Goal: Task Accomplishment & Management: Complete application form

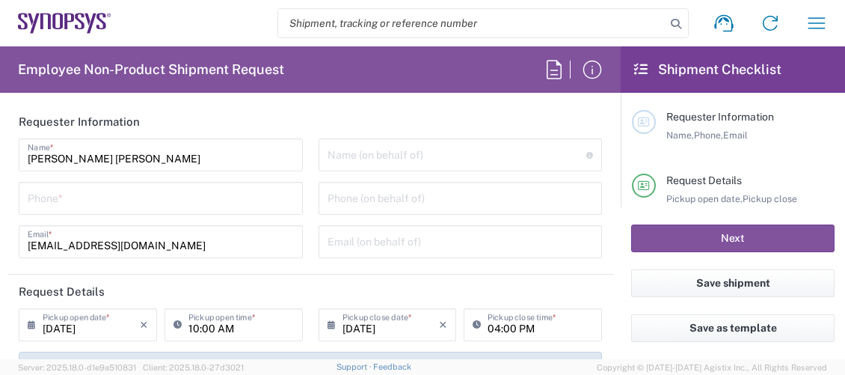
type input "Department"
type input "Delivered at Place"
type input "DE01, FAC, DE02, Munich 110158"
type input "[GEOGRAPHIC_DATA]"
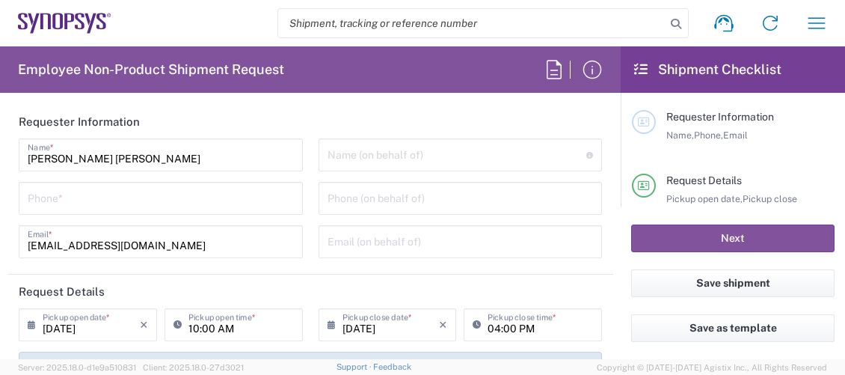
type input "[GEOGRAPHIC_DATA]"
type input "[GEOGRAPHIC_DATA] DE24"
click at [369, 155] on input "text" at bounding box center [456, 154] width 259 height 26
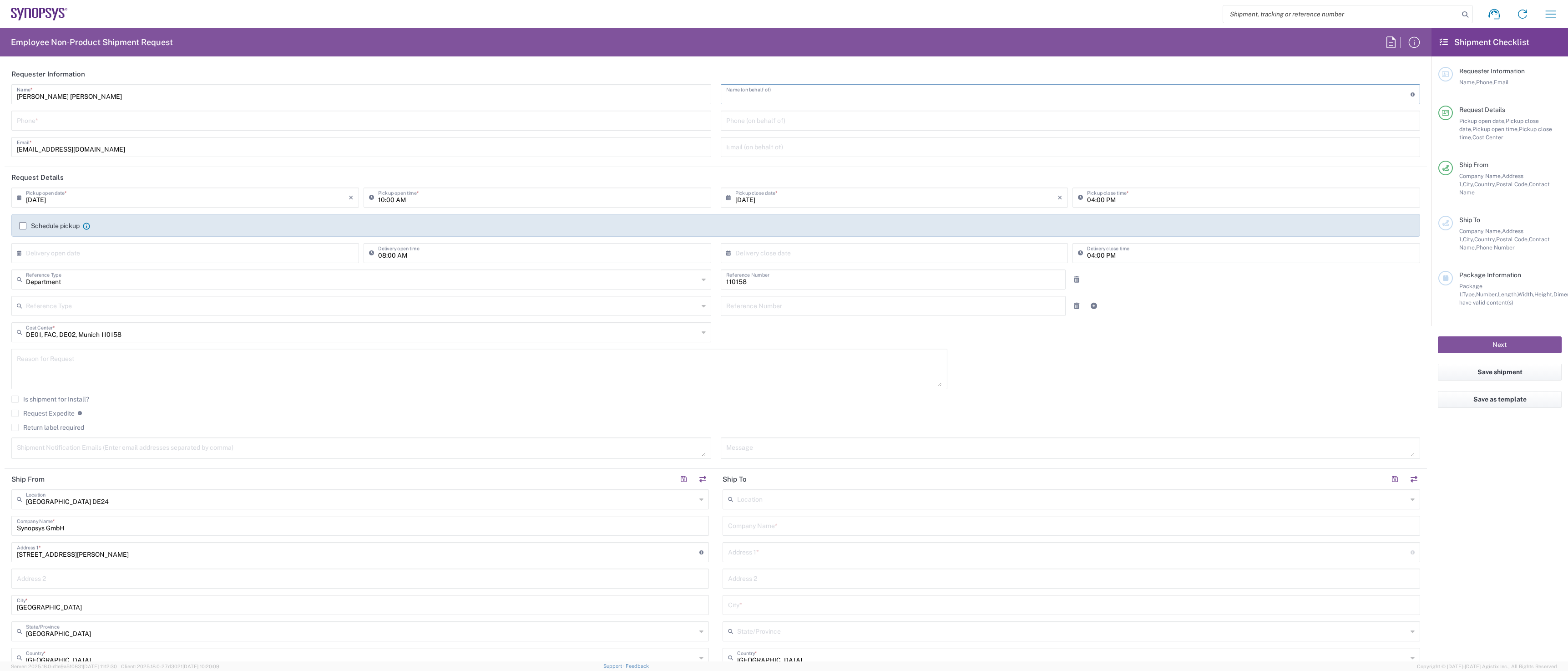
click at [514, 96] on input "text" at bounding box center [1068, 94] width 685 height 16
paste input "[PERSON_NAME]"
type input "[PERSON_NAME]"
click at [514, 125] on input "tel" at bounding box center [1071, 120] width 689 height 16
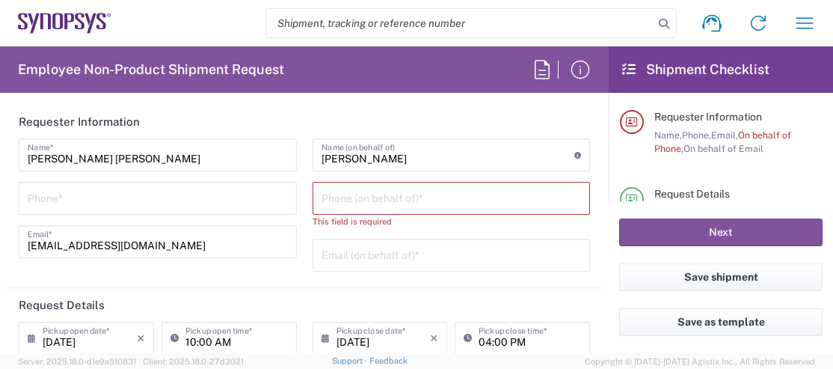
click at [504, 197] on input "tel" at bounding box center [451, 197] width 260 height 26
paste input "+49.89541961849"
click at [336, 200] on input "+49.89541961849" at bounding box center [451, 197] width 260 height 26
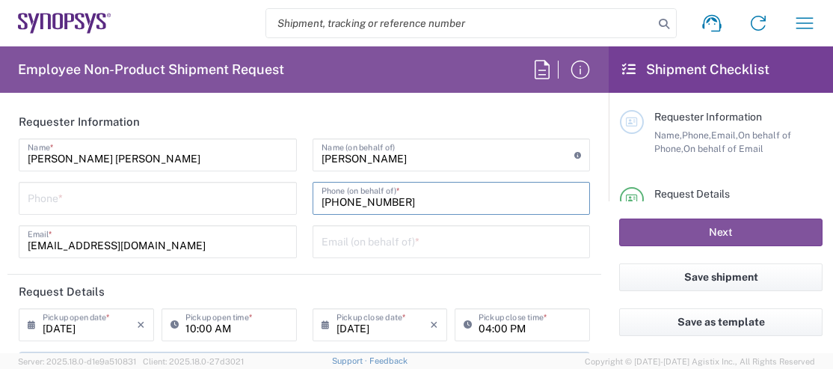
type input "[PHONE_NUMBER]"
drag, startPoint x: 379, startPoint y: 242, endPoint x: 402, endPoint y: 237, distance: 23.8
click at [379, 242] on input "text" at bounding box center [451, 240] width 260 height 26
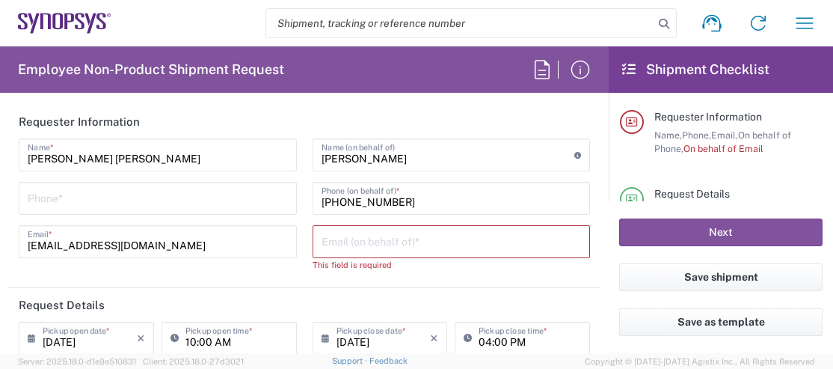
click at [517, 232] on input "text" at bounding box center [451, 240] width 260 height 26
paste input "[PERSON_NAME][EMAIL_ADDRESS][DOMAIN_NAME]"
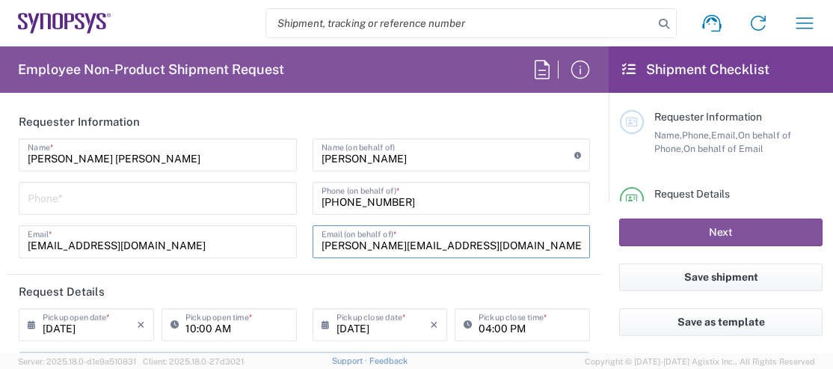
type input "[PERSON_NAME][EMAIL_ADDRESS][DOMAIN_NAME]"
click at [180, 324] on icon at bounding box center [177, 324] width 15 height 24
click at [493, 325] on input "04:00 PM" at bounding box center [529, 323] width 102 height 26
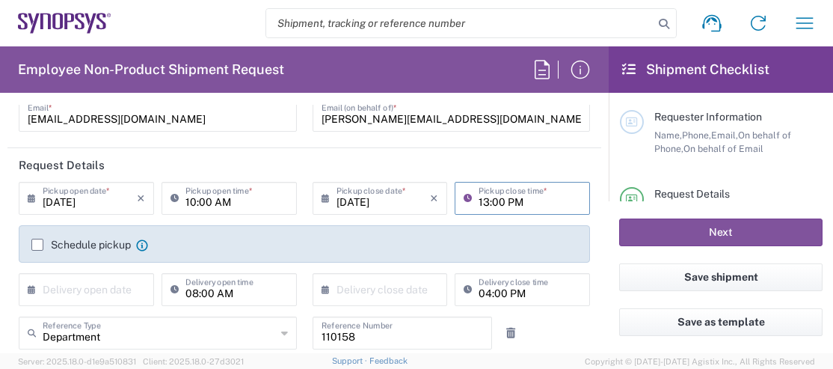
scroll to position [150, 0]
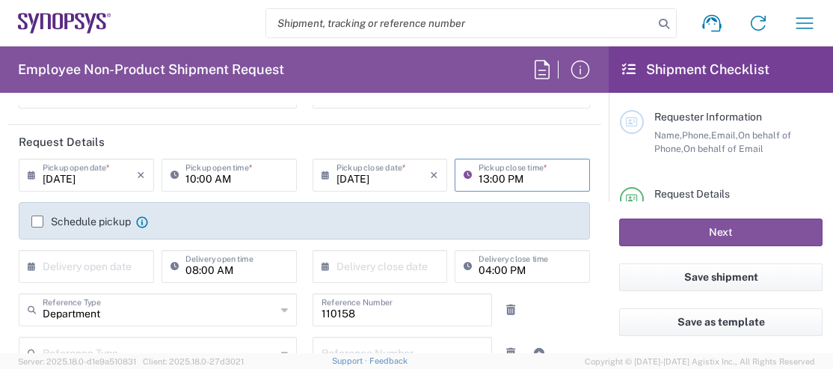
type input "13:00 PM"
click at [39, 222] on div "Schedule pickup When scheduling a pickup please be sure to meet the following c…" at bounding box center [304, 220] width 571 height 37
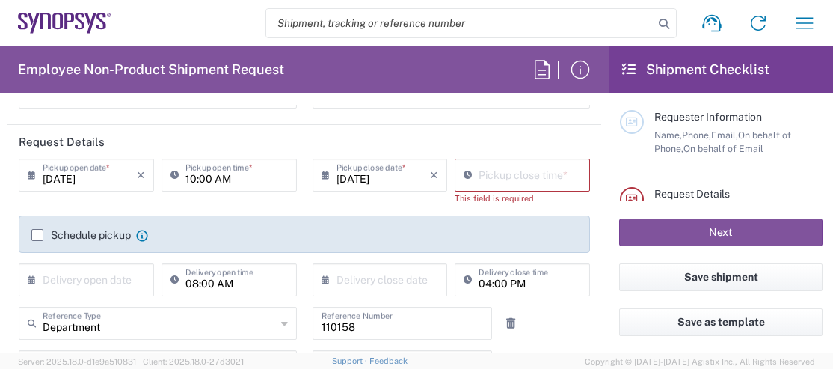
scroll to position [224, 0]
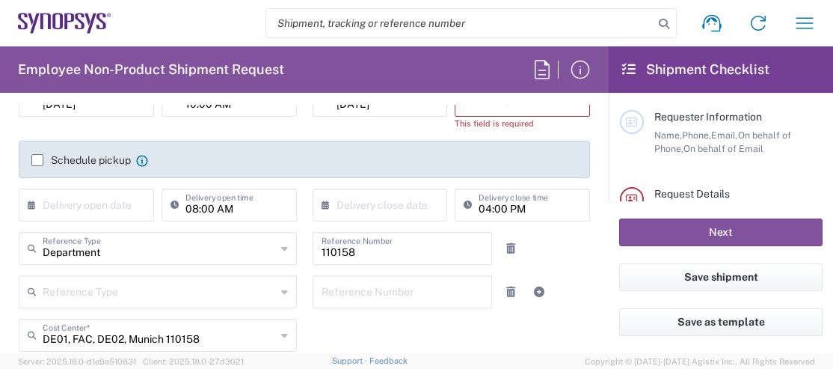
click at [36, 158] on label "Schedule pickup" at bounding box center [80, 160] width 99 height 12
click at [37, 160] on input "Schedule pickup" at bounding box center [37, 160] width 0 height 0
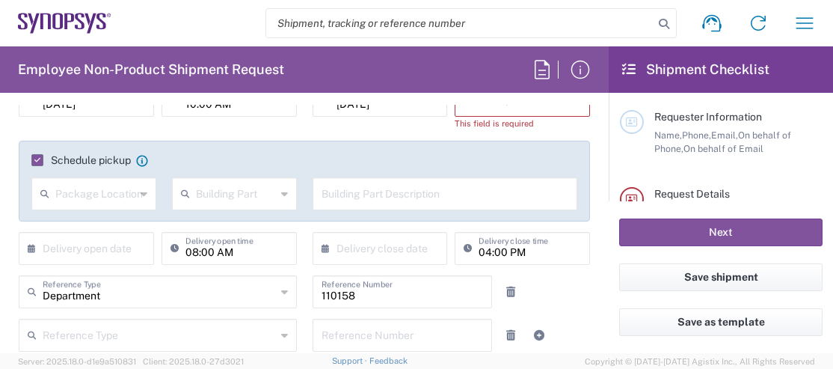
click at [143, 192] on icon at bounding box center [144, 194] width 7 height 24
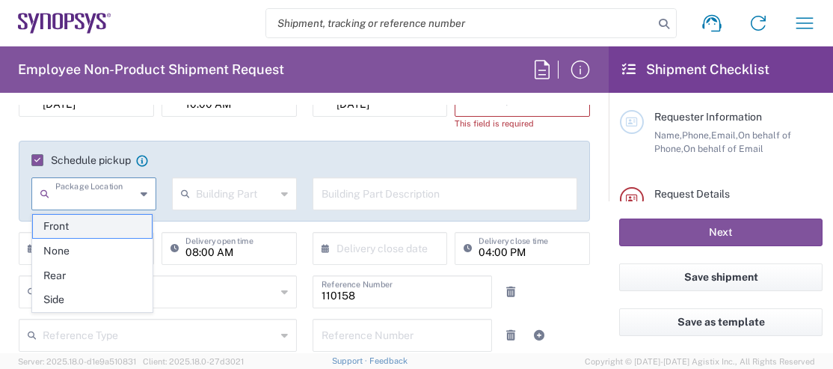
click at [110, 232] on span "Front" at bounding box center [92, 226] width 119 height 23
type input "Front"
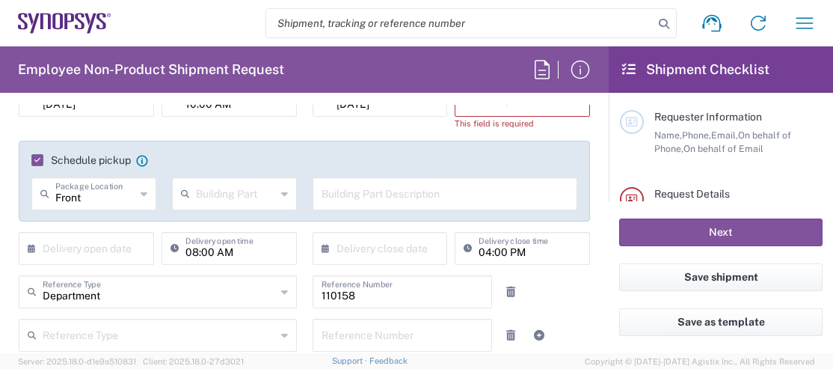
click at [281, 194] on icon at bounding box center [284, 194] width 7 height 24
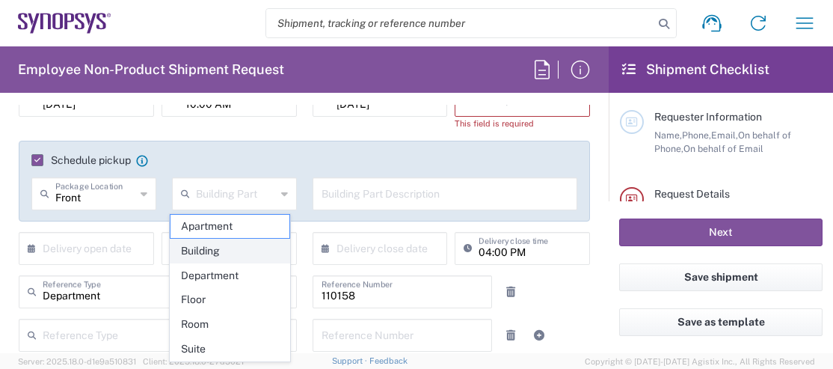
click at [252, 244] on span "Building" at bounding box center [229, 250] width 119 height 23
type input "Building"
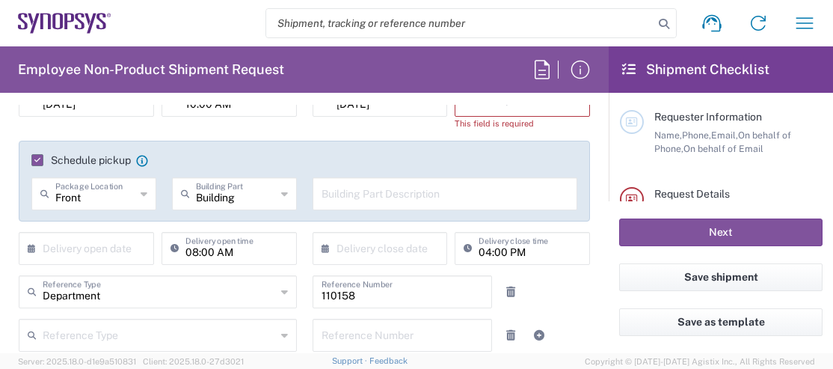
click at [329, 196] on input "text" at bounding box center [444, 192] width 247 height 26
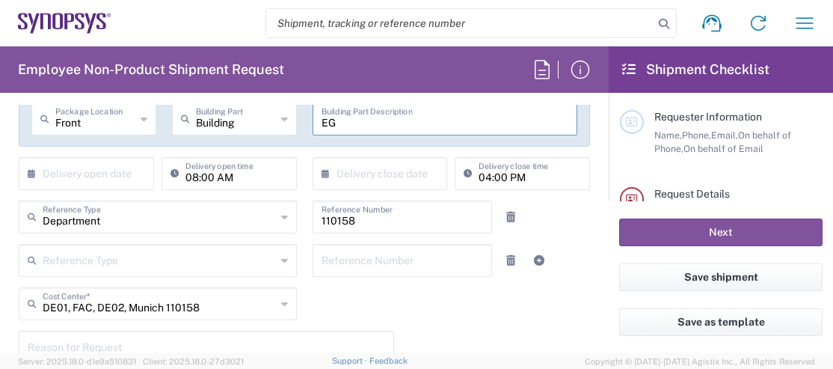
type input "EG"
click at [281, 218] on icon at bounding box center [284, 217] width 7 height 24
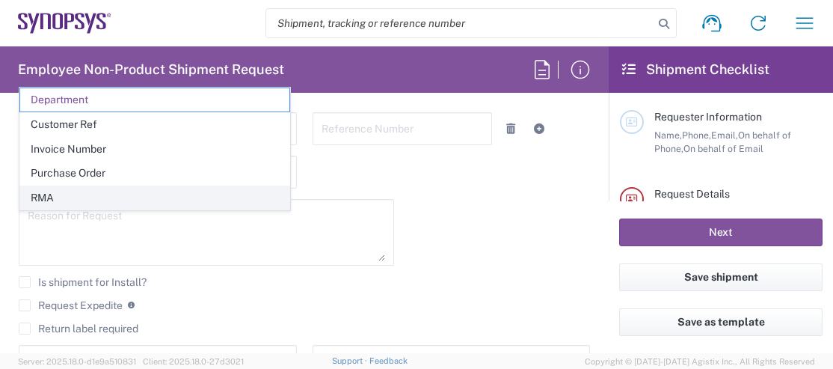
scroll to position [449, 0]
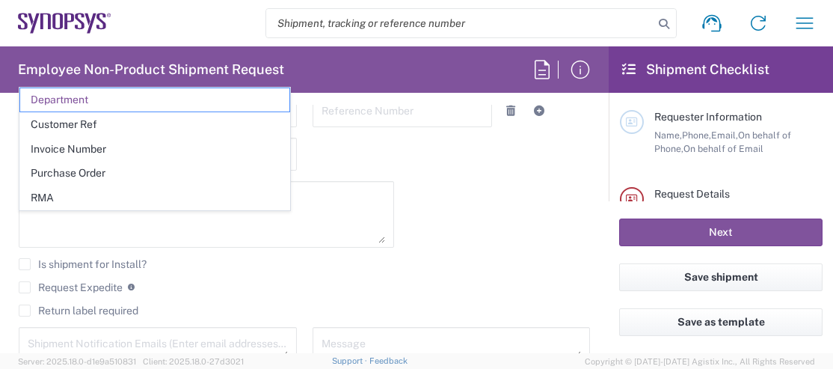
click at [450, 206] on div "[DATE] × Pickup open date * Cancel Apply 10:00 AM Pickup open time * [DATE] × P…" at bounding box center [304, 115] width 587 height 513
type input "Department"
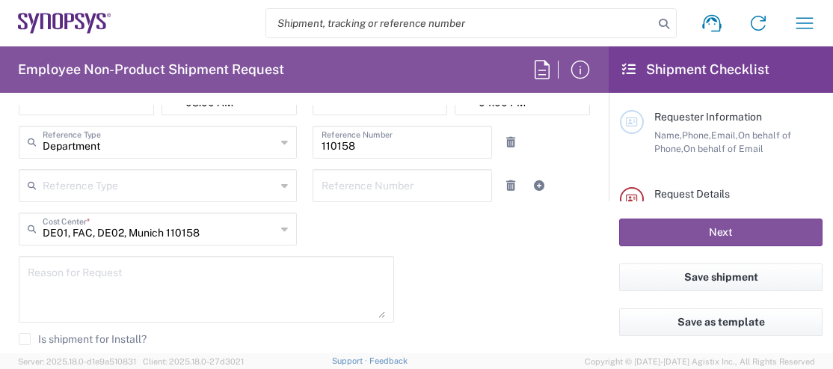
scroll to position [299, 0]
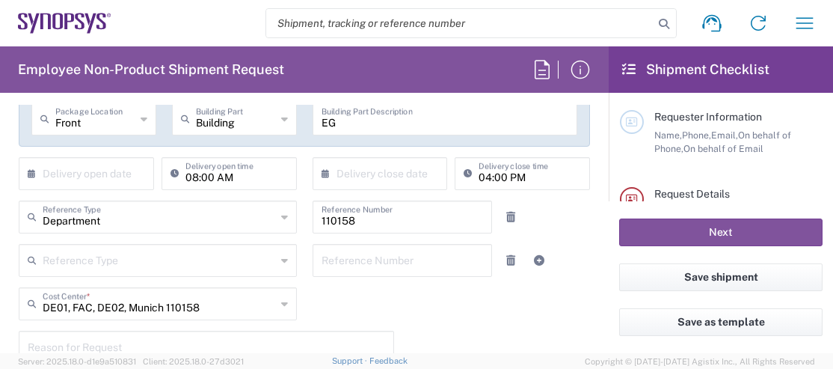
click at [281, 302] on icon at bounding box center [284, 304] width 7 height 24
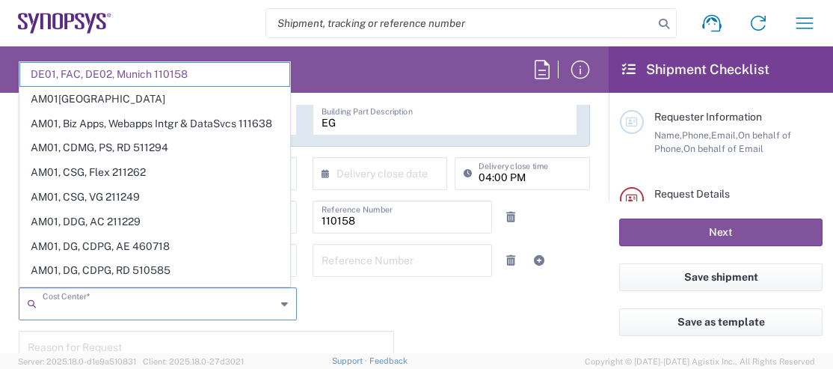
paste input "DE01, CIO, IT, ESS14"
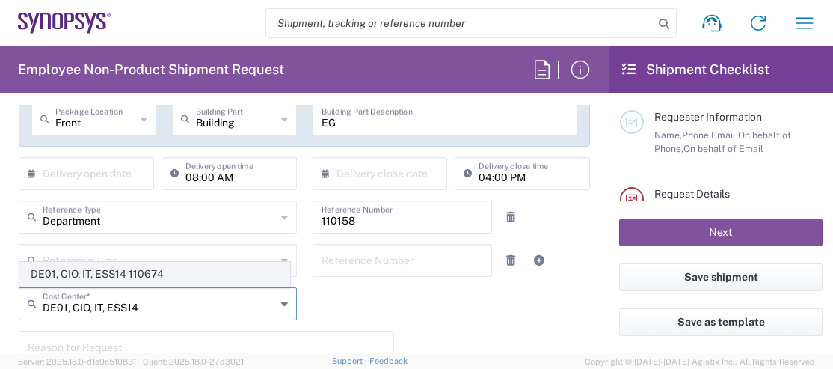
type input "DE01, CIO, IT, ESS14"
click at [149, 272] on span "DE01, CIO, IT, ESS14 110674" at bounding box center [154, 273] width 269 height 23
type input "110674"
type input "DE01, CIO, IT, ESS14 110674"
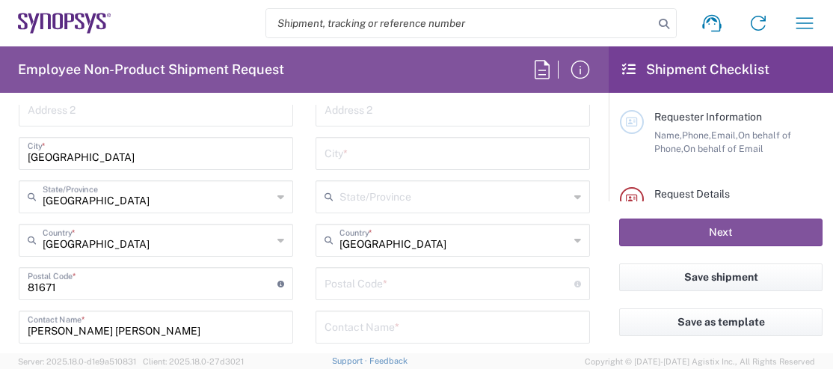
scroll to position [972, 0]
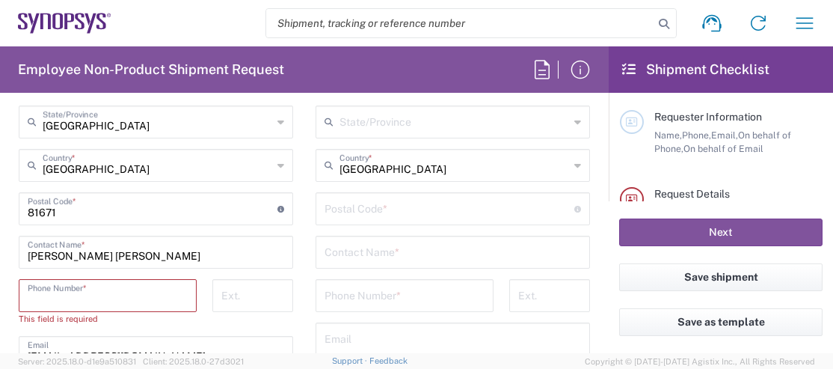
click at [157, 298] on input "tel" at bounding box center [108, 294] width 160 height 26
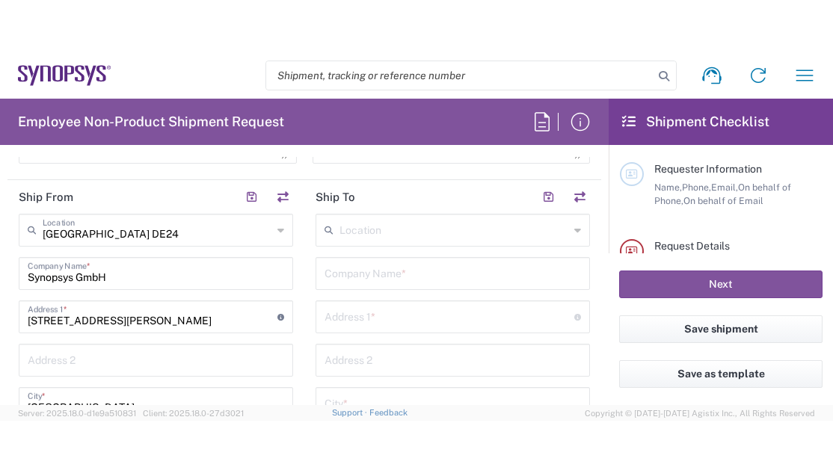
scroll to position [673, 0]
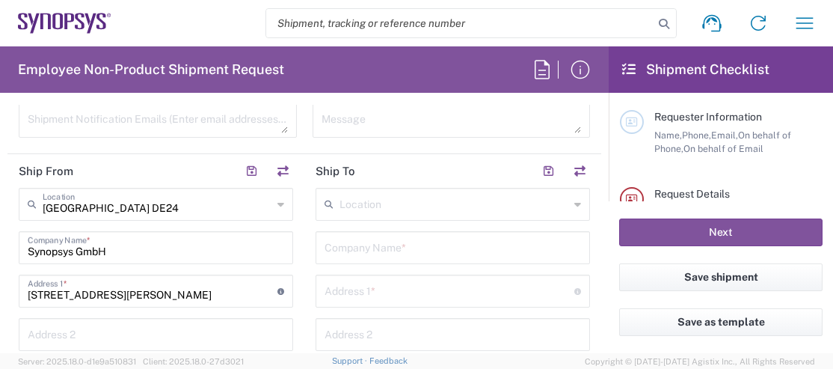
type input "00498954196414"
click at [375, 213] on input "text" at bounding box center [453, 203] width 229 height 26
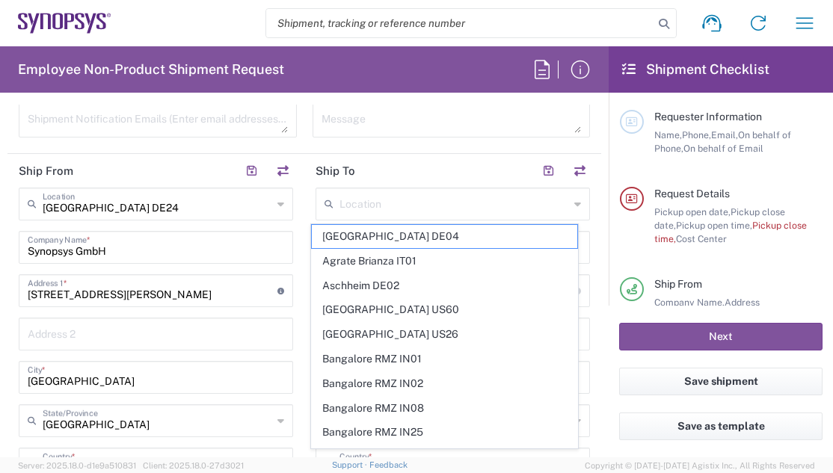
click at [380, 164] on header "Ship To" at bounding box center [452, 171] width 297 height 34
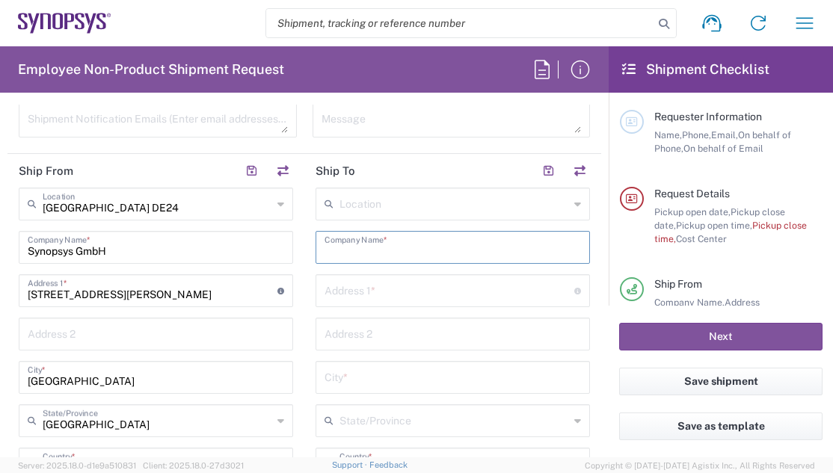
click at [351, 245] on input "text" at bounding box center [452, 246] width 256 height 26
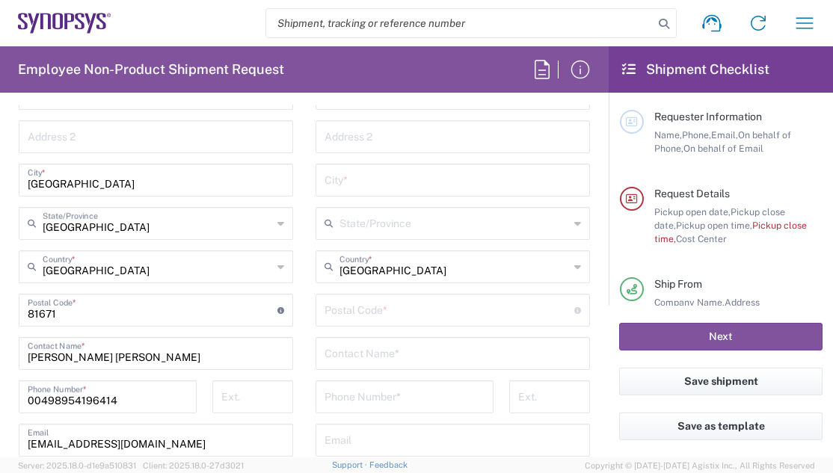
scroll to position [897, 0]
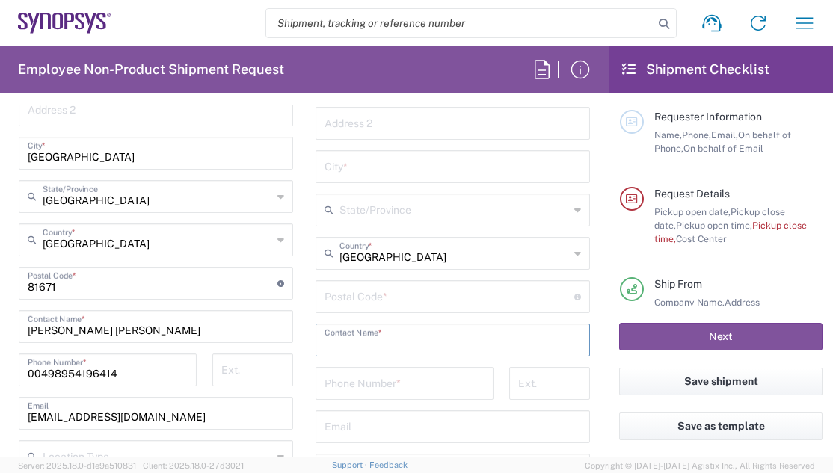
drag, startPoint x: 324, startPoint y: 325, endPoint x: 361, endPoint y: 280, distance: 58.4
click at [361, 280] on div "Postal Code * Enter Postal Code here" at bounding box center [452, 296] width 274 height 33
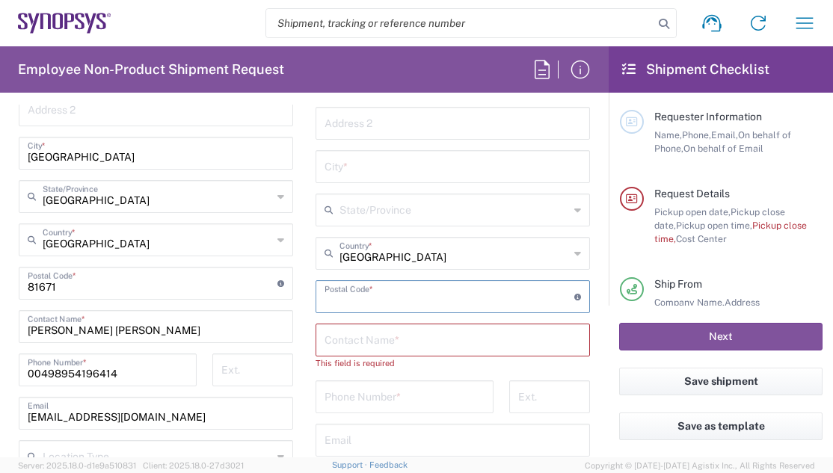
click at [337, 340] on input "text" at bounding box center [452, 339] width 256 height 26
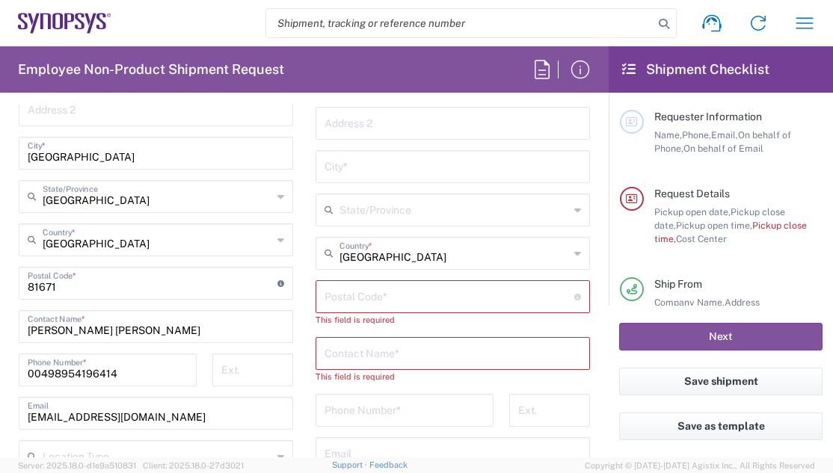
drag, startPoint x: 345, startPoint y: 339, endPoint x: 329, endPoint y: 360, distance: 27.2
click at [329, 360] on input "text" at bounding box center [452, 352] width 256 height 26
paste input "[PERSON_NAME]"
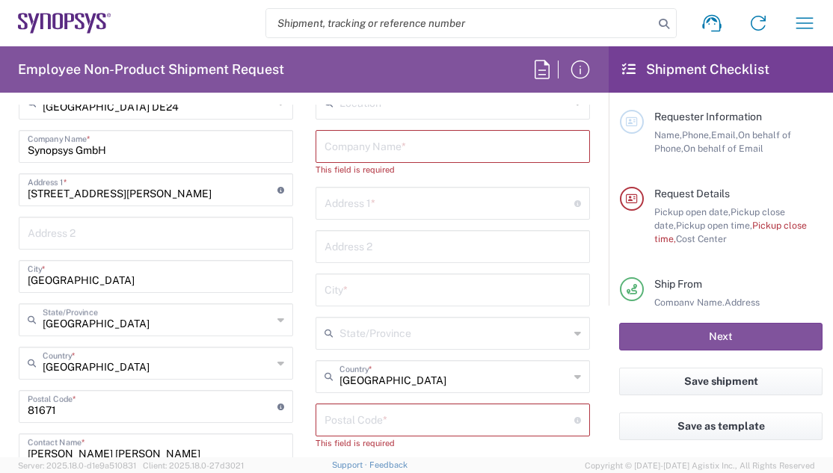
scroll to position [748, 0]
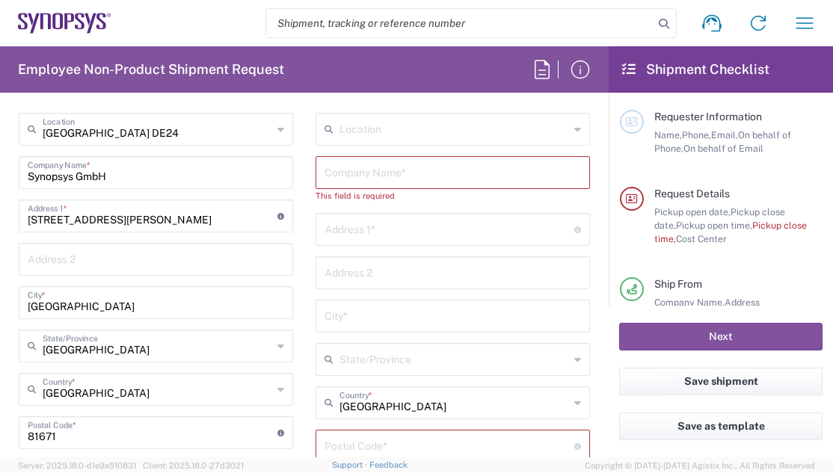
type input "[PERSON_NAME]"
click at [381, 170] on input "text" at bounding box center [452, 171] width 256 height 26
paste input "[PERSON_NAME]"
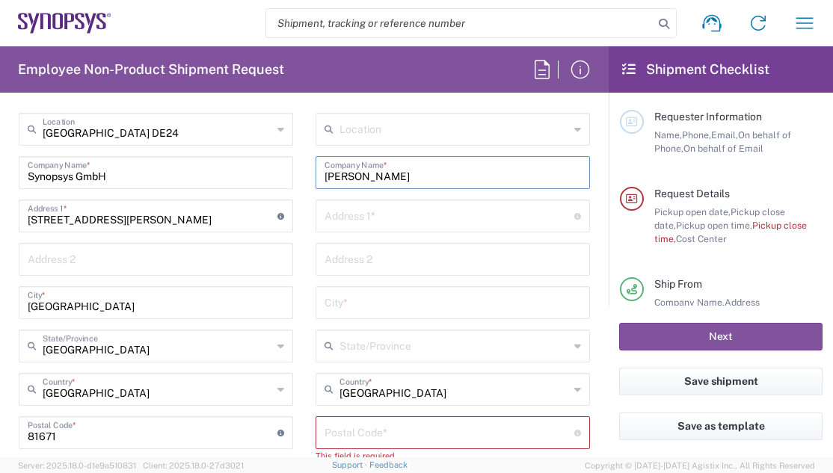
type input "[PERSON_NAME]"
click at [418, 215] on input "text" at bounding box center [449, 215] width 250 height 26
paste input "[STREET_ADDRESS]"
type input "[STREET_ADDRESS]"
click at [381, 299] on input "text" at bounding box center [452, 302] width 256 height 26
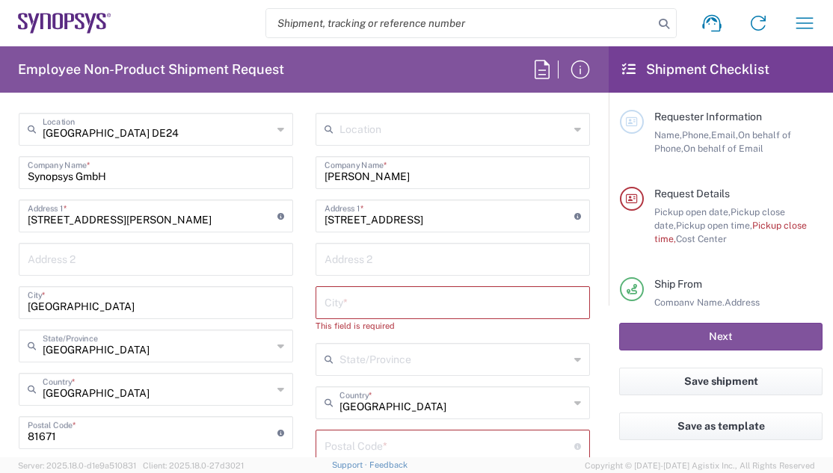
click at [375, 306] on input "text" at bounding box center [452, 302] width 256 height 26
paste input "[GEOGRAPHIC_DATA] 01468"
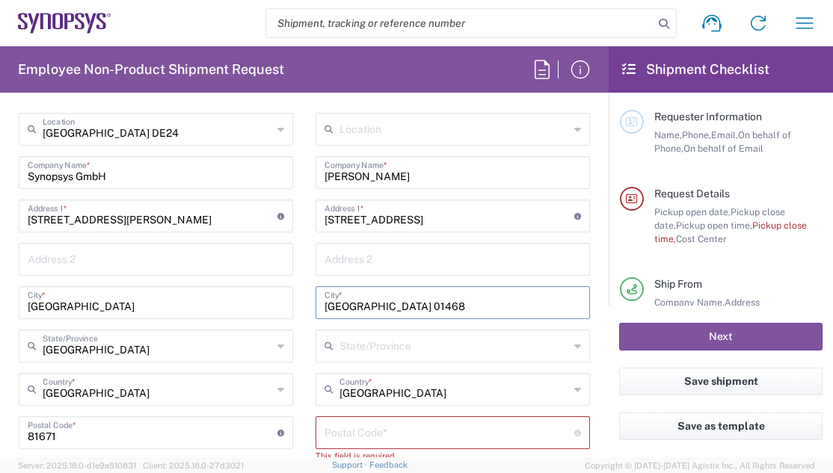
click at [419, 304] on input "[GEOGRAPHIC_DATA] 01468" at bounding box center [452, 302] width 256 height 26
drag, startPoint x: 371, startPoint y: 306, endPoint x: 411, endPoint y: 307, distance: 40.4
click at [411, 307] on input "[GEOGRAPHIC_DATA] 01468" at bounding box center [452, 302] width 256 height 26
type input "[GEOGRAPHIC_DATA] 01468"
click at [383, 374] on input "undefined" at bounding box center [449, 432] width 250 height 26
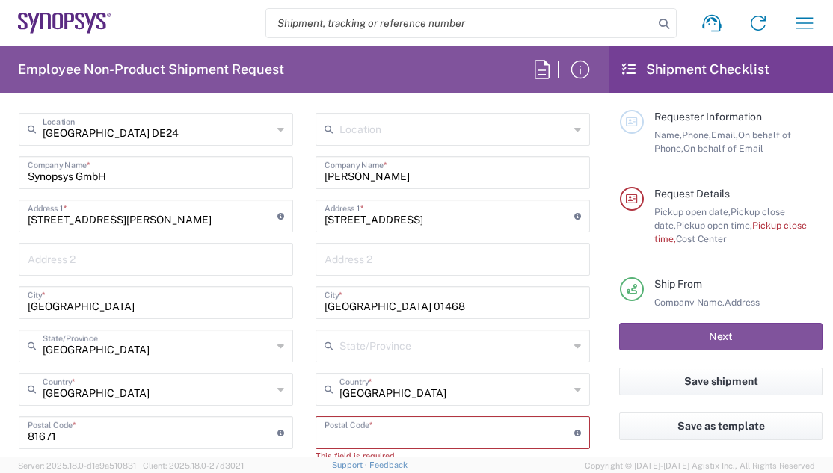
paste input "01468"
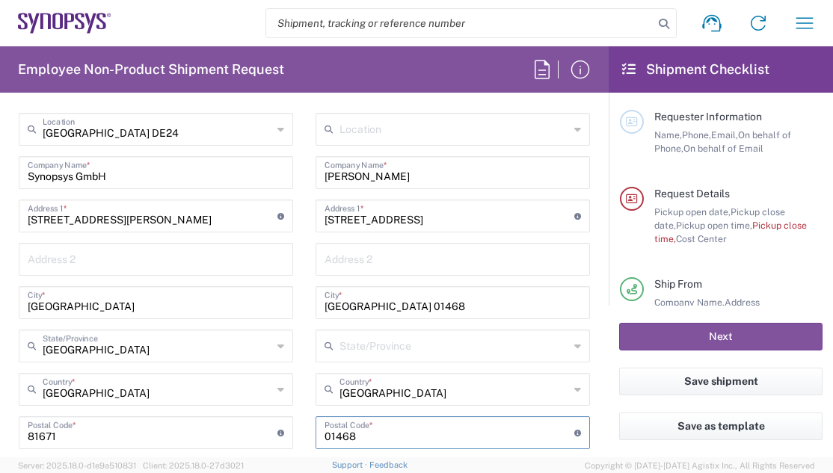
type input "01468"
click at [425, 313] on input "[GEOGRAPHIC_DATA] 01468" at bounding box center [452, 302] width 256 height 26
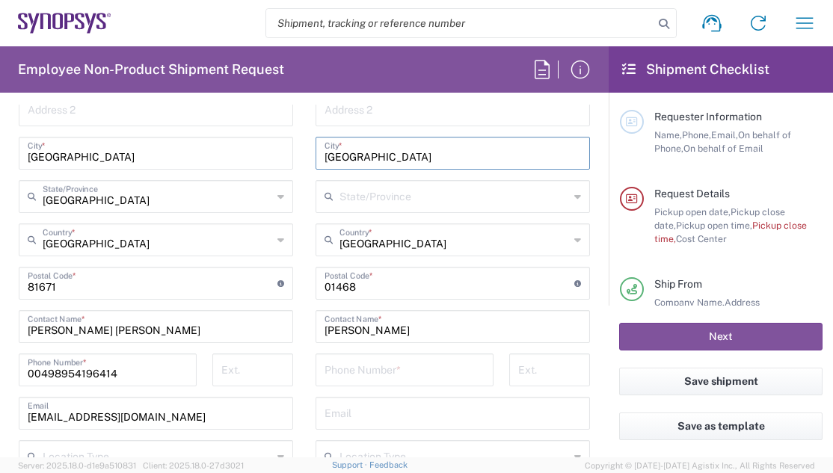
scroll to position [972, 0]
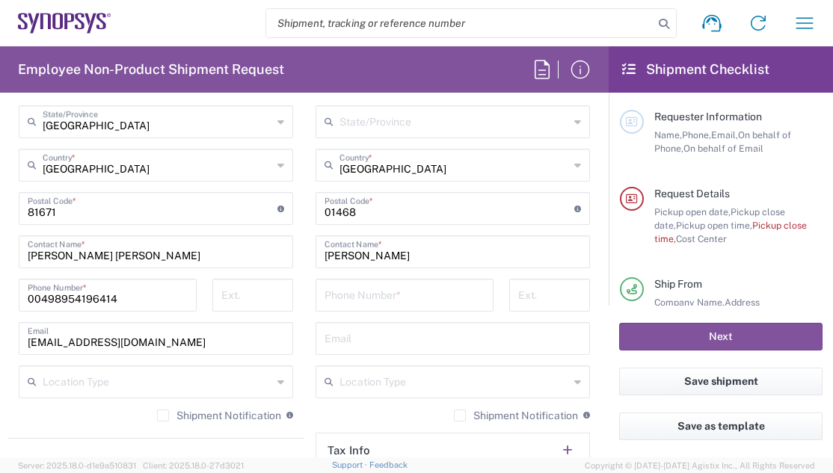
type input "[GEOGRAPHIC_DATA]"
click at [344, 289] on input "tel" at bounding box center [404, 294] width 160 height 26
paste input "0172.8199048"
click at [345, 297] on input "0172.8199048" at bounding box center [404, 294] width 160 height 26
click at [318, 298] on div "01728199048 Phone Number *" at bounding box center [404, 295] width 178 height 33
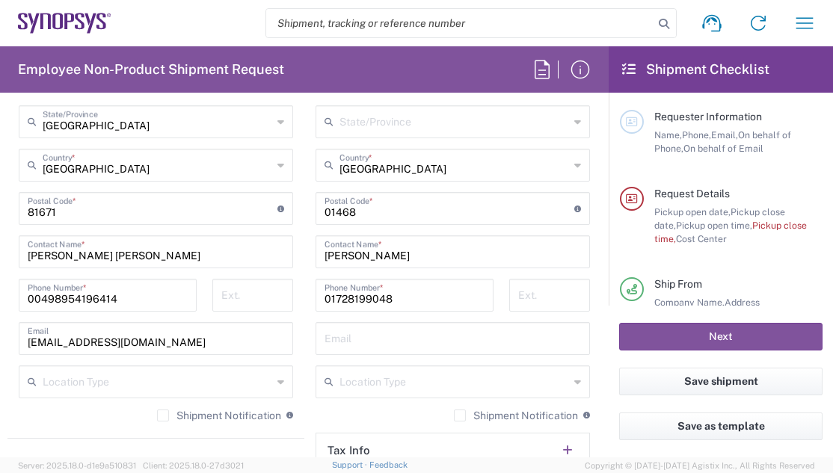
click at [316, 298] on div "01728199048 Phone Number *" at bounding box center [404, 295] width 178 height 33
click at [324, 298] on input "01728199048" at bounding box center [404, 294] width 160 height 26
click at [347, 298] on input "00401728199048" at bounding box center [404, 294] width 160 height 26
click at [345, 299] on input "00401728199048" at bounding box center [404, 294] width 160 height 26
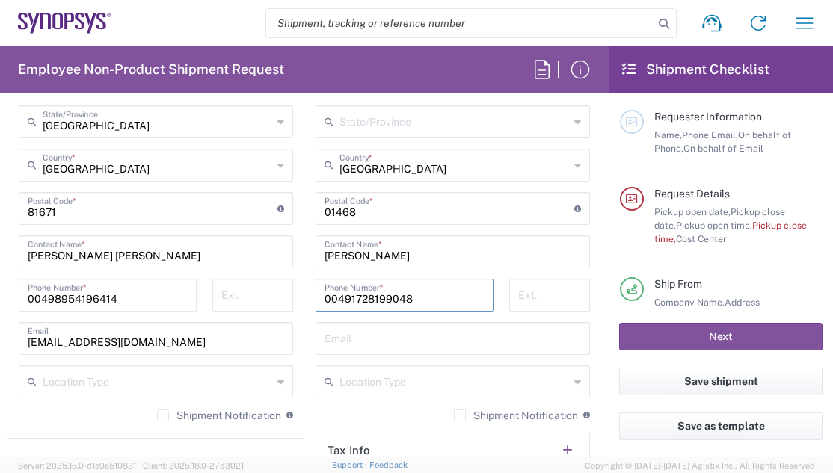
type input "00491728199048"
click at [397, 336] on input "text" at bounding box center [452, 337] width 256 height 26
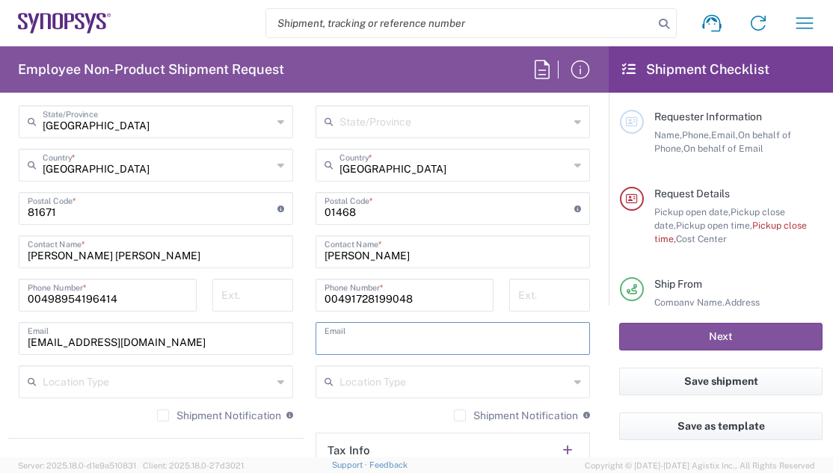
paste input "[EMAIL_ADDRESS][DOMAIN_NAME]"
type input "[EMAIL_ADDRESS][DOMAIN_NAME]"
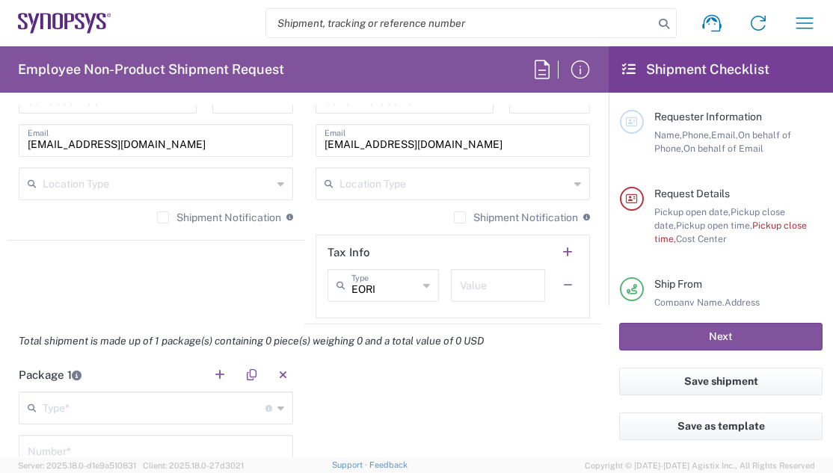
scroll to position [1196, 0]
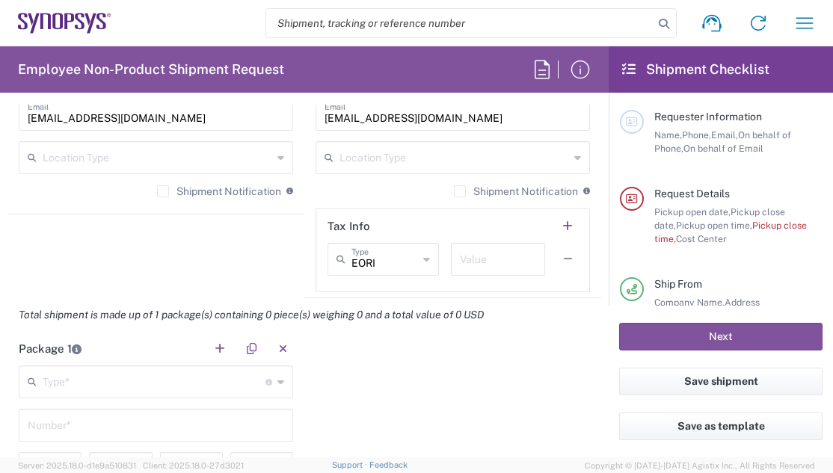
click at [178, 374] on input "text" at bounding box center [154, 381] width 223 height 26
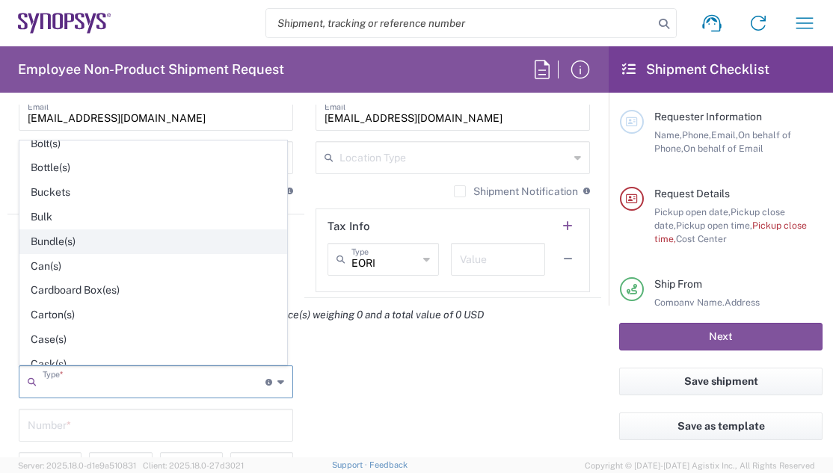
scroll to position [75, 0]
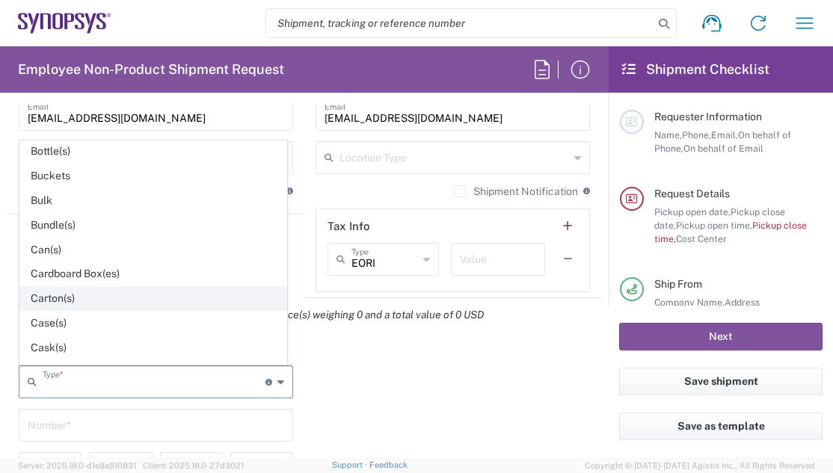
click at [87, 299] on span "Carton(s)" at bounding box center [153, 298] width 266 height 23
type input "Carton(s)"
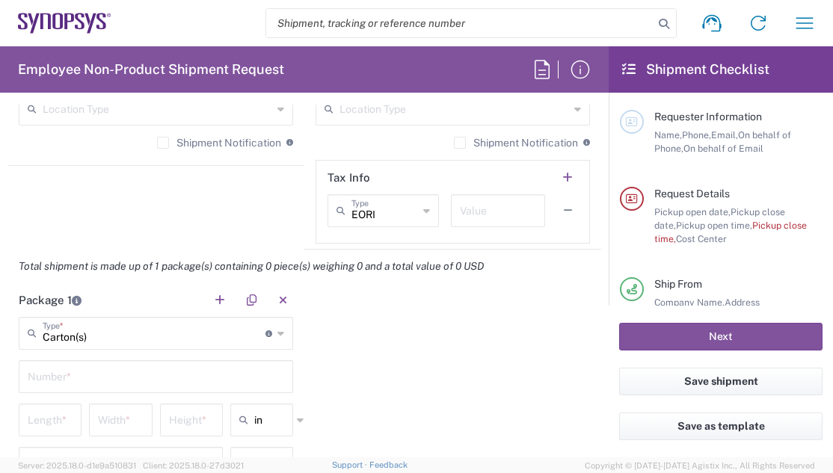
scroll to position [1271, 0]
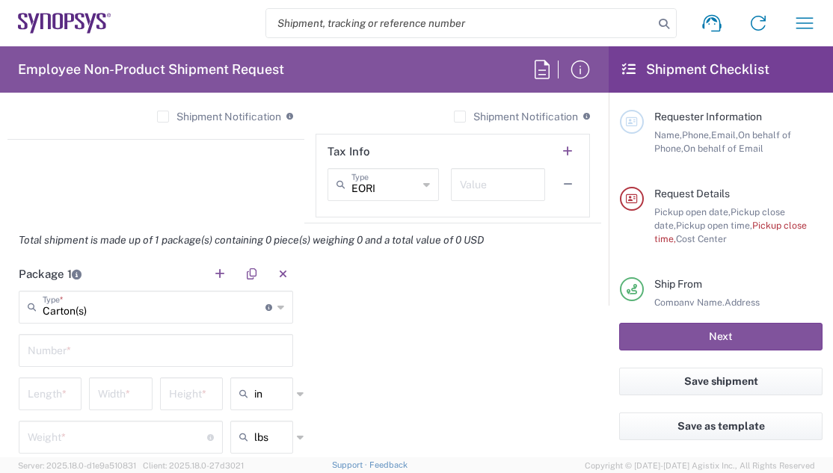
click at [116, 349] on input "text" at bounding box center [156, 349] width 256 height 26
type input "1"
click at [41, 374] on input "number" at bounding box center [50, 393] width 45 height 26
type input "40"
type input "35"
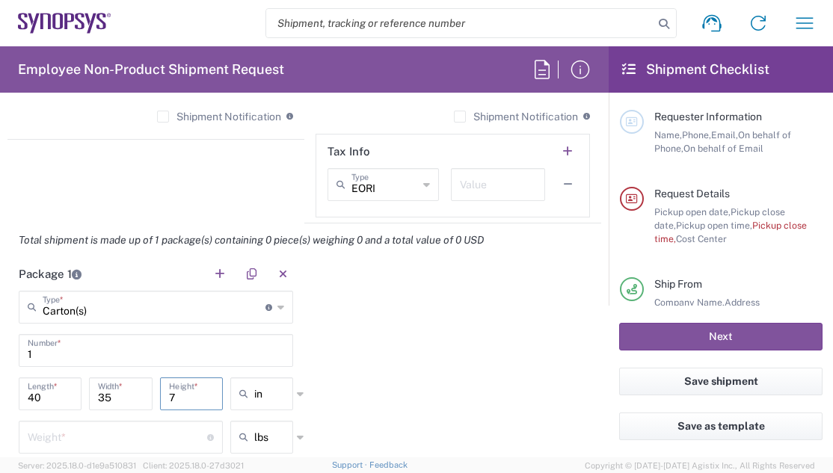
type input "7"
click at [297, 374] on icon at bounding box center [300, 394] width 7 height 24
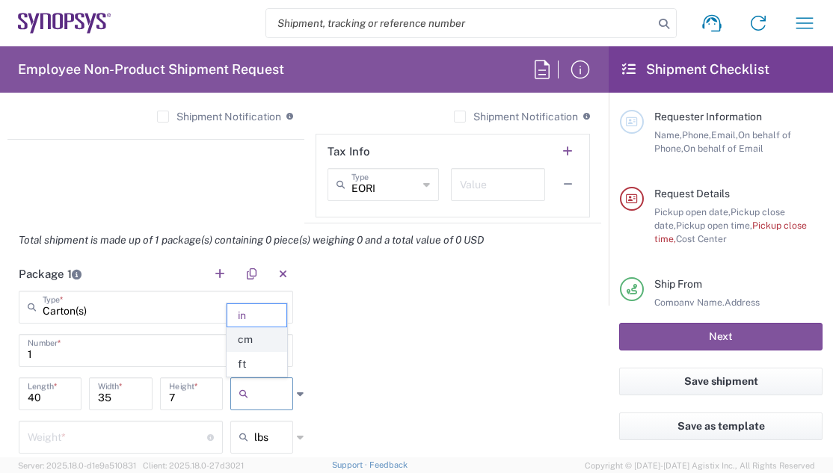
click at [261, 345] on span "cm" at bounding box center [256, 339] width 58 height 23
type input "101.6"
type input "88.9"
type input "17.78"
type input "cm"
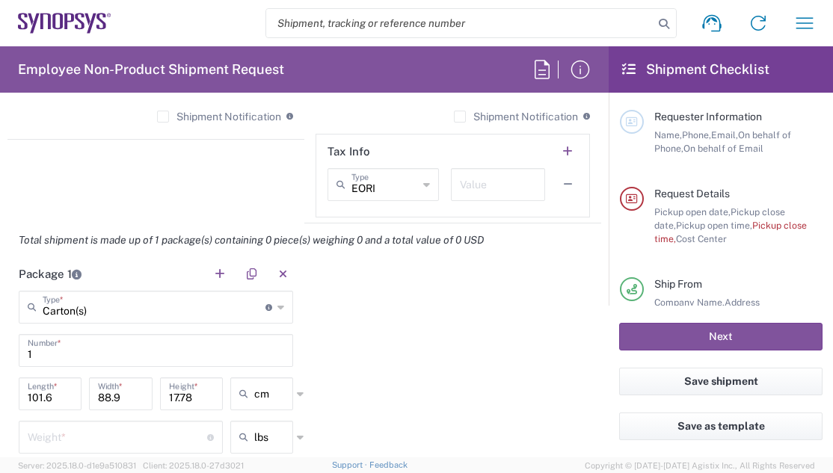
click at [124, 374] on input "number" at bounding box center [117, 436] width 179 height 26
type input "3.5"
click at [292, 374] on main "Carton(s) Type * Material used to package goods Bale(s) Basket(s) Bolt(s) Bottl…" at bounding box center [155, 411] width 297 height 240
click at [297, 374] on icon at bounding box center [300, 437] width 7 height 24
click at [268, 374] on span "kgs" at bounding box center [256, 407] width 58 height 23
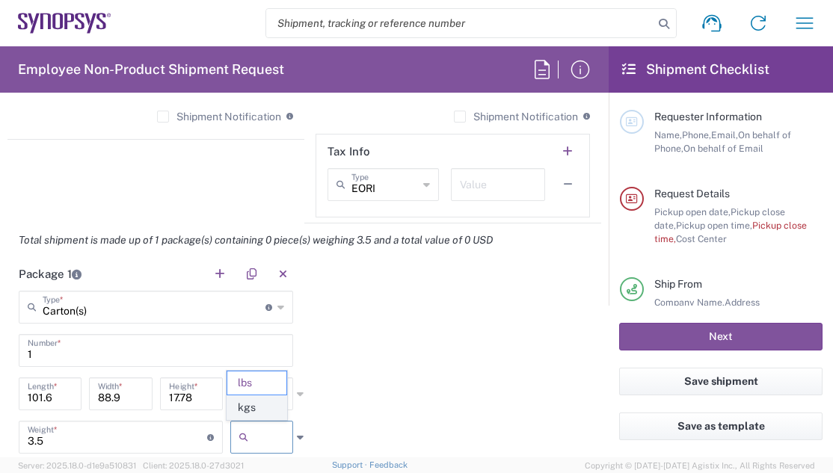
type input "1.59"
type input "kgs"
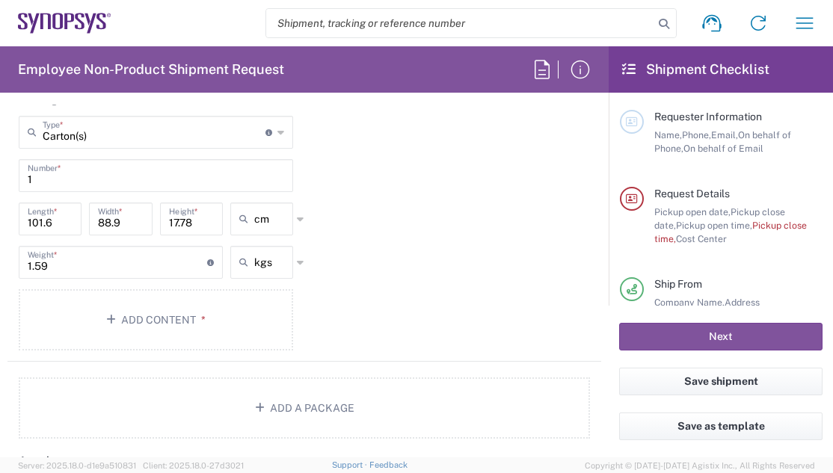
scroll to position [1495, 0]
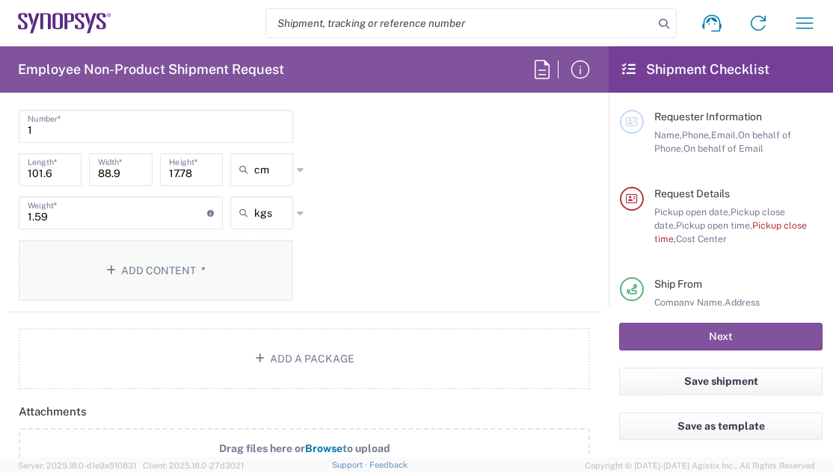
click at [153, 284] on button "Add Content *" at bounding box center [156, 270] width 274 height 61
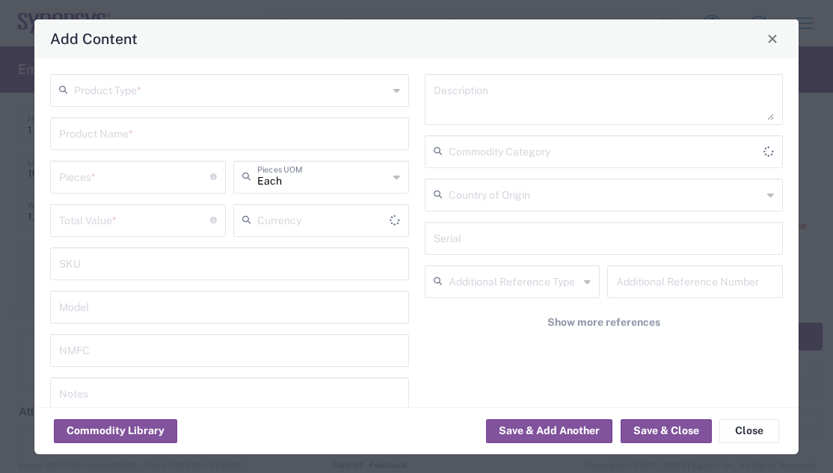
type input "US Dollar"
click at [143, 85] on input "text" at bounding box center [231, 89] width 314 height 26
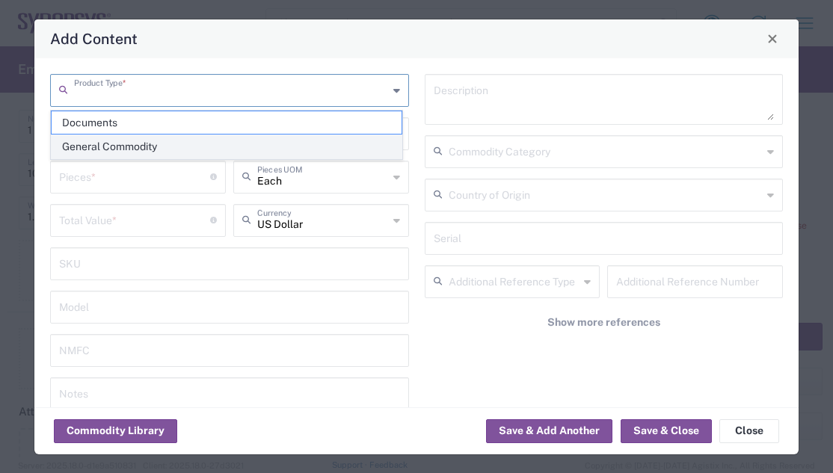
click at [117, 152] on span "General Commodity" at bounding box center [227, 146] width 350 height 23
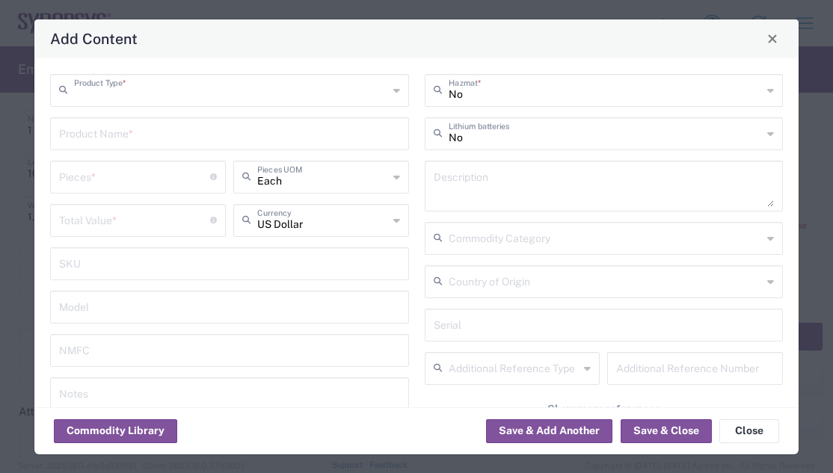
type input "General Commodity"
click at [144, 138] on input "text" at bounding box center [229, 133] width 341 height 26
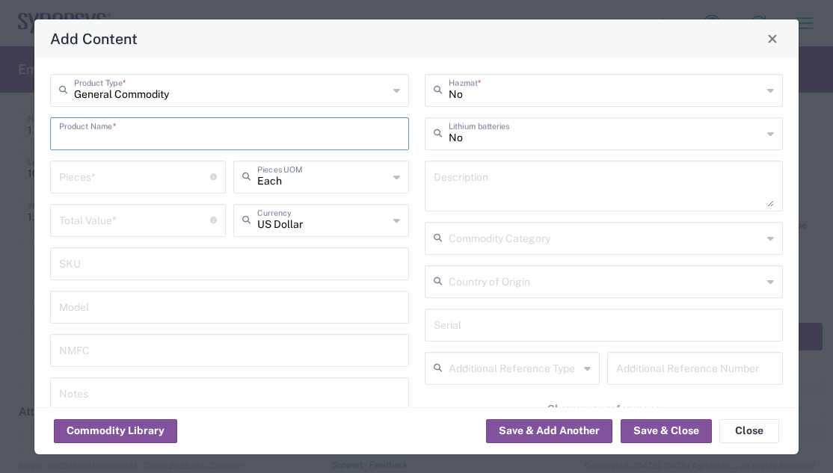
type input "P"
type input "Iphone 16"
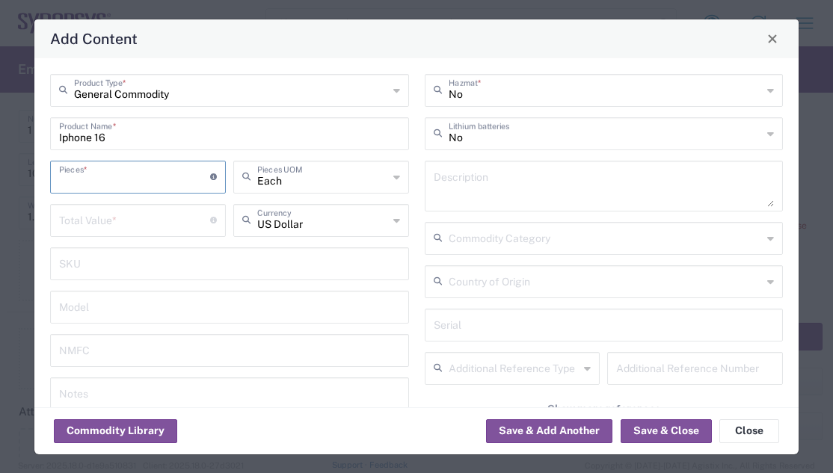
click at [111, 184] on input "number" at bounding box center [134, 176] width 151 height 26
type input "1"
click at [123, 225] on input "number" at bounding box center [134, 219] width 151 height 26
type input "800"
click at [393, 221] on icon at bounding box center [396, 221] width 7 height 24
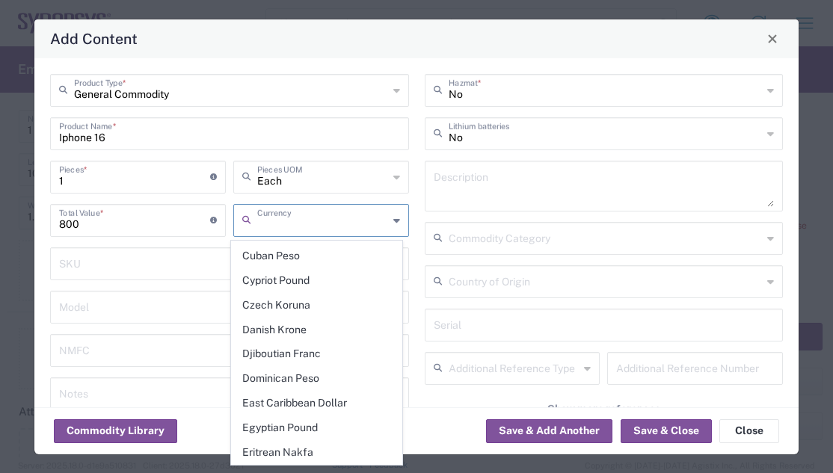
scroll to position [1196, 0]
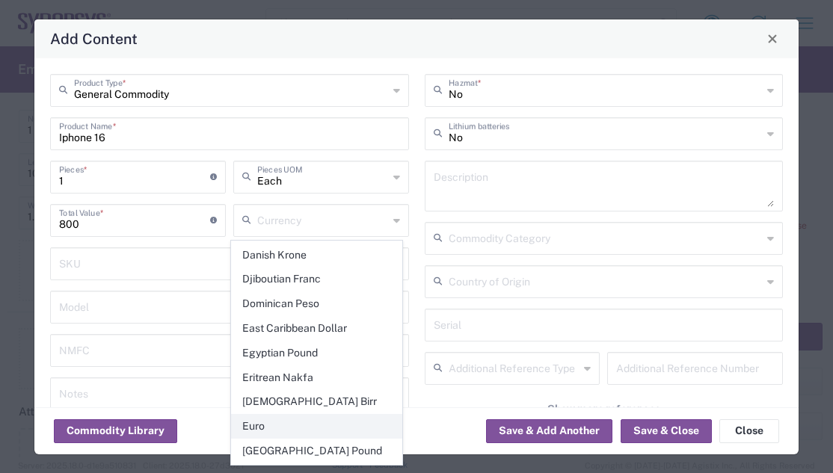
click at [271, 374] on span "Euro" at bounding box center [317, 426] width 170 height 23
type input "Euro"
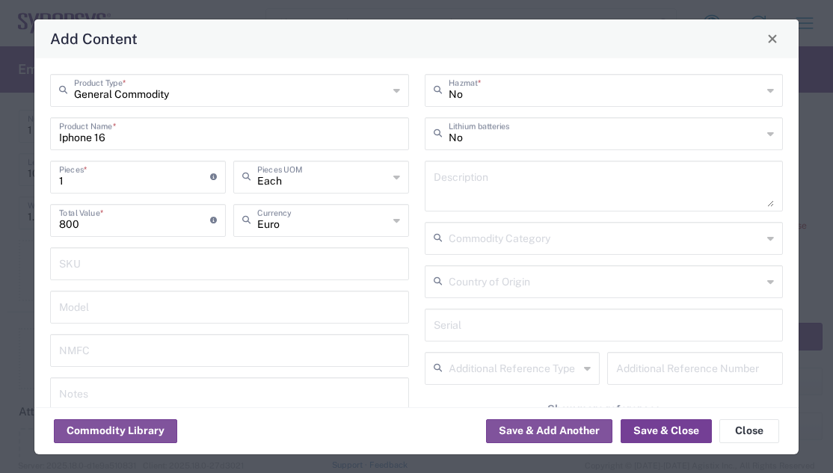
click at [688, 374] on button "Save & Close" at bounding box center [665, 431] width 91 height 24
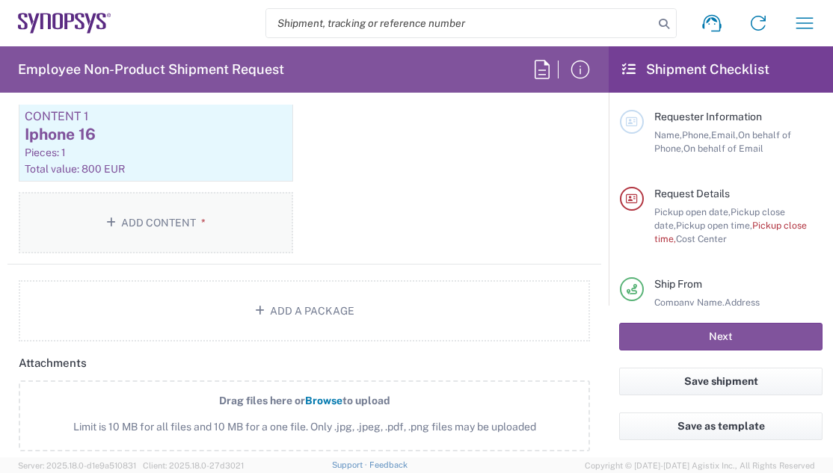
scroll to position [1645, 0]
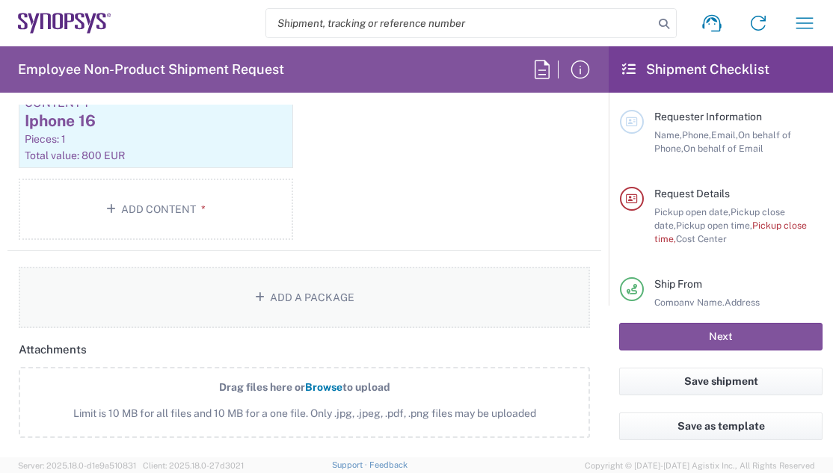
click at [331, 306] on button "Add a Package" at bounding box center [304, 297] width 571 height 61
click at [265, 296] on button "Add a Package" at bounding box center [304, 297] width 571 height 61
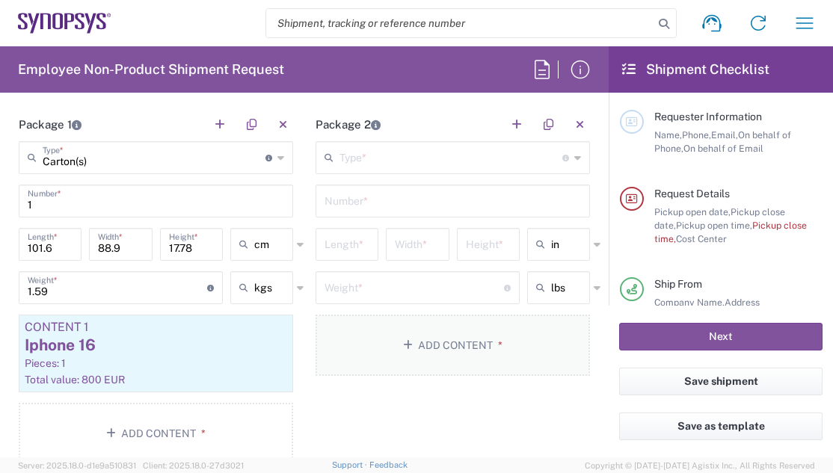
scroll to position [1346, 0]
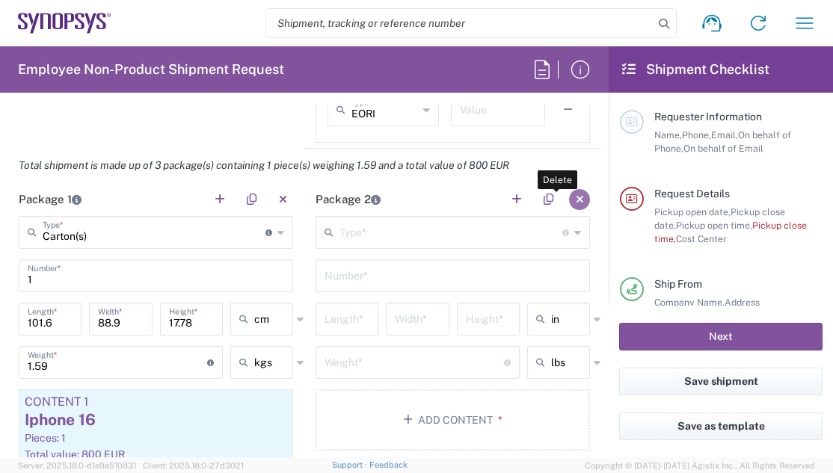
click at [569, 200] on button "button" at bounding box center [579, 199] width 21 height 21
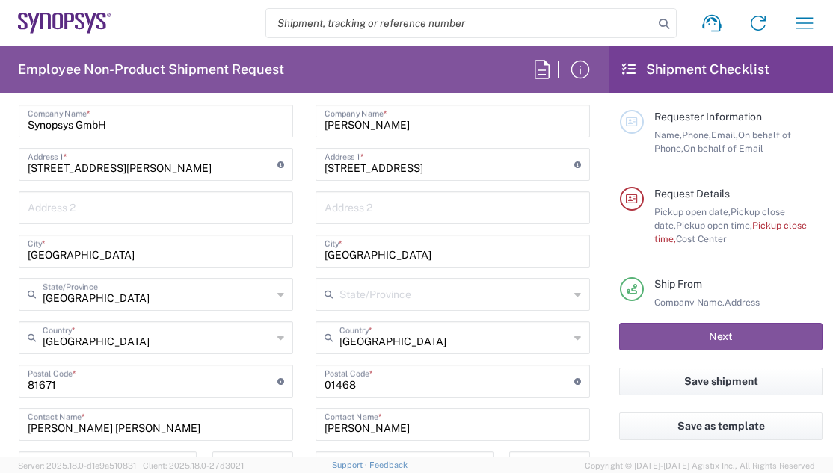
scroll to position [748, 0]
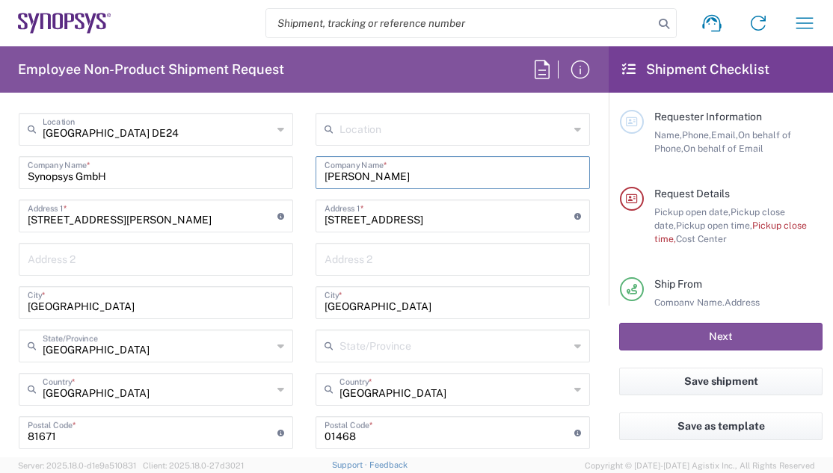
drag, startPoint x: 407, startPoint y: 176, endPoint x: 321, endPoint y: 182, distance: 85.4
click at [324, 182] on input "[PERSON_NAME]" at bounding box center [452, 171] width 256 height 26
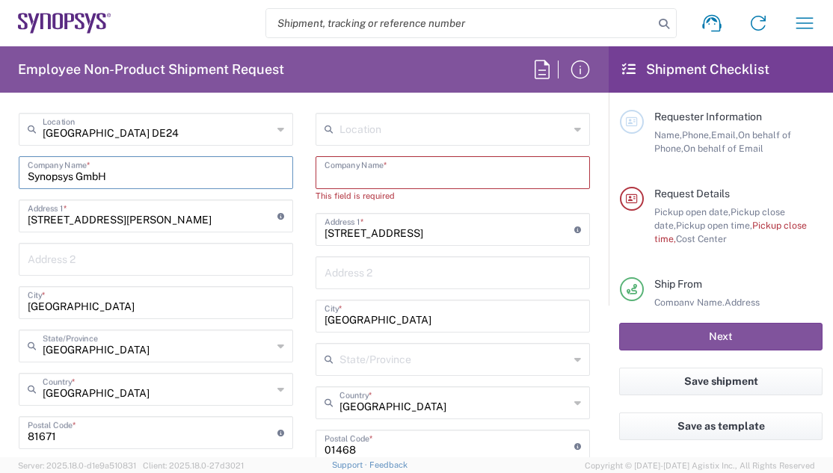
drag, startPoint x: 113, startPoint y: 170, endPoint x: 18, endPoint y: 183, distance: 95.9
click at [18, 183] on main "[GEOGRAPHIC_DATA] DE24 Location [GEOGRAPHIC_DATA] DE24 [GEOGRAPHIC_DATA] DE04 A…" at bounding box center [155, 385] width 297 height 544
click at [330, 181] on input "text" at bounding box center [452, 171] width 256 height 26
paste input "Synopsys GmbH"
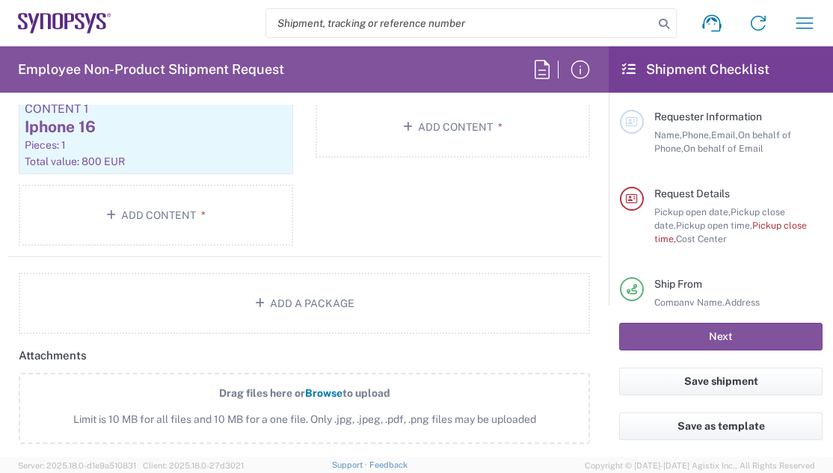
scroll to position [1645, 0]
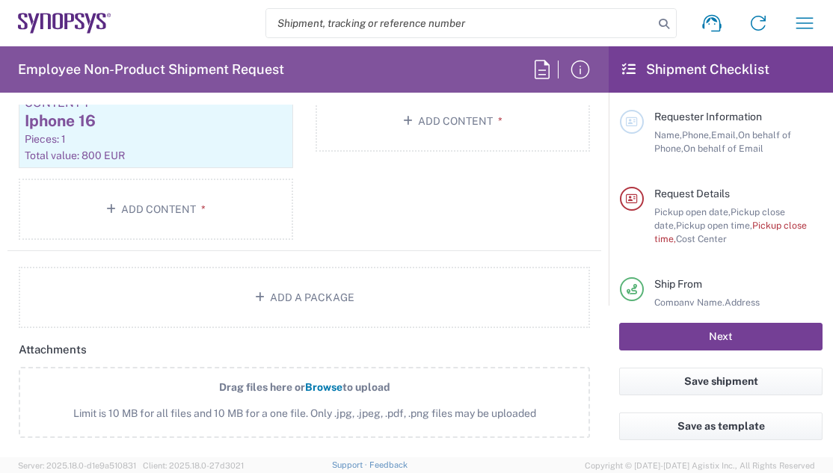
type input "Synopsys GmbH"
click at [766, 333] on button "Next" at bounding box center [720, 337] width 203 height 28
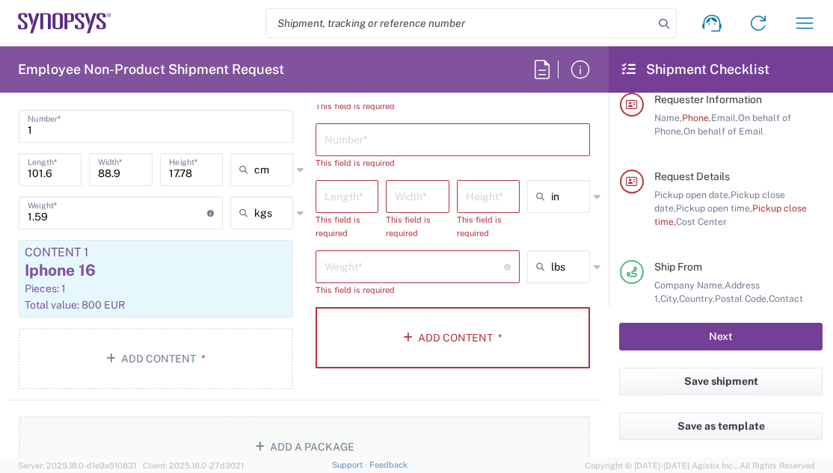
scroll to position [1434, 0]
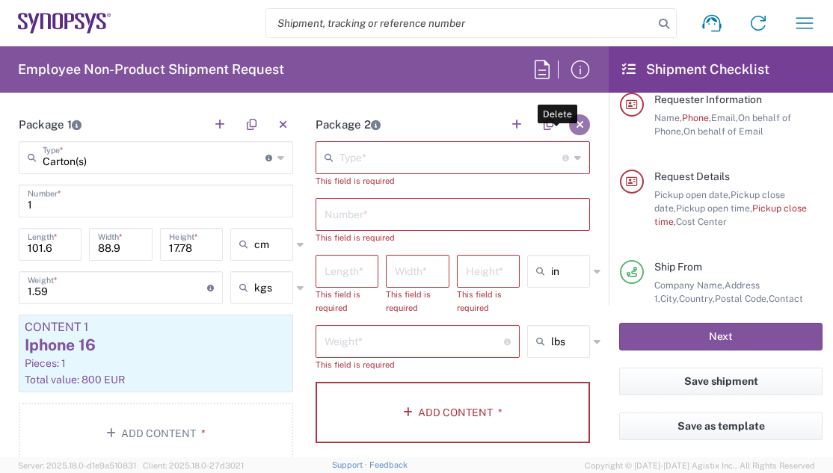
click at [570, 126] on button "button" at bounding box center [579, 124] width 21 height 21
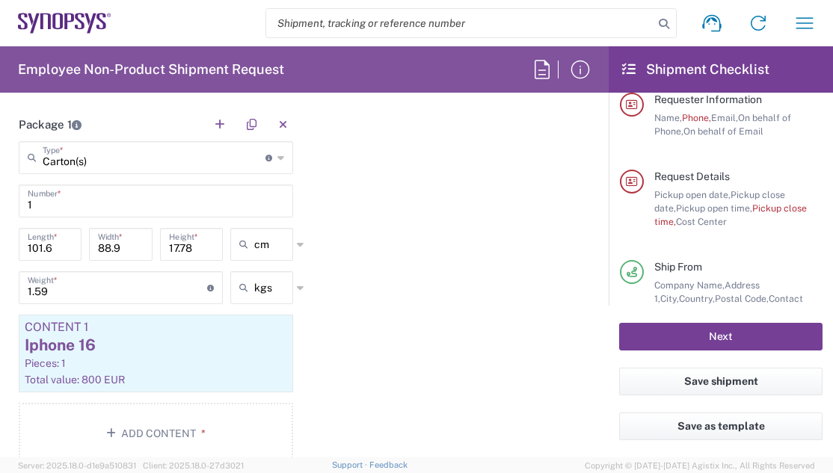
click at [691, 330] on button "Next" at bounding box center [720, 337] width 203 height 28
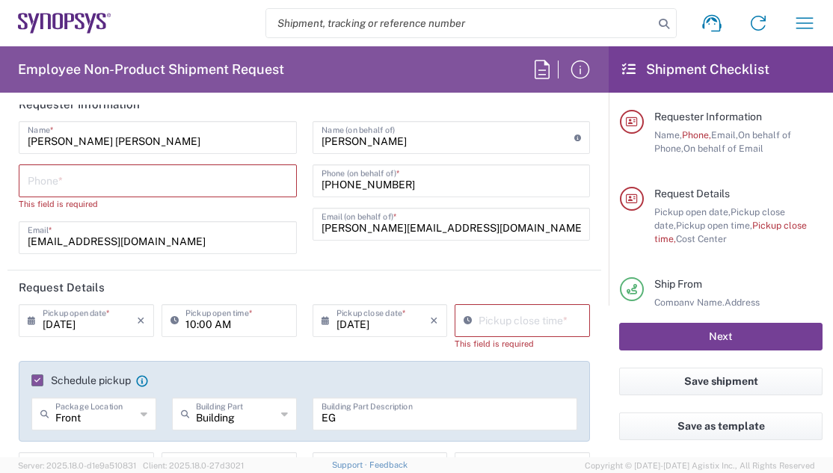
scroll to position [0, 0]
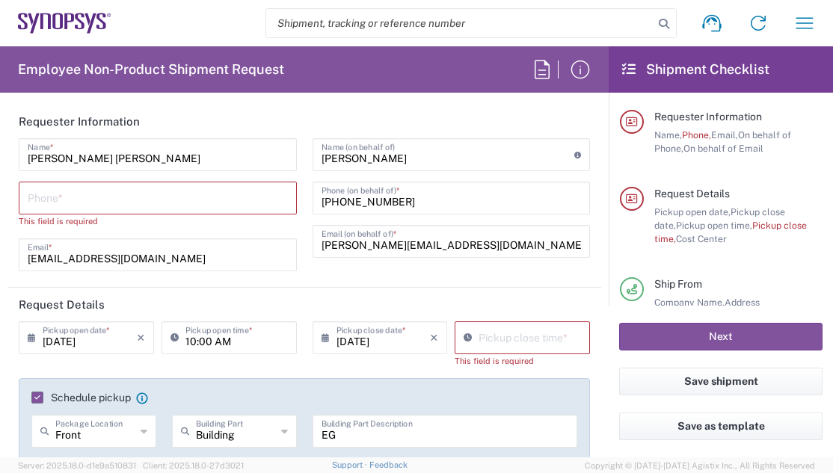
click at [171, 204] on input "tel" at bounding box center [158, 197] width 260 height 26
type input "08954796414"
type input "[GEOGRAPHIC_DATA]"
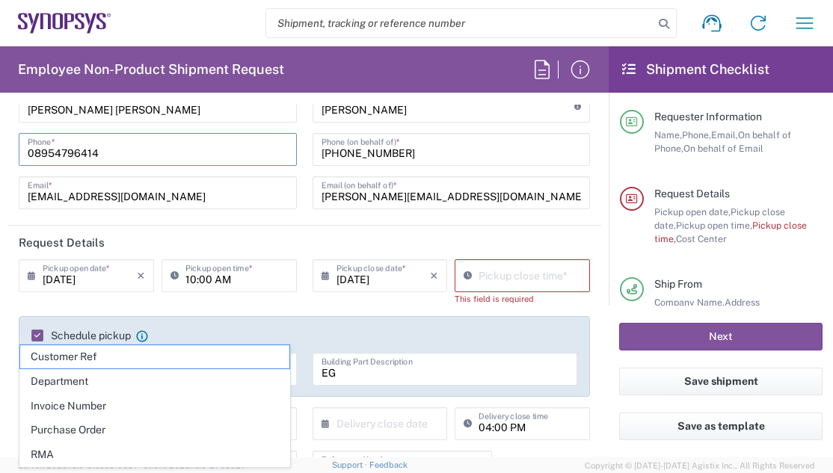
scroll to position [75, 0]
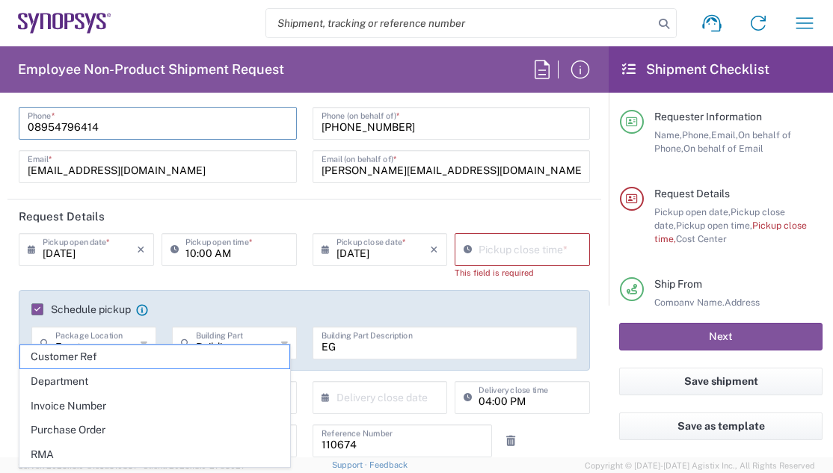
type input "10:06 AM"
click at [484, 251] on input "10:06 AM" at bounding box center [529, 248] width 102 height 26
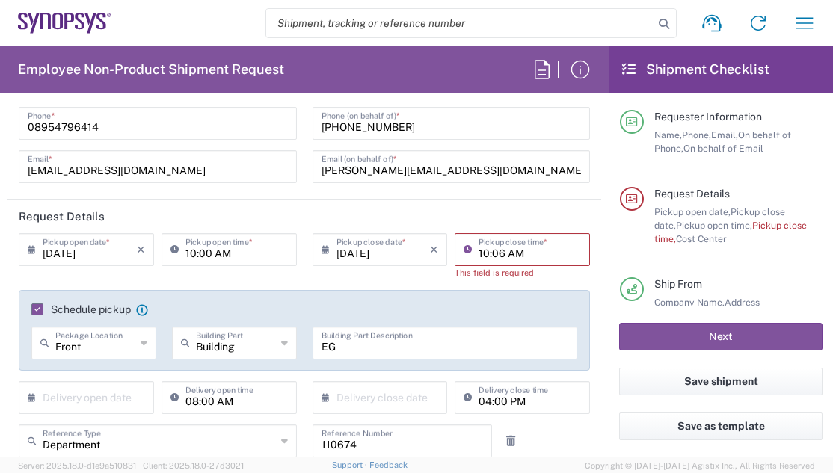
click at [522, 250] on input "10:06 AM" at bounding box center [529, 248] width 102 height 26
click at [478, 253] on input "10:06 PM" at bounding box center [529, 248] width 102 height 26
click at [498, 256] on input "13:06 PM" at bounding box center [529, 248] width 102 height 26
click at [493, 250] on input "13:06 PM" at bounding box center [529, 248] width 102 height 26
type input "13:00 PM"
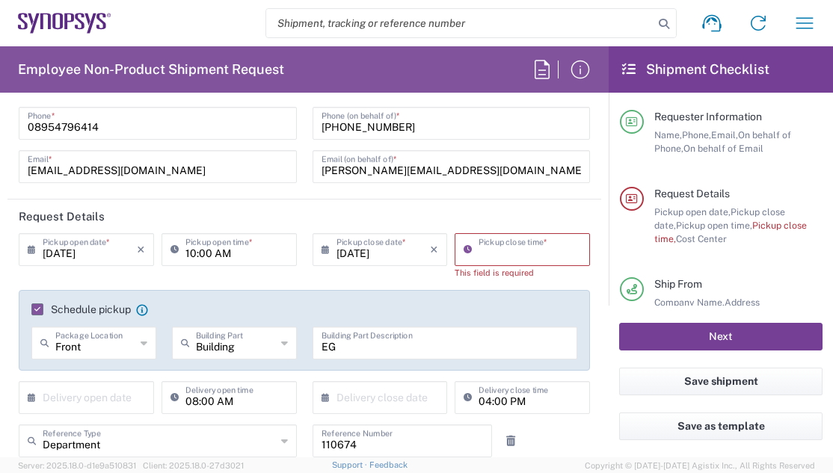
click at [668, 336] on button "Next" at bounding box center [720, 337] width 203 height 28
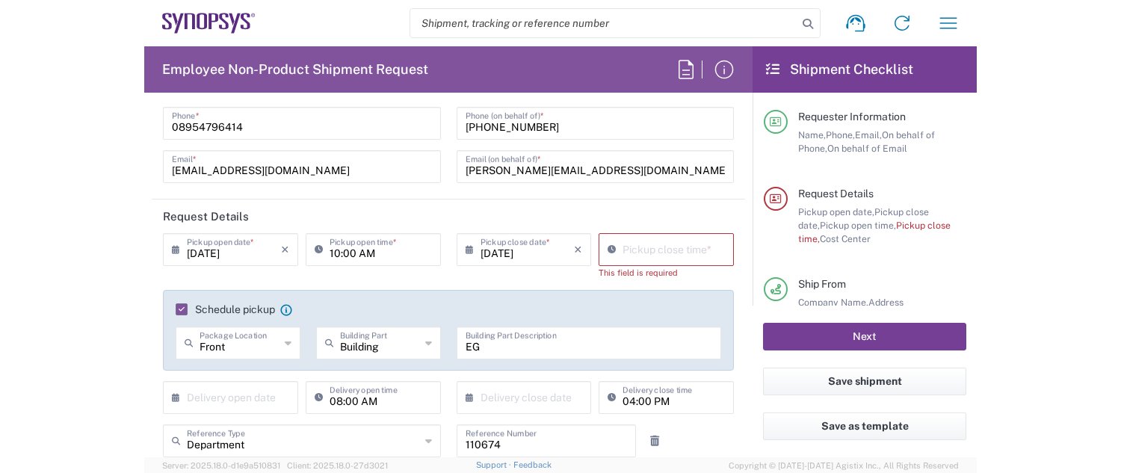
scroll to position [17, 0]
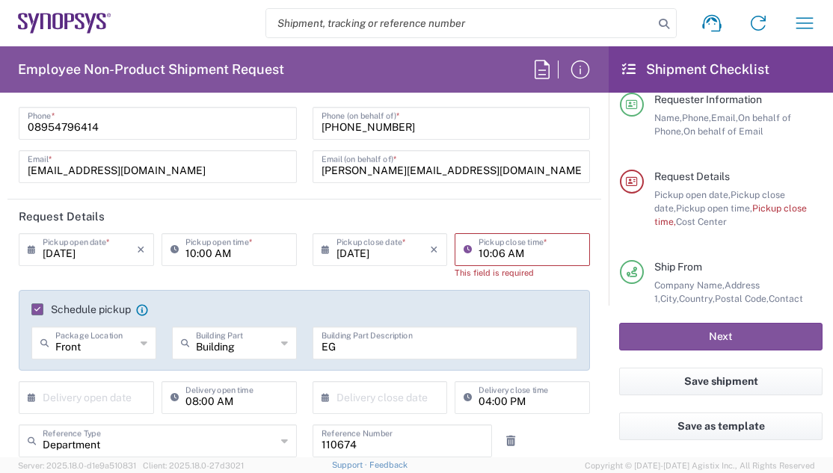
click at [531, 242] on input "10:06 AM" at bounding box center [529, 248] width 102 height 26
click at [463, 253] on icon at bounding box center [470, 250] width 15 height 24
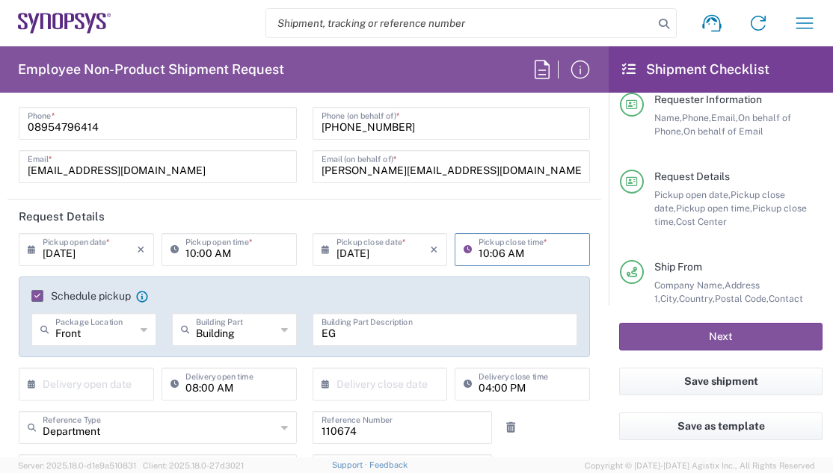
click at [531, 251] on input "10:06 AM" at bounding box center [529, 248] width 102 height 26
click at [496, 253] on input "13:06 AM" at bounding box center [529, 248] width 102 height 26
click at [508, 253] on input "13:00 AM" at bounding box center [529, 248] width 102 height 26
click at [479, 252] on input "13:00 PM" at bounding box center [529, 248] width 102 height 26
type input "01:00 PM"
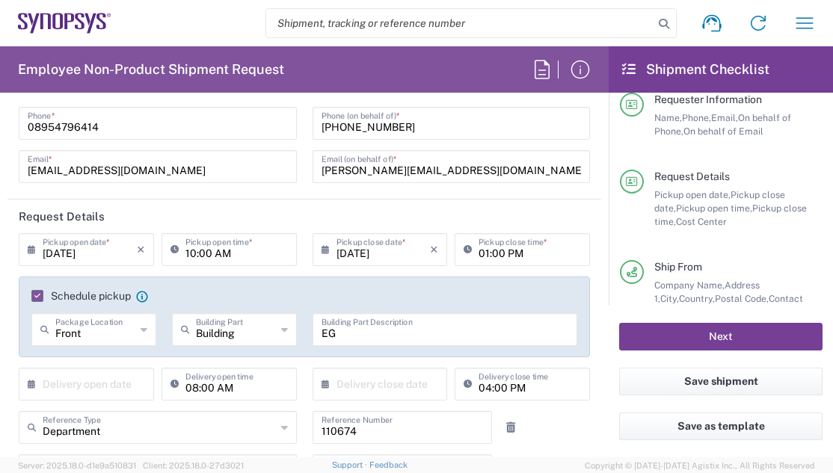
click at [682, 333] on button "Next" at bounding box center [720, 337] width 203 height 28
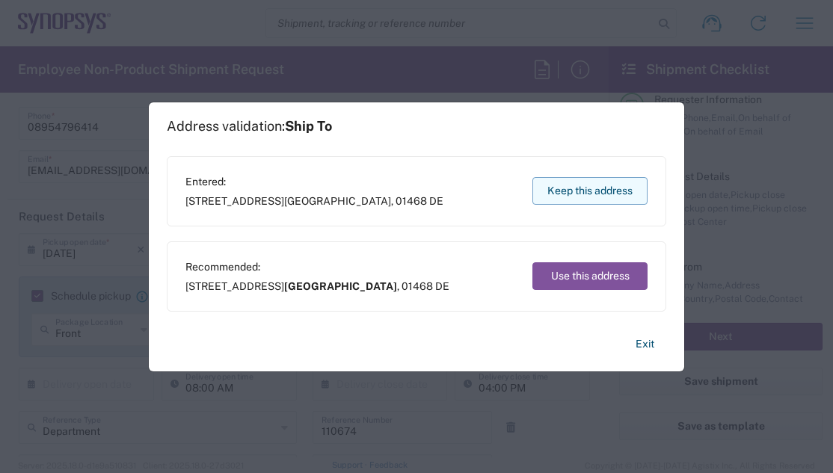
click at [634, 188] on button "Keep this address" at bounding box center [589, 191] width 115 height 28
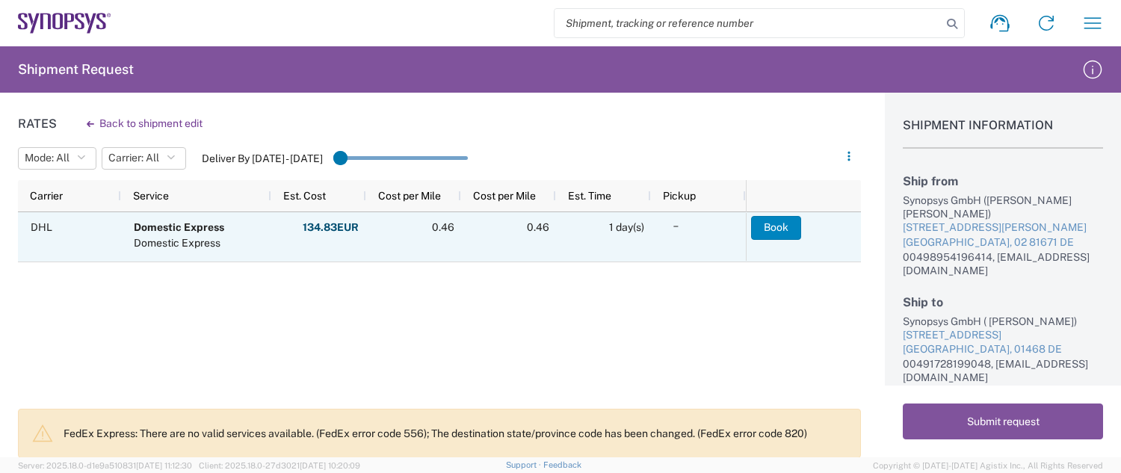
click at [767, 223] on button "Book" at bounding box center [776, 228] width 50 height 24
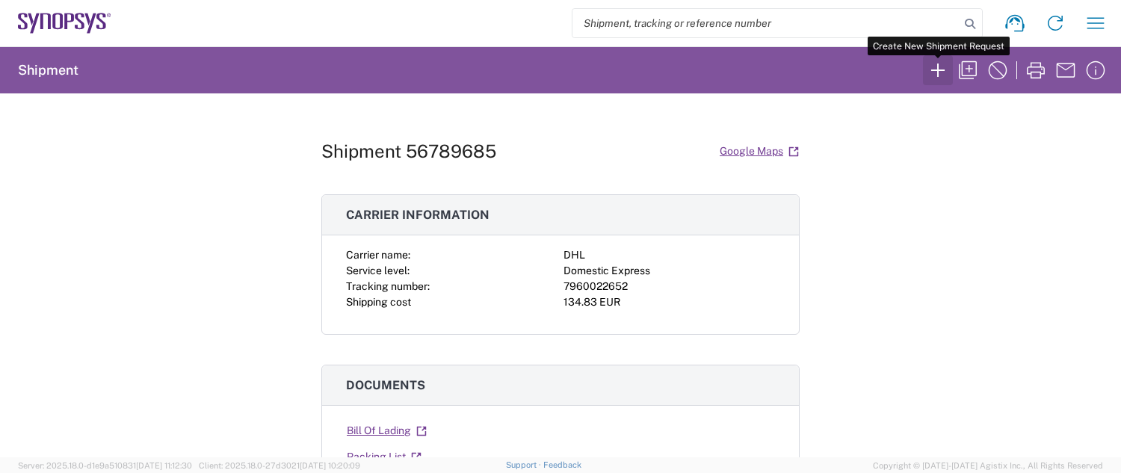
click at [844, 70] on icon "button" at bounding box center [937, 70] width 13 height 13
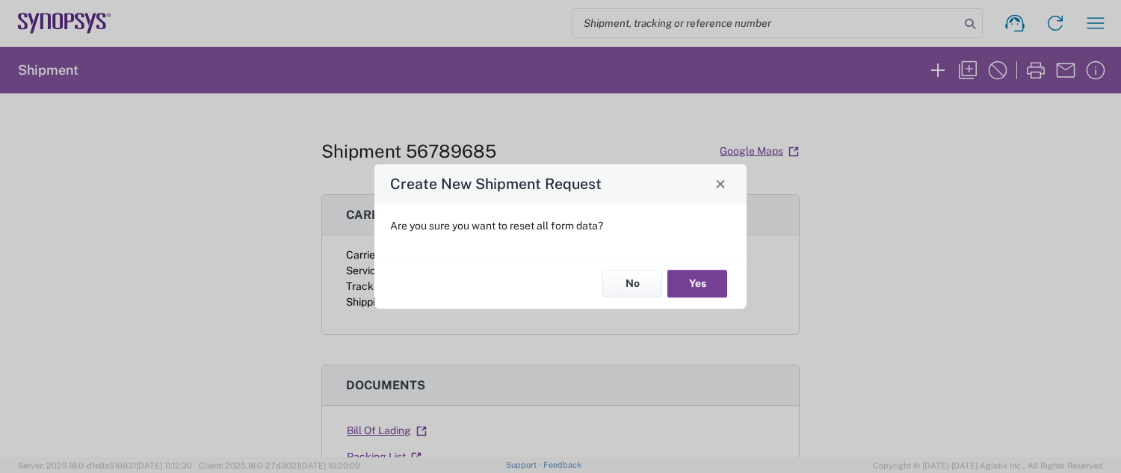
click at [692, 282] on button "Yes" at bounding box center [698, 285] width 60 height 28
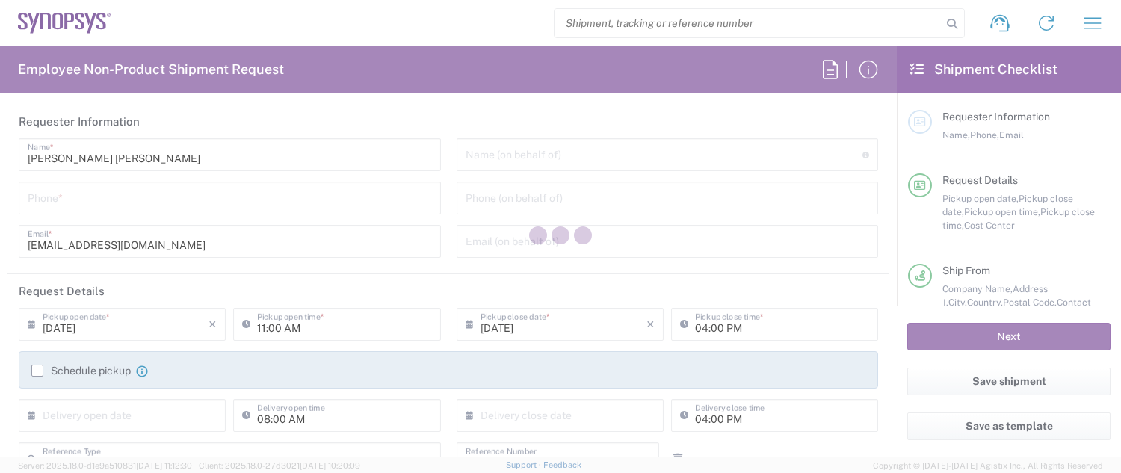
type input "DE01, FAC, DE02, Munich 110158"
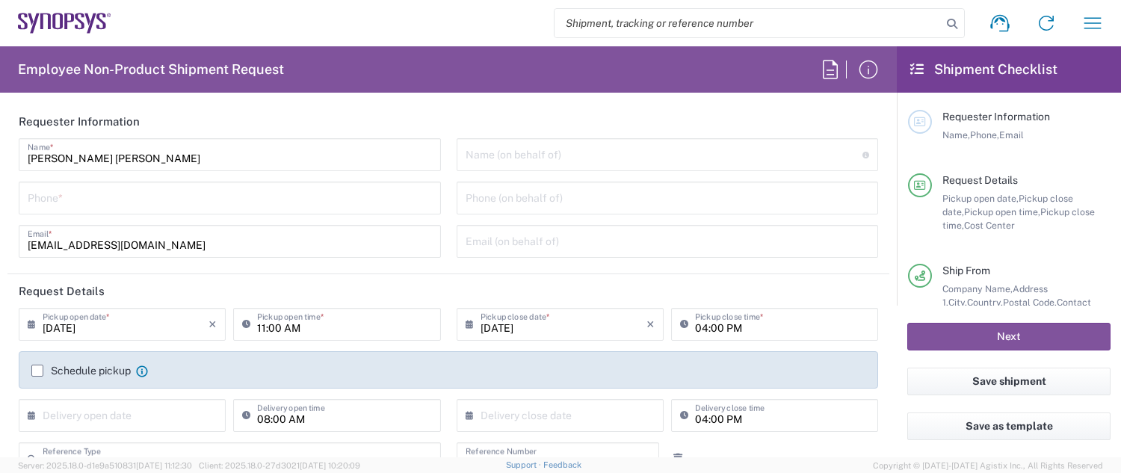
type input "[GEOGRAPHIC_DATA]"
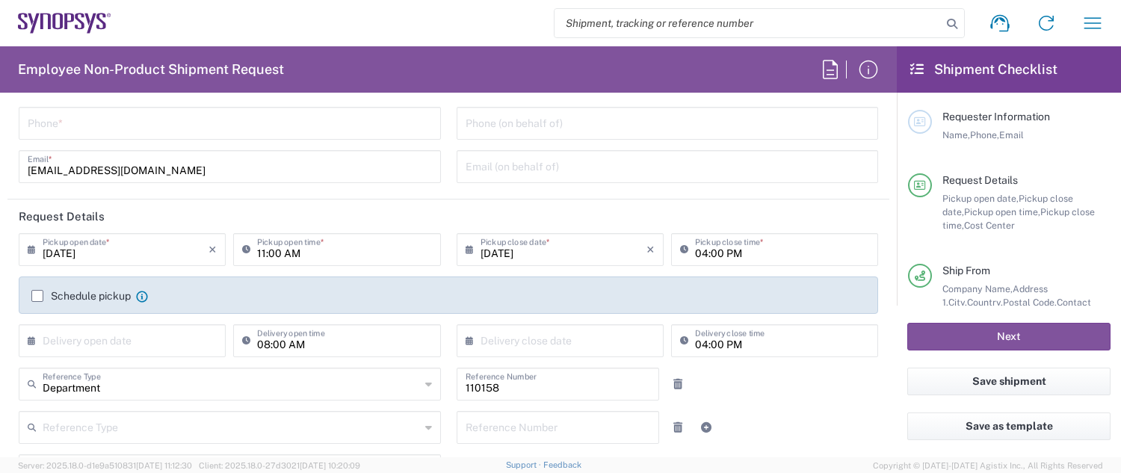
scroll to position [150, 0]
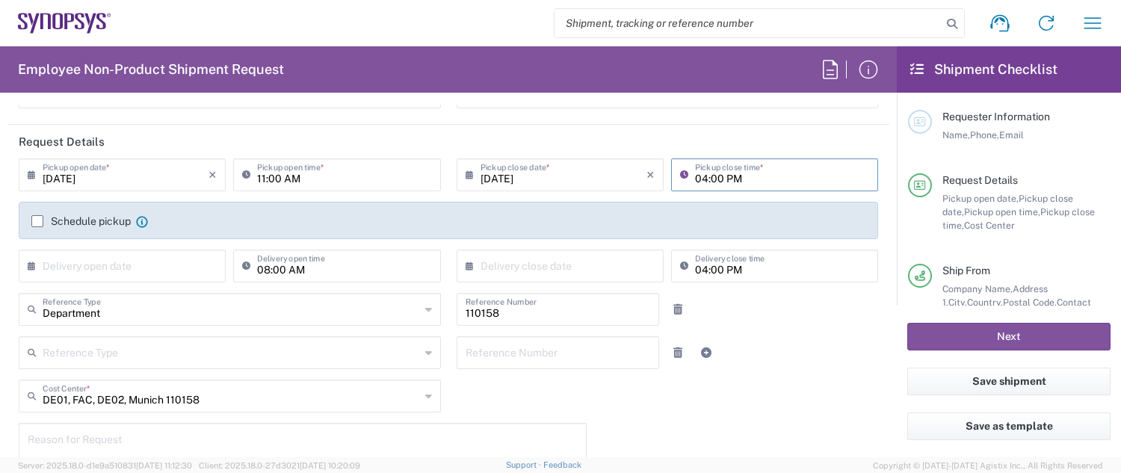
click at [695, 173] on input "04:00 PM" at bounding box center [782, 174] width 174 height 26
type input "01:00 PM"
click at [34, 221] on label "Schedule pickup" at bounding box center [80, 221] width 99 height 12
click at [37, 221] on input "Schedule pickup" at bounding box center [37, 221] width 0 height 0
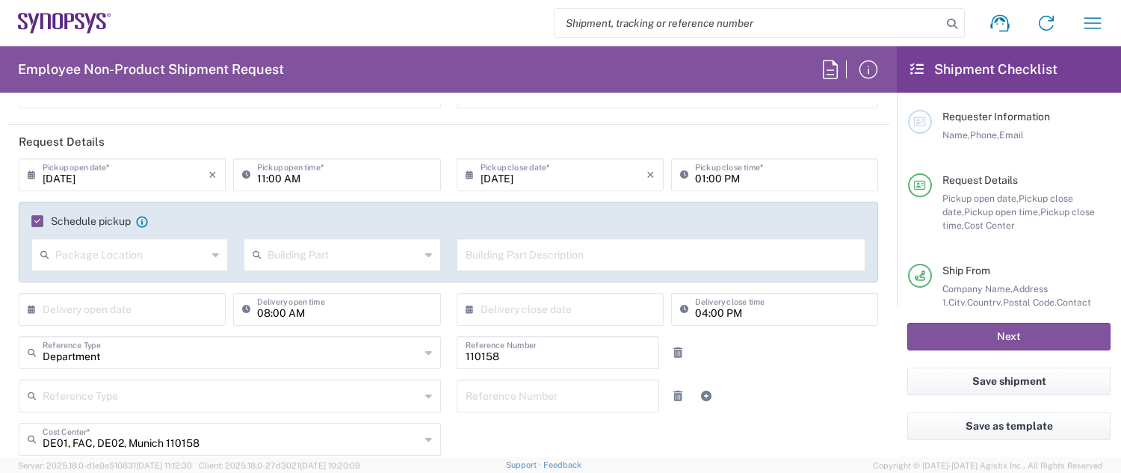
scroll to position [0, 0]
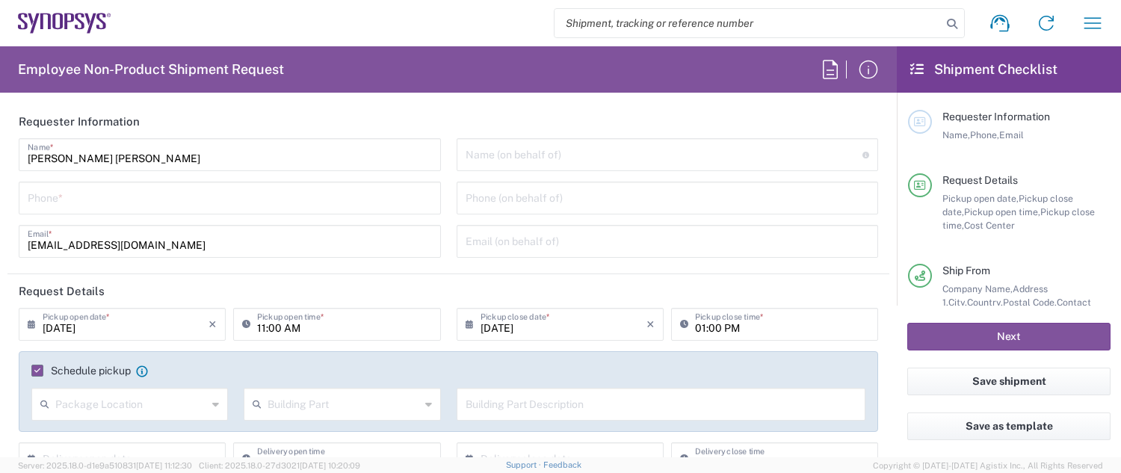
click at [523, 152] on input "text" at bounding box center [665, 154] width 398 height 26
click at [591, 147] on input "text" at bounding box center [665, 154] width 398 height 26
paste input "[PERSON_NAME]"
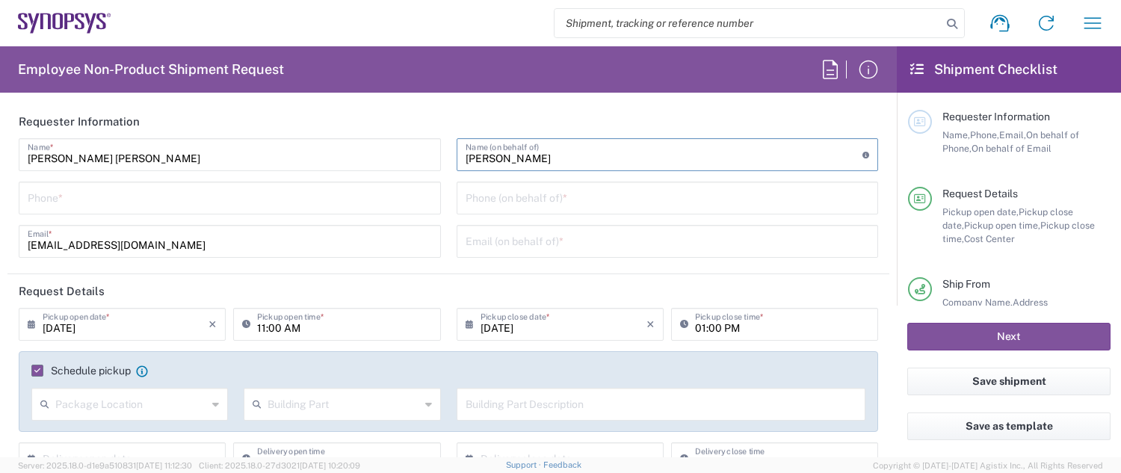
type input "[PERSON_NAME]"
click at [578, 197] on input "tel" at bounding box center [668, 197] width 404 height 26
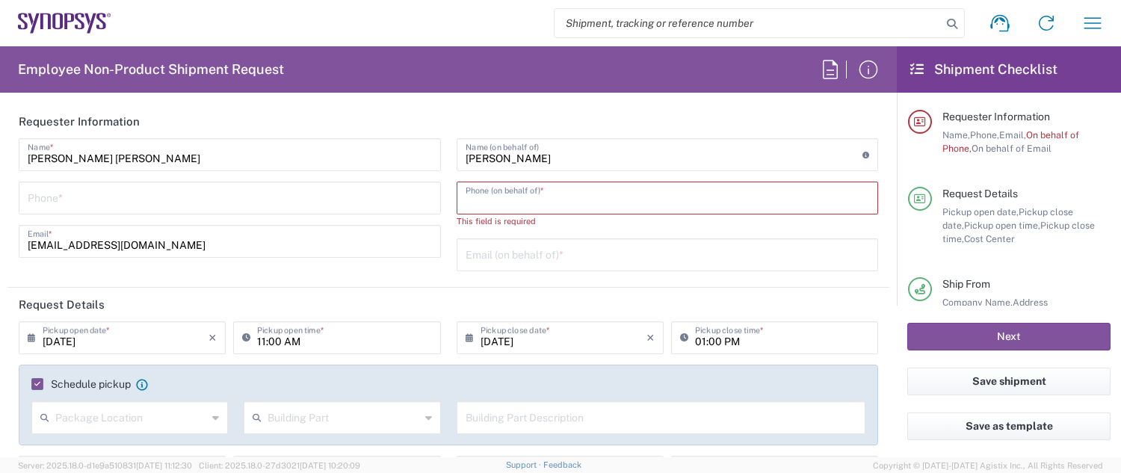
click at [604, 199] on input "tel" at bounding box center [668, 197] width 404 height 26
paste input "[PHONE_NUMBER]"
click at [480, 199] on input "[PHONE_NUMBER]" at bounding box center [668, 197] width 404 height 26
click at [506, 246] on input "text" at bounding box center [668, 254] width 404 height 26
click at [571, 209] on input "+49172.8496783" at bounding box center [668, 197] width 404 height 26
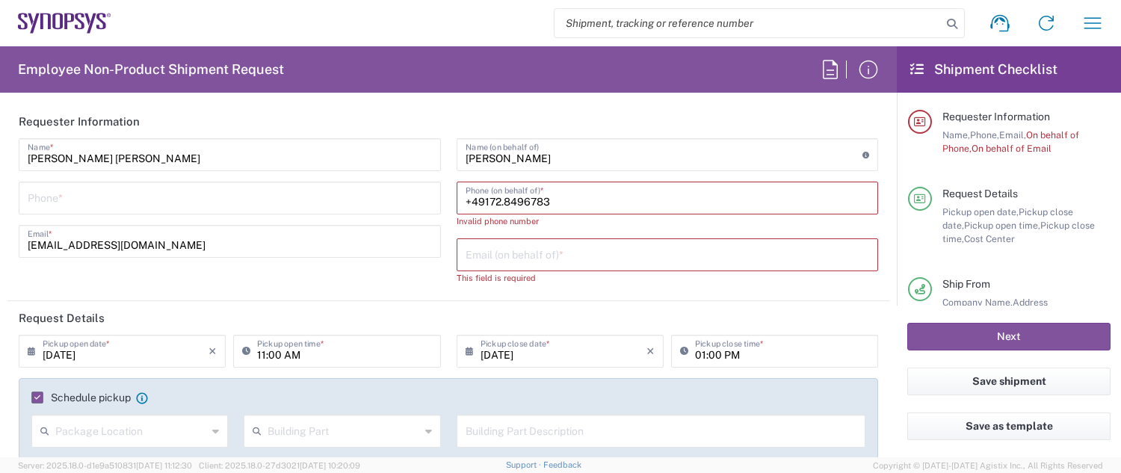
click at [496, 202] on input "+49172.8496783" at bounding box center [668, 197] width 404 height 26
click at [499, 202] on input "+49172.8496783" at bounding box center [668, 197] width 404 height 26
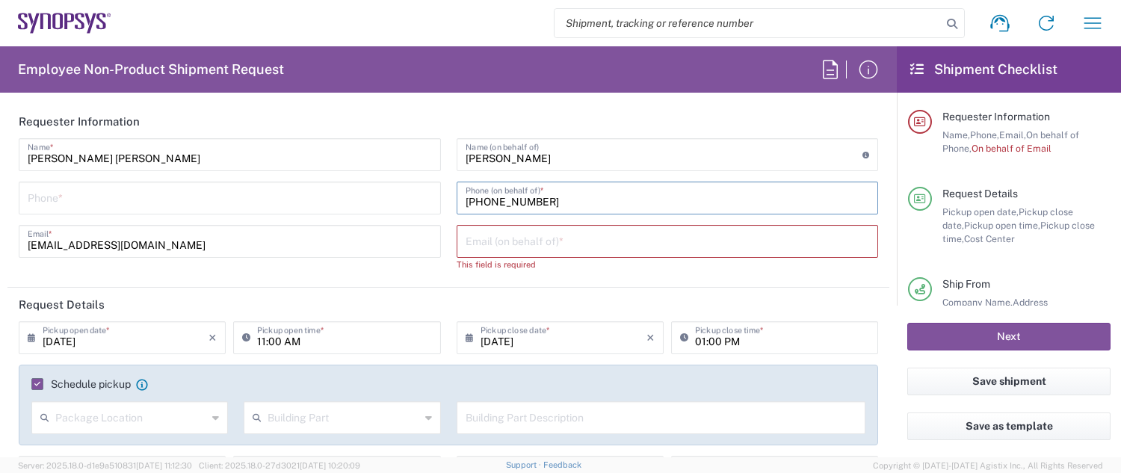
type input "[PHONE_NUMBER]"
click at [511, 236] on input "text" at bounding box center [668, 240] width 404 height 26
click at [610, 232] on input "text" at bounding box center [668, 240] width 404 height 26
paste input "[PERSON_NAME][EMAIL_ADDRESS][DOMAIN_NAME]"
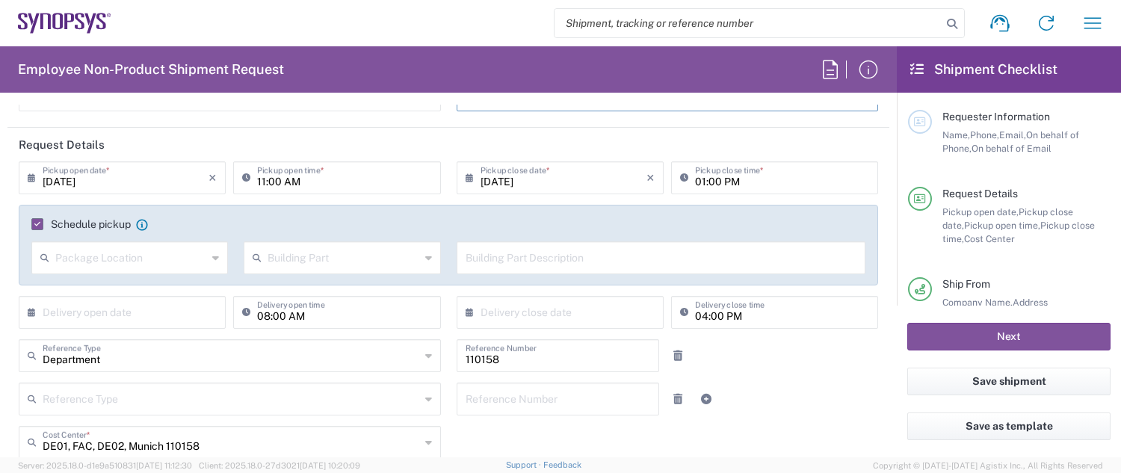
scroll to position [150, 0]
type input "[PERSON_NAME][EMAIL_ADDRESS][DOMAIN_NAME]"
click at [212, 254] on icon at bounding box center [215, 255] width 7 height 24
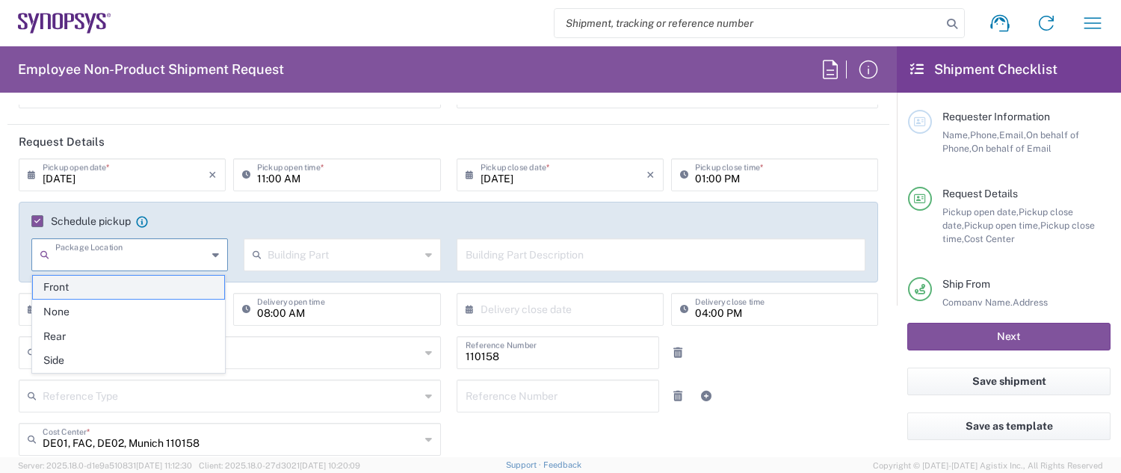
click at [138, 287] on span "Front" at bounding box center [128, 287] width 191 height 23
type input "Front"
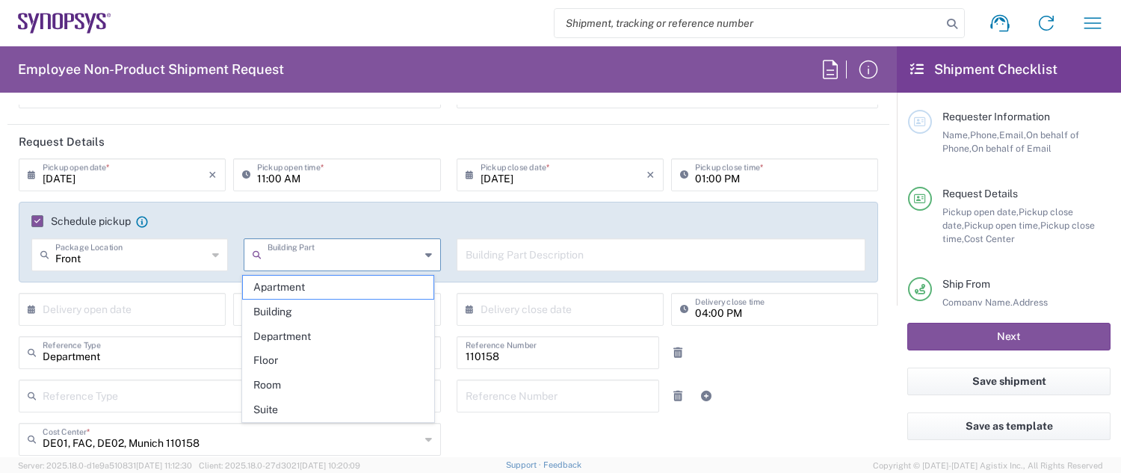
click at [314, 255] on input "text" at bounding box center [344, 254] width 152 height 26
click at [348, 317] on span "Building" at bounding box center [338, 312] width 191 height 23
type input "Building"
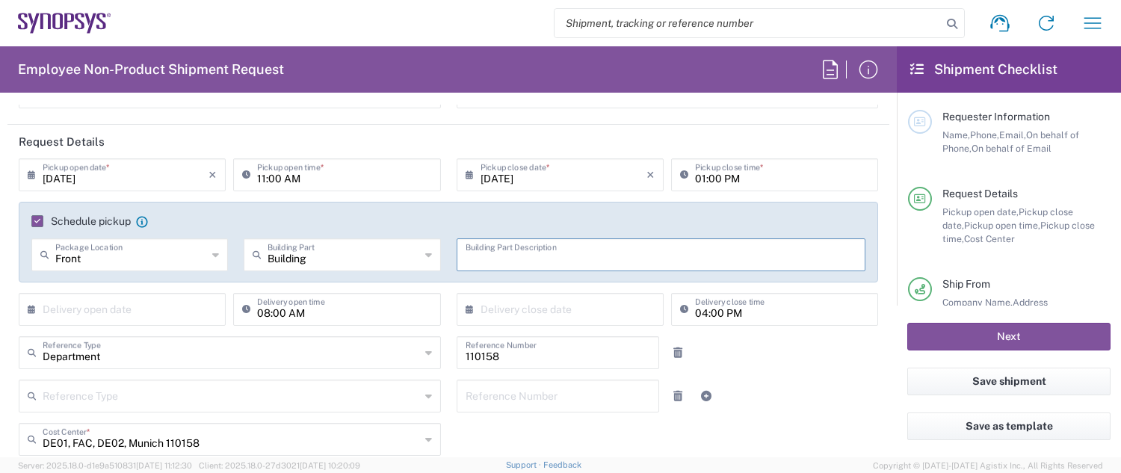
click at [519, 241] on input "text" at bounding box center [662, 254] width 392 height 26
type input "EG"
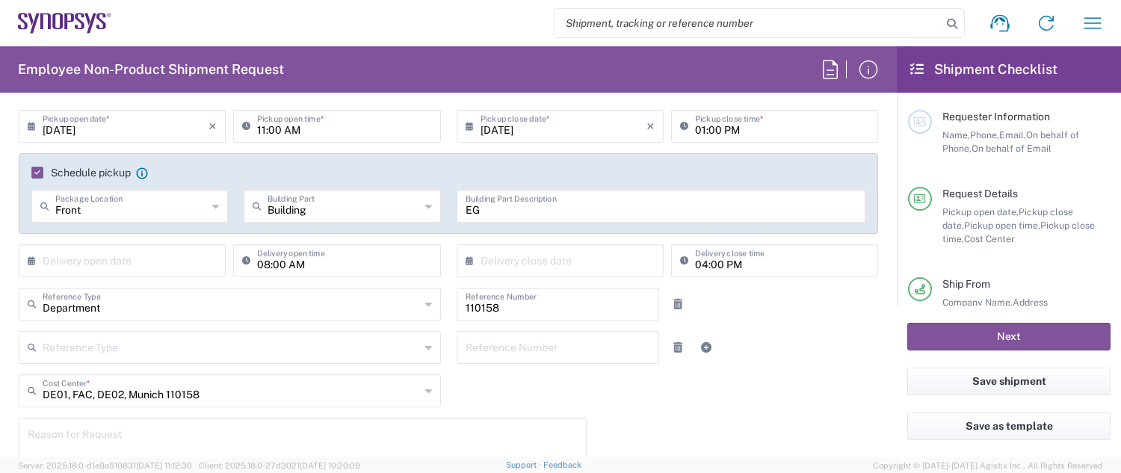
scroll to position [224, 0]
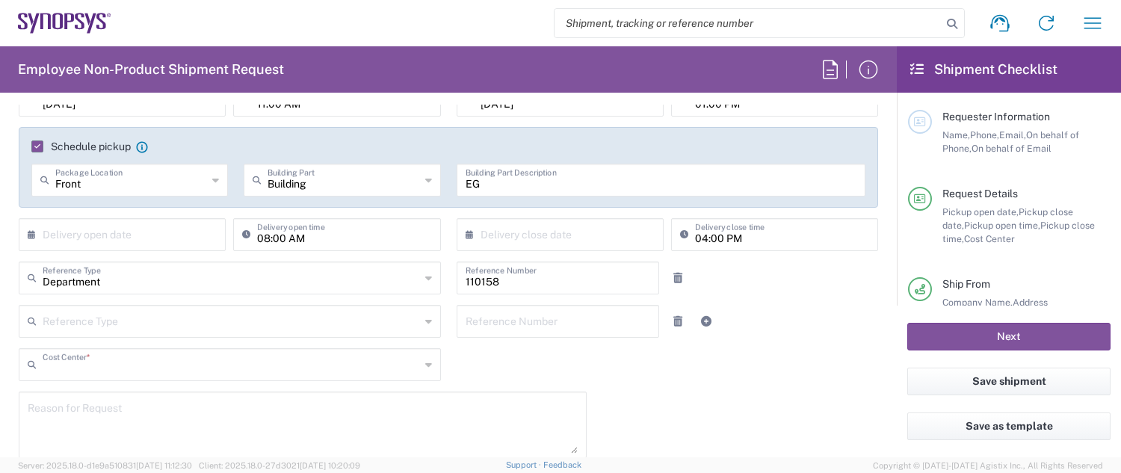
click at [360, 363] on input "text" at bounding box center [232, 364] width 378 height 26
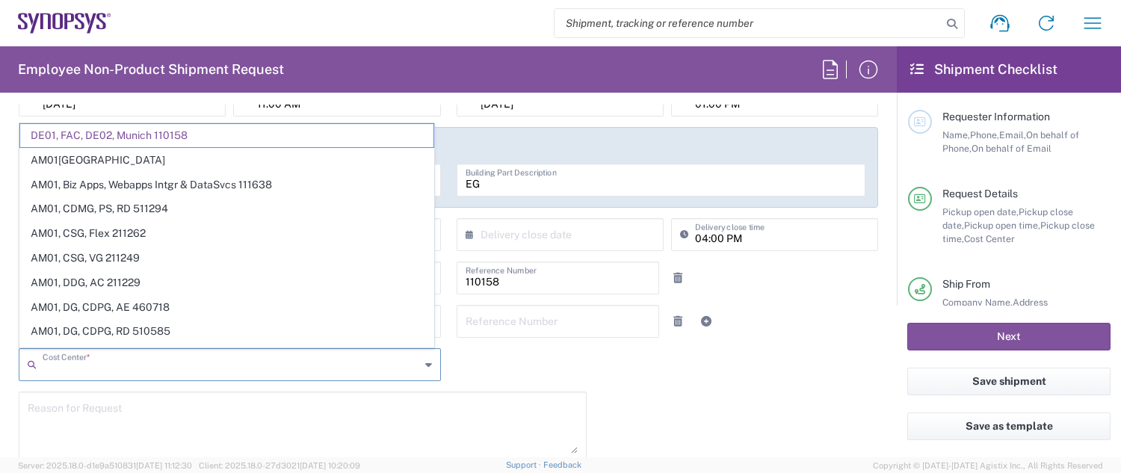
paste input "DE01, CIO, IT, ESS14"
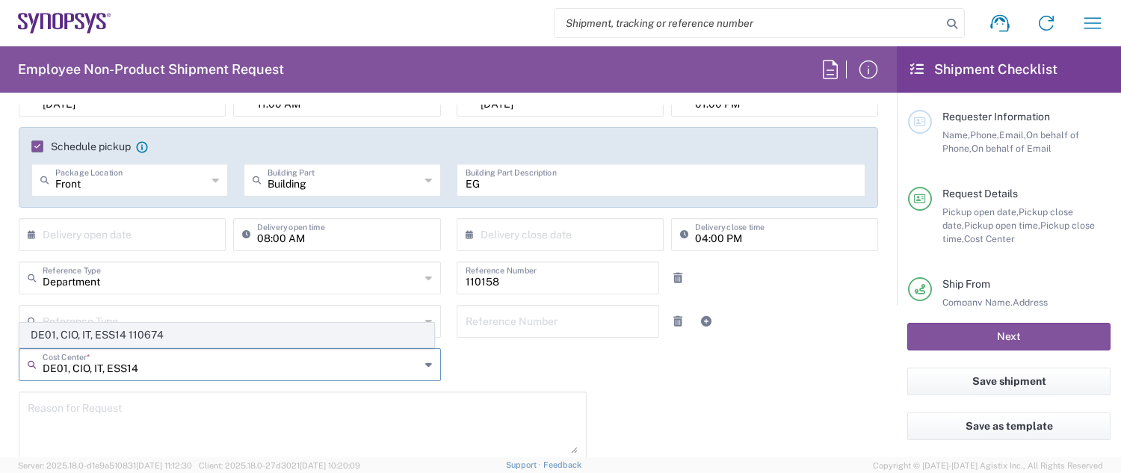
type input "DE01, CIO, IT, ESS14"
click at [251, 335] on span "DE01, CIO, IT, ESS14 110674" at bounding box center [226, 335] width 413 height 23
type input "110674"
type input "DE01, CIO, IT, ESS14 110674"
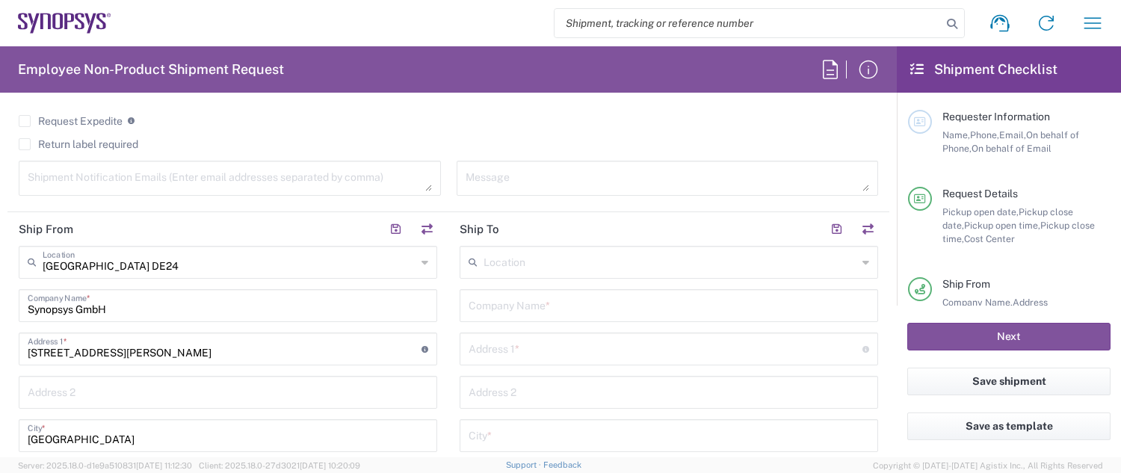
scroll to position [673, 0]
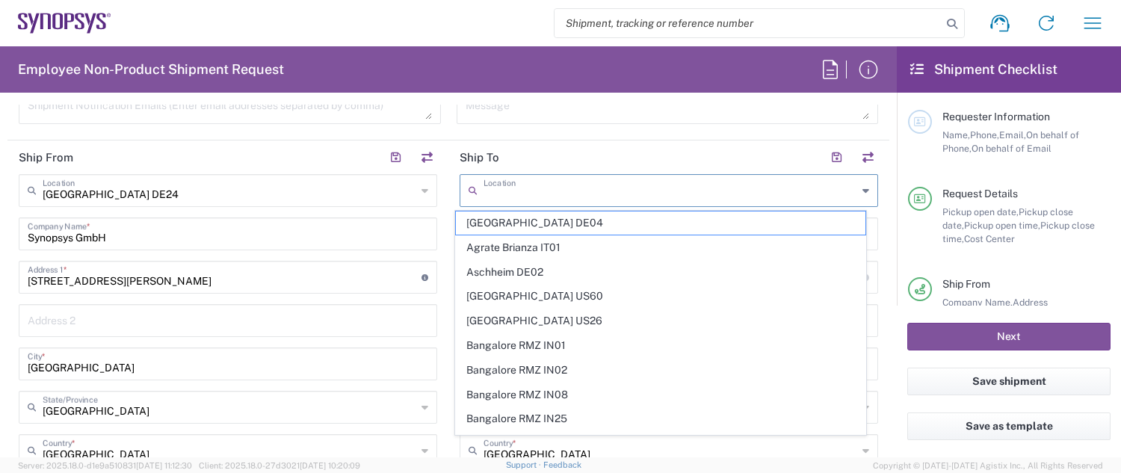
click at [509, 182] on input "text" at bounding box center [671, 189] width 374 height 26
click at [669, 233] on span "[GEOGRAPHIC_DATA] DE04" at bounding box center [661, 223] width 410 height 23
type input "[GEOGRAPHIC_DATA] DE04"
type input "Synopsys GmbH"
type input "[STREET_ADDRESS]"
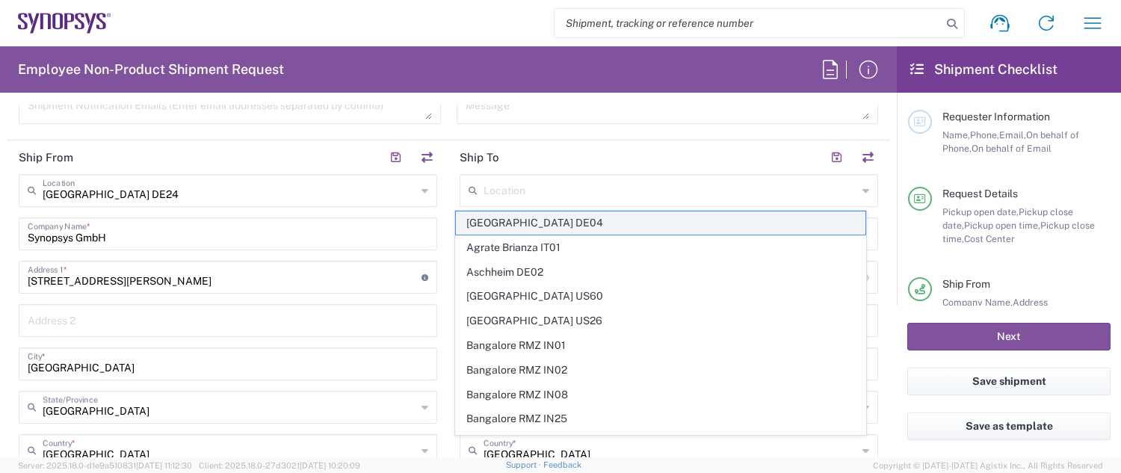
type input "[GEOGRAPHIC_DATA]"
type input "52072"
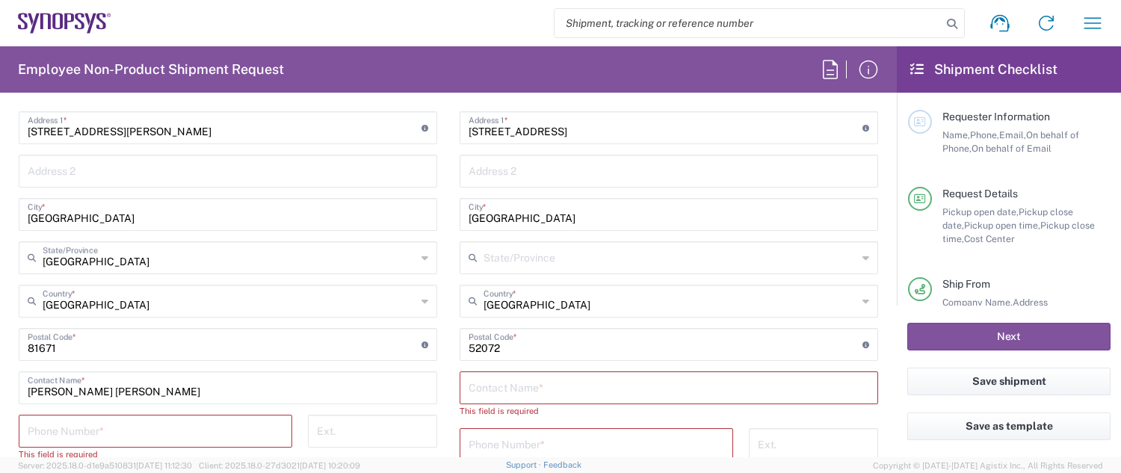
scroll to position [897, 0]
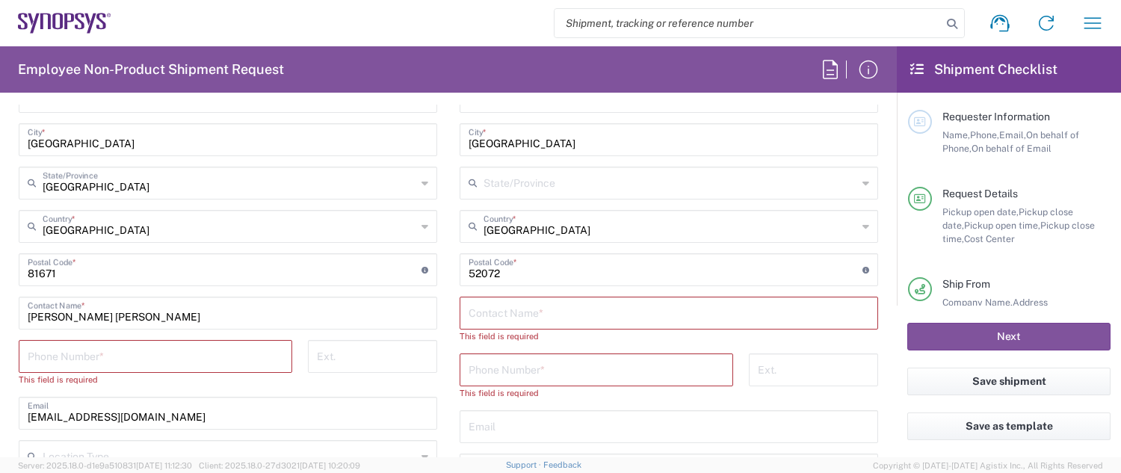
click at [590, 316] on input "text" at bounding box center [669, 312] width 401 height 26
paste input "[PERSON_NAME]"
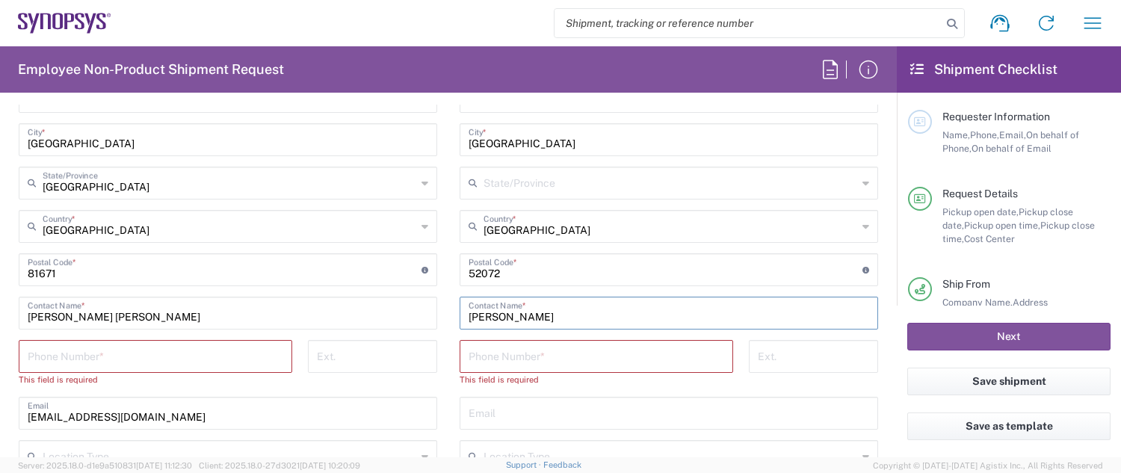
type input "[PERSON_NAME]"
drag, startPoint x: 559, startPoint y: 357, endPoint x: 779, endPoint y: 356, distance: 219.8
click at [559, 357] on input "tel" at bounding box center [597, 355] width 256 height 26
click at [586, 351] on input "tel" at bounding box center [597, 355] width 256 height 26
paste input "[PHONE_NUMBER]"
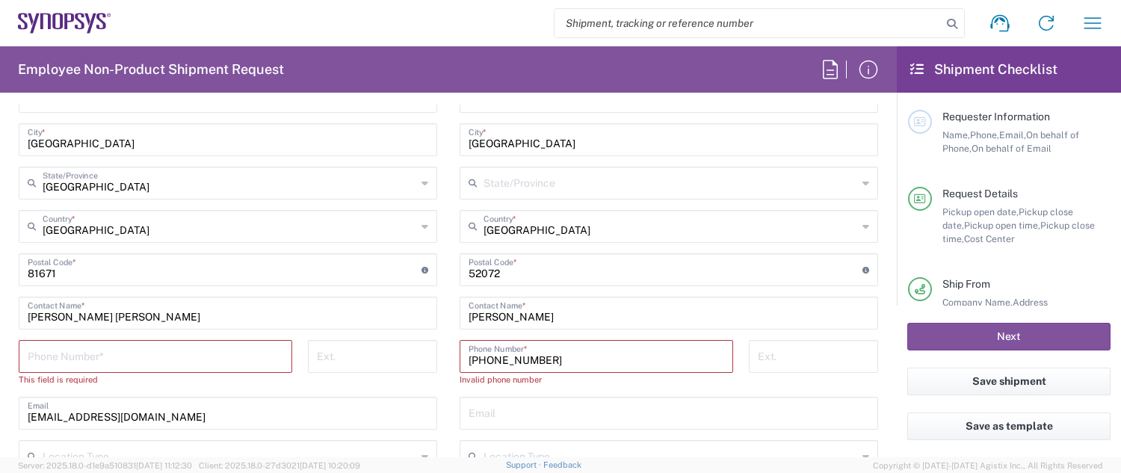
click at [503, 360] on input "[PHONE_NUMBER]" at bounding box center [597, 355] width 256 height 26
click at [484, 356] on input "+49.1735873086" at bounding box center [597, 355] width 256 height 26
type input "[PHONE_NUMBER]"
drag, startPoint x: 490, startPoint y: 410, endPoint x: 527, endPoint y: 407, distance: 36.8
click at [490, 374] on input "text" at bounding box center [669, 399] width 401 height 26
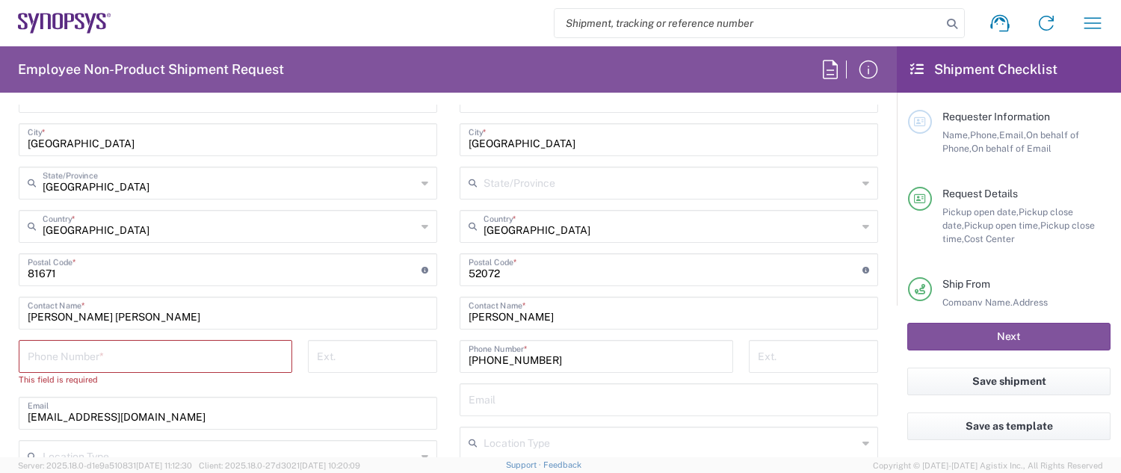
click at [572, 374] on input "text" at bounding box center [669, 399] width 401 height 26
paste input "[PERSON_NAME][EMAIL_ADDRESS][DOMAIN_NAME]"
type input "[PERSON_NAME][EMAIL_ADDRESS][DOMAIN_NAME]"
click at [179, 345] on input "tel" at bounding box center [156, 355] width 256 height 26
type input "08954796414"
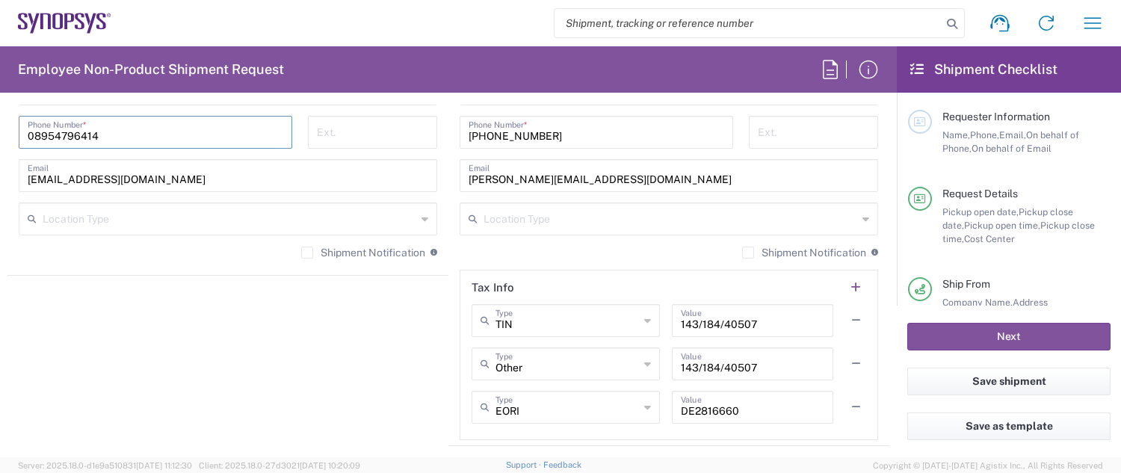
scroll to position [1196, 0]
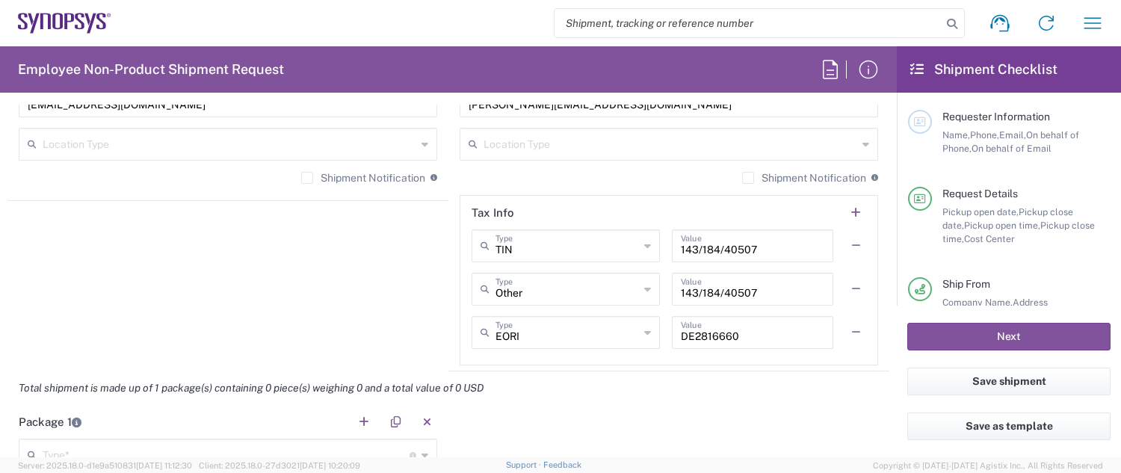
click at [644, 246] on icon at bounding box center [647, 246] width 7 height 24
click at [597, 332] on span "EORI" at bounding box center [559, 327] width 182 height 23
type input "EORI"
click at [844, 244] on button "button" at bounding box center [855, 245] width 21 height 21
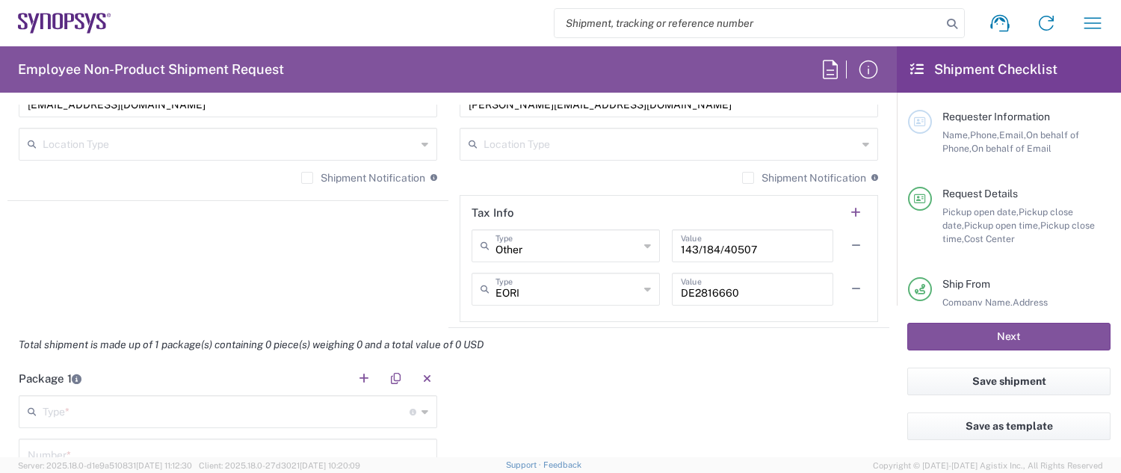
click at [844, 244] on button "button" at bounding box center [855, 245] width 21 height 21
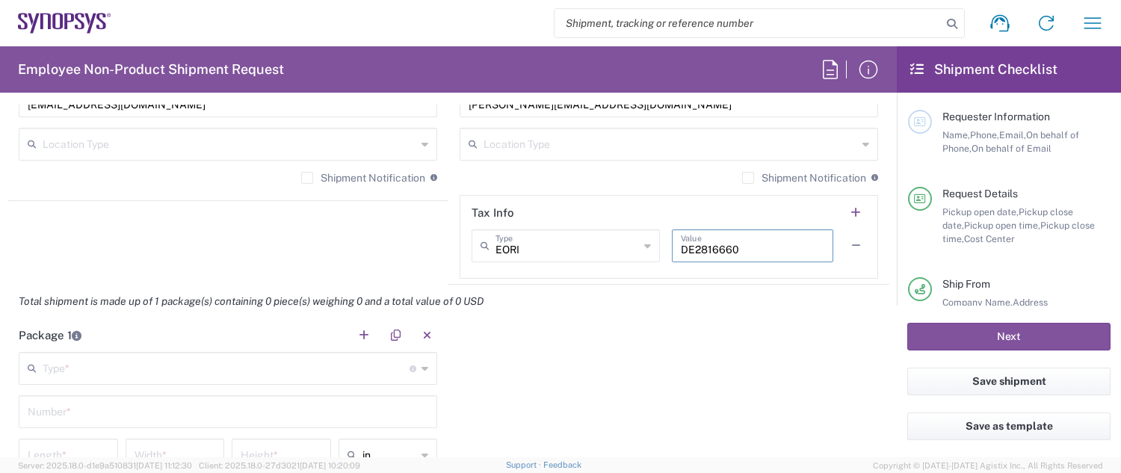
drag, startPoint x: 742, startPoint y: 246, endPoint x: 669, endPoint y: 249, distance: 73.3
click at [672, 249] on div "DE2816660 Value" at bounding box center [752, 245] width 161 height 33
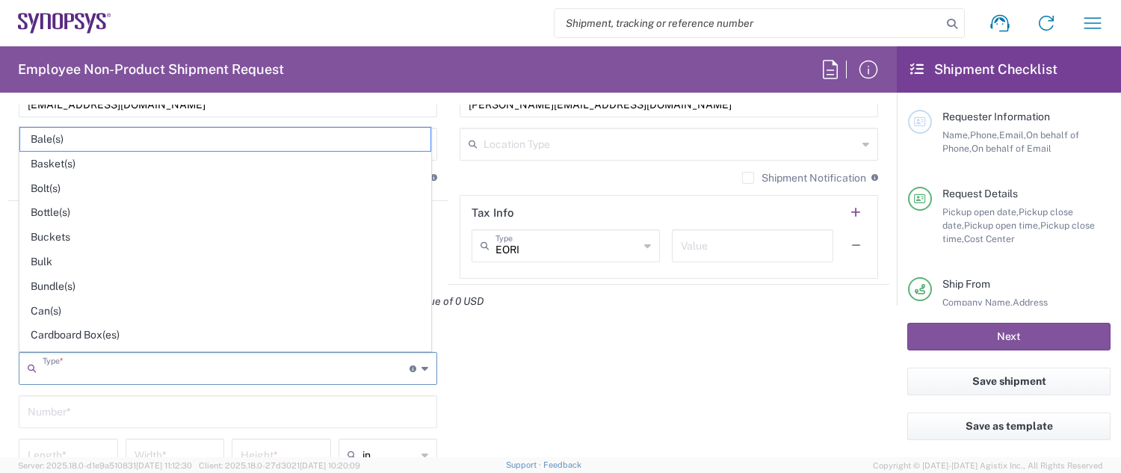
click at [103, 369] on input "text" at bounding box center [226, 367] width 367 height 26
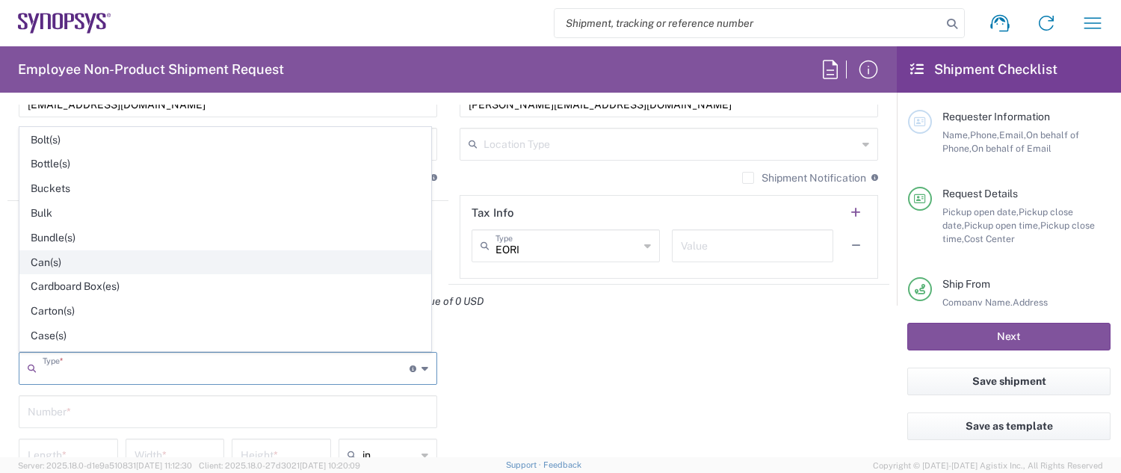
scroll to position [75, 0]
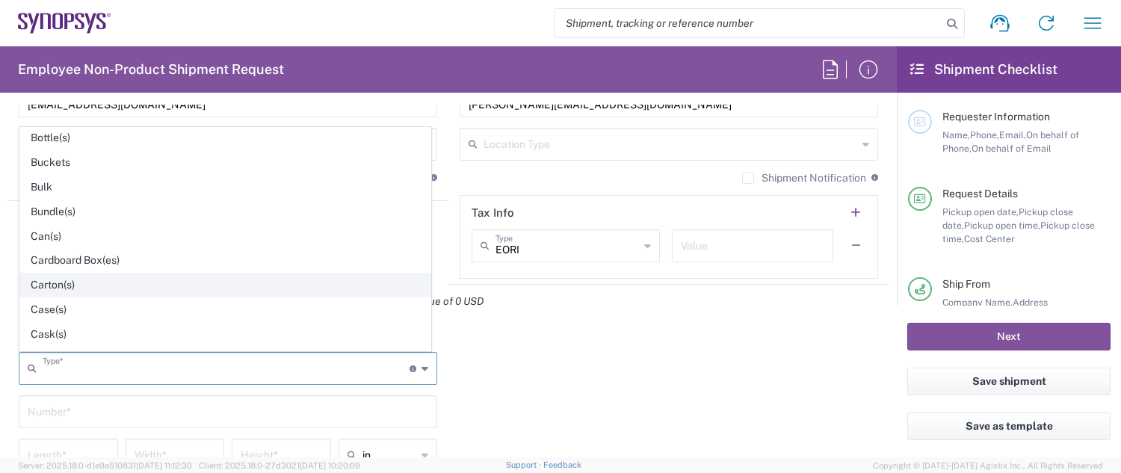
click at [67, 284] on span "Carton(s)" at bounding box center [225, 285] width 410 height 23
type input "Carton(s)"
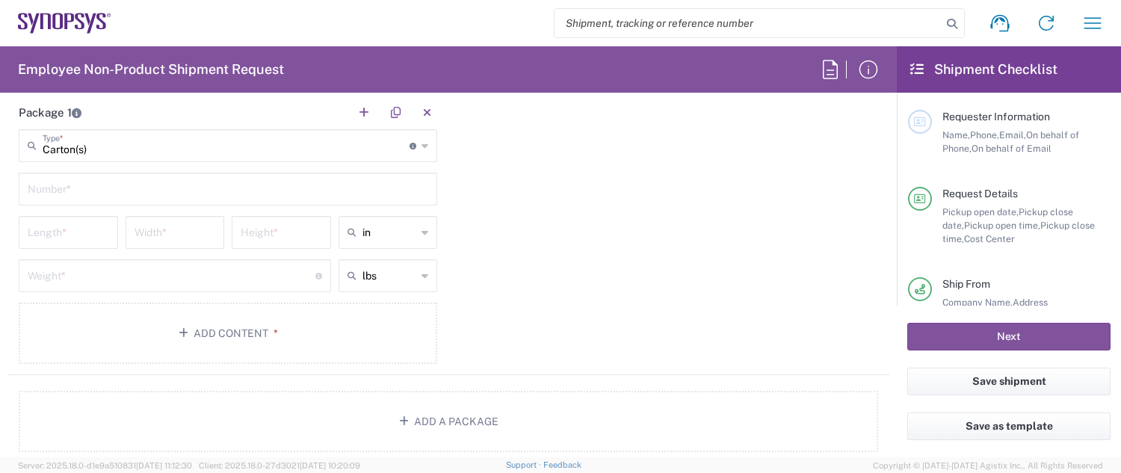
scroll to position [1420, 0]
click at [73, 190] on input "text" at bounding box center [228, 186] width 401 height 26
type input "1"
click at [73, 223] on input "number" at bounding box center [68, 230] width 81 height 26
type input "28"
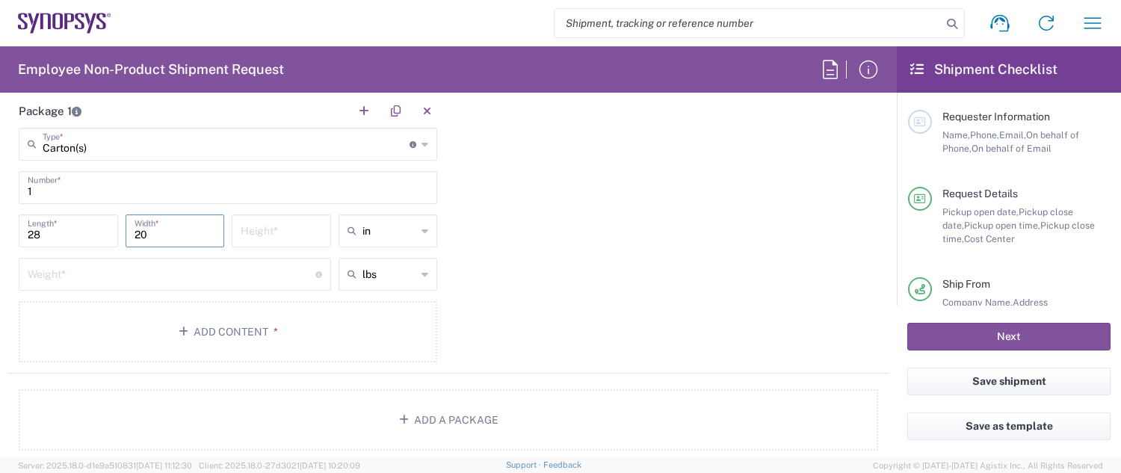
type input "20"
type input "9"
click at [422, 232] on icon at bounding box center [425, 231] width 7 height 24
click at [380, 287] on span "cm" at bounding box center [383, 288] width 95 height 23
type input "71.12"
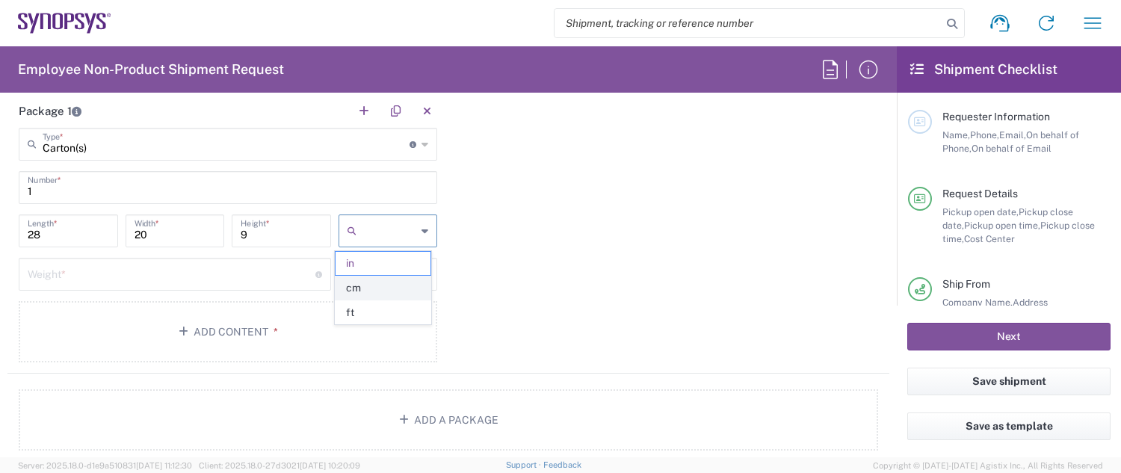
type input "50.8"
type input "22.86"
type input "cm"
click at [148, 281] on input "number" at bounding box center [172, 273] width 288 height 26
type input "1"
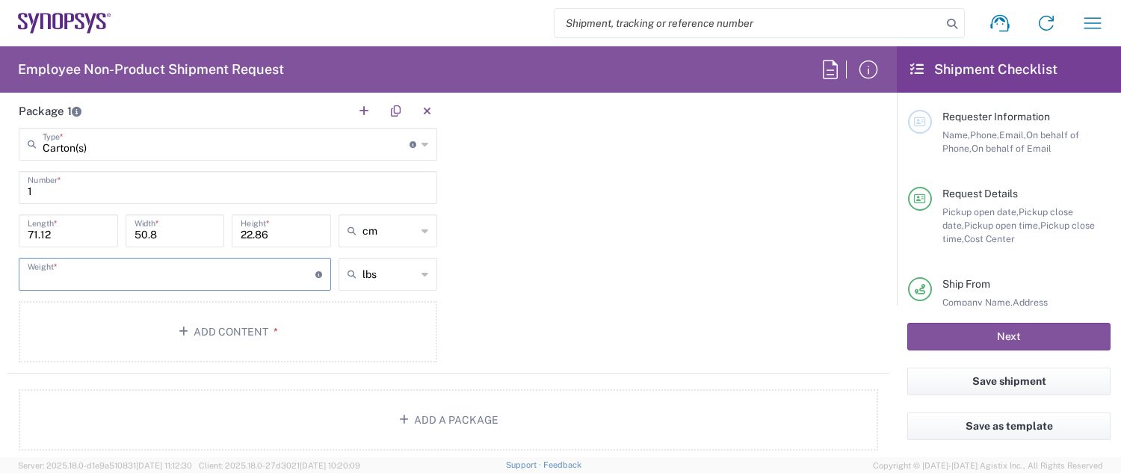
type input "0"
type input "0.5"
click at [377, 272] on input "text" at bounding box center [390, 274] width 55 height 24
click at [381, 328] on span "kgs" at bounding box center [383, 331] width 95 height 23
type input "0.23"
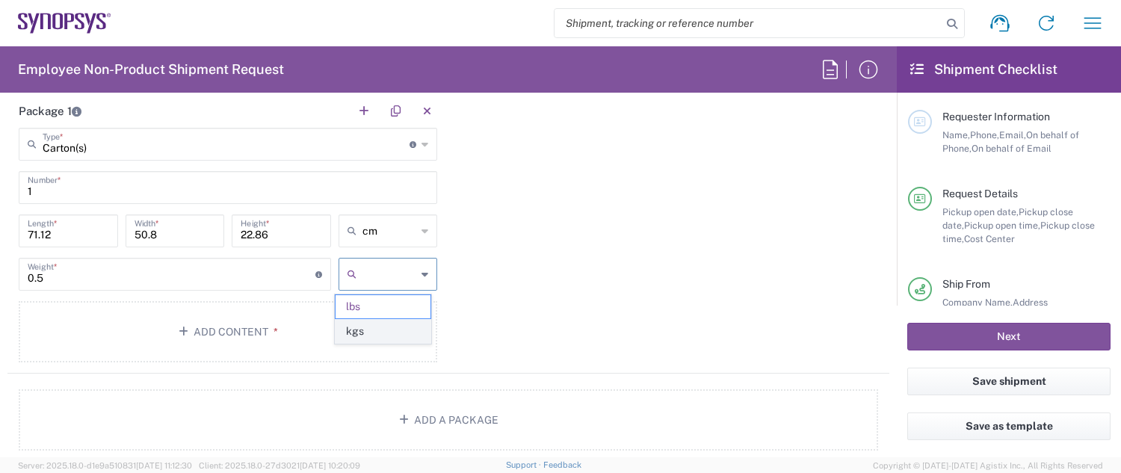
type input "kgs"
click at [242, 281] on input "0.23" at bounding box center [172, 273] width 288 height 26
drag, startPoint x: 90, startPoint y: 272, endPoint x: -58, endPoint y: 287, distance: 148.0
click at [0, 287] on html "Shipment request Shipment tracking Employee non-product shipment request My shi…" at bounding box center [560, 236] width 1121 height 473
type input "0.5"
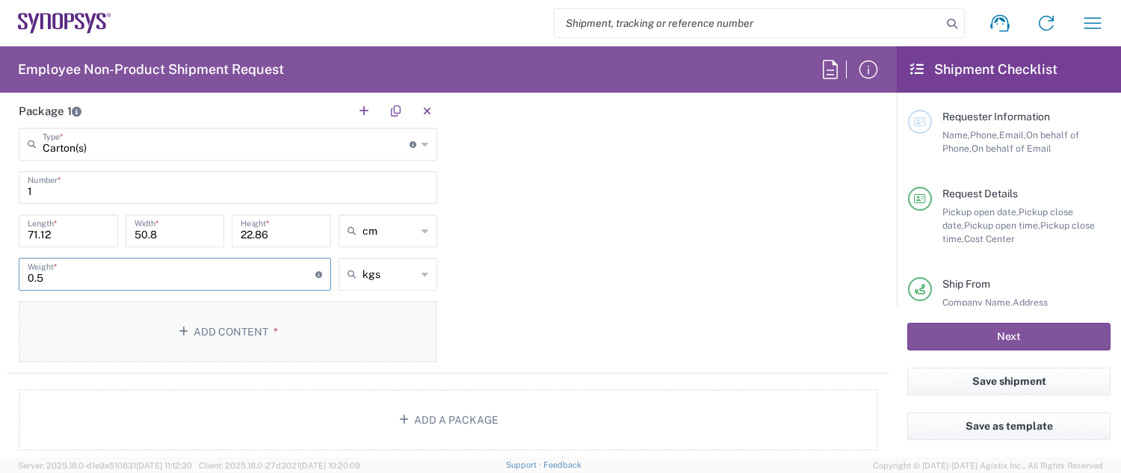
click at [271, 325] on button "Add Content *" at bounding box center [228, 331] width 419 height 61
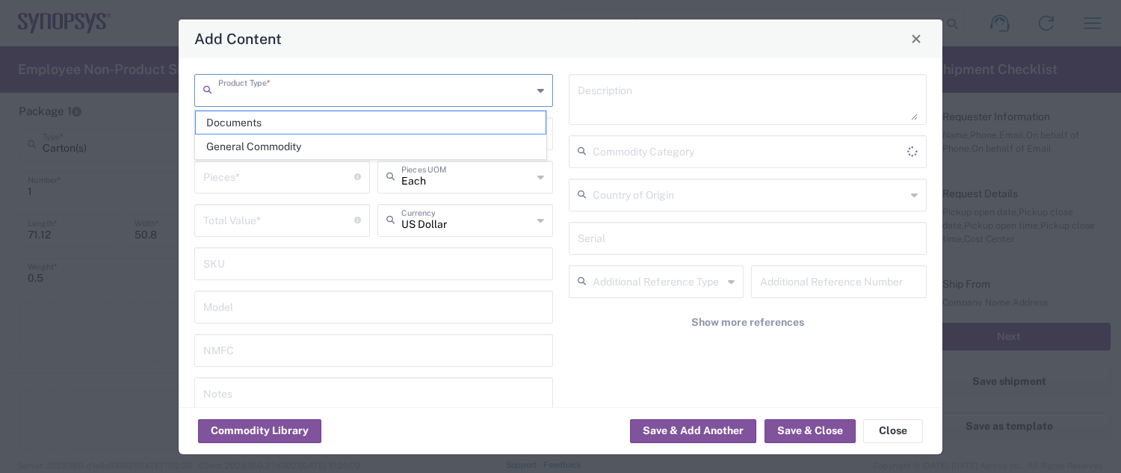
click at [279, 81] on input "text" at bounding box center [375, 89] width 314 height 26
click at [276, 151] on span "General Commodity" at bounding box center [371, 146] width 350 height 23
type input "General Commodity"
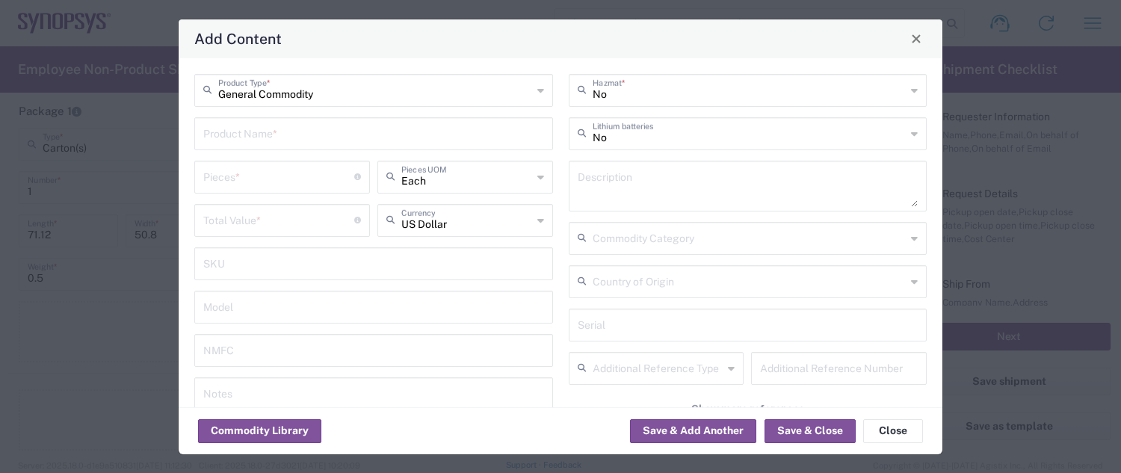
click at [276, 146] on div "Product Name *" at bounding box center [373, 133] width 359 height 33
type input "Iphone"
click at [258, 185] on input "number" at bounding box center [278, 176] width 151 height 26
type input "1"
click at [264, 226] on input "number" at bounding box center [278, 219] width 151 height 26
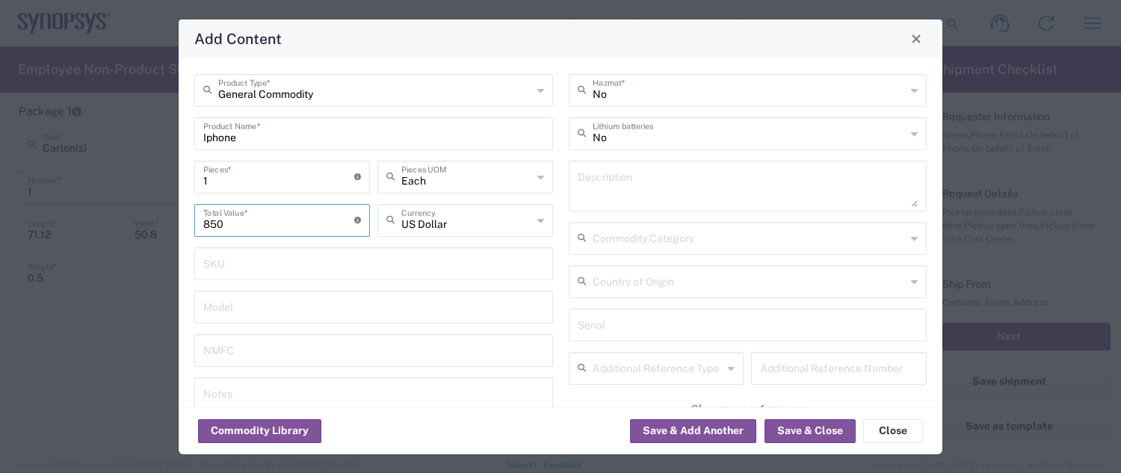
type input "850"
click at [537, 223] on icon at bounding box center [540, 221] width 7 height 24
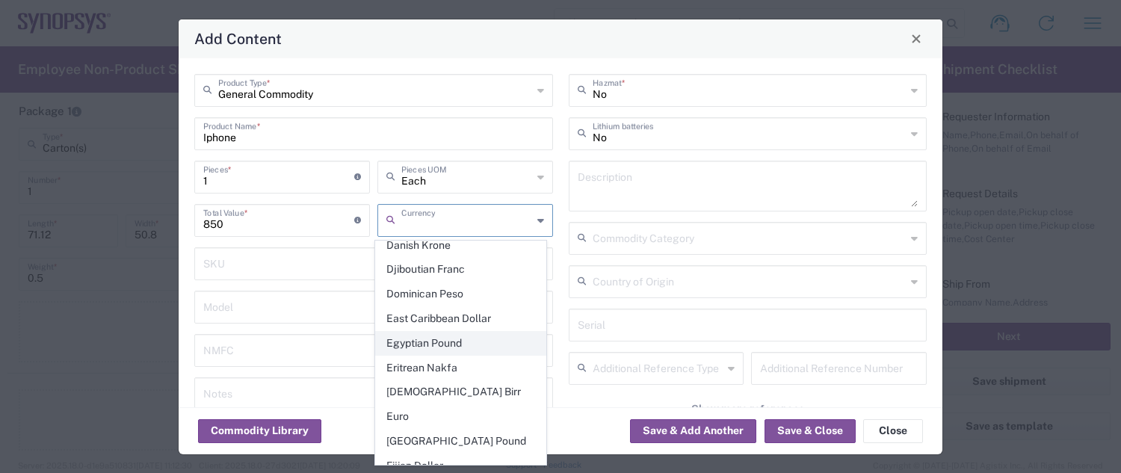
scroll to position [1271, 0]
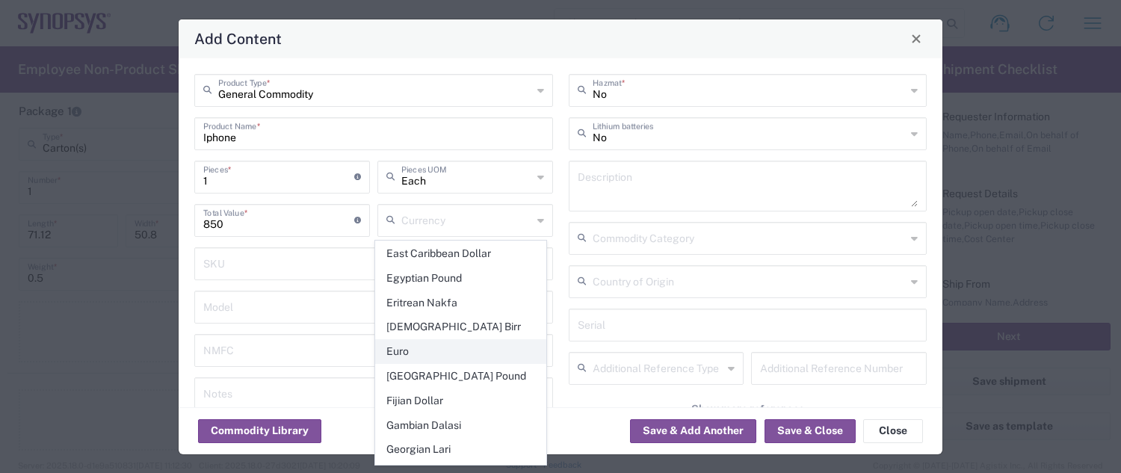
click at [407, 340] on span "Euro" at bounding box center [461, 351] width 170 height 23
type input "Euro"
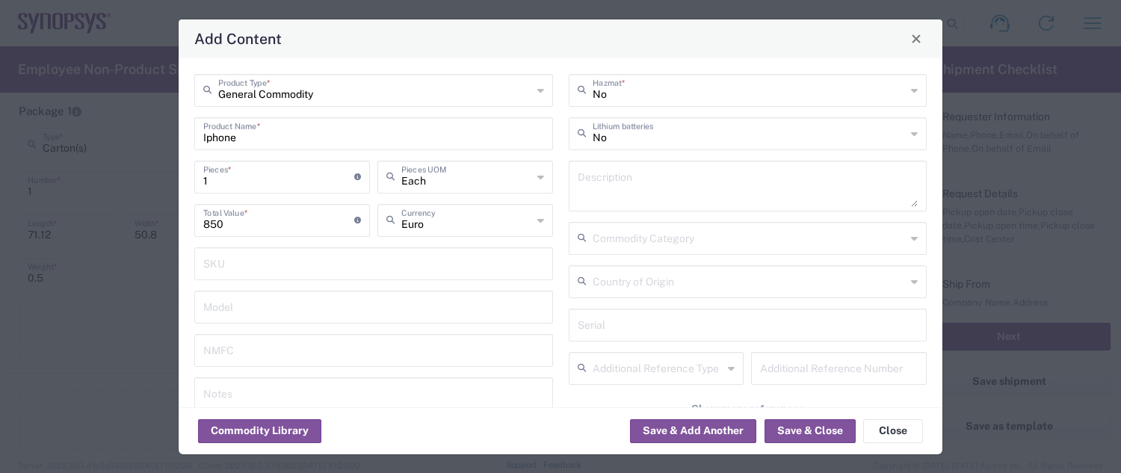
scroll to position [71, 0]
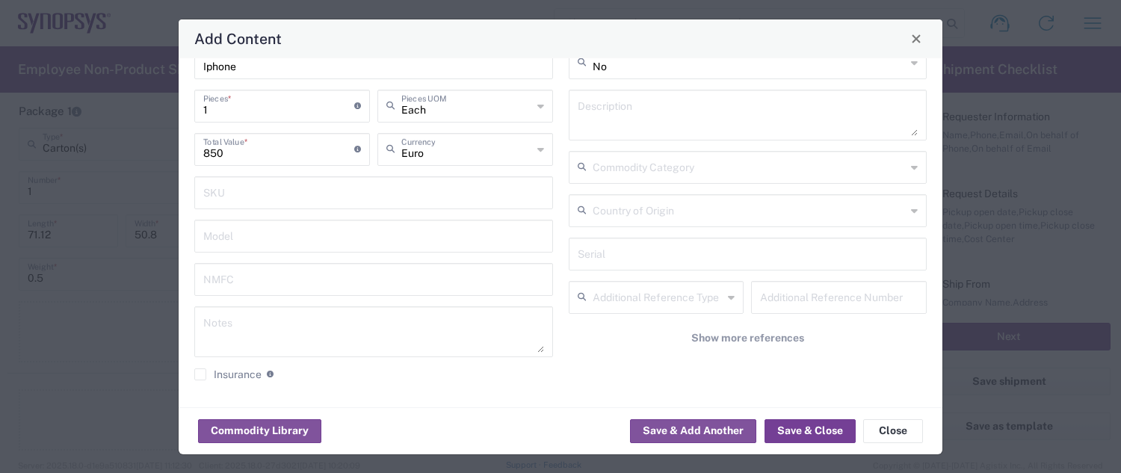
click at [822, 374] on button "Save & Close" at bounding box center [810, 431] width 91 height 24
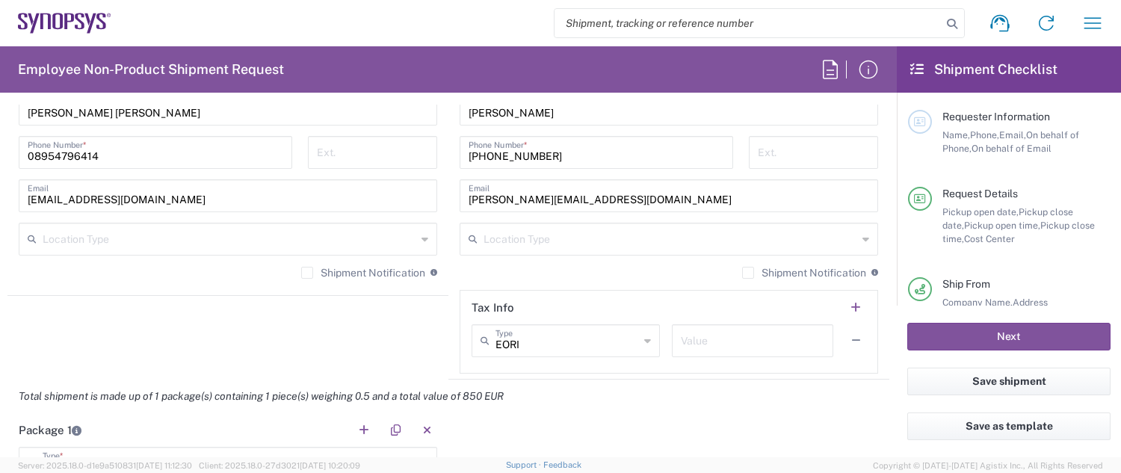
scroll to position [1121, 0]
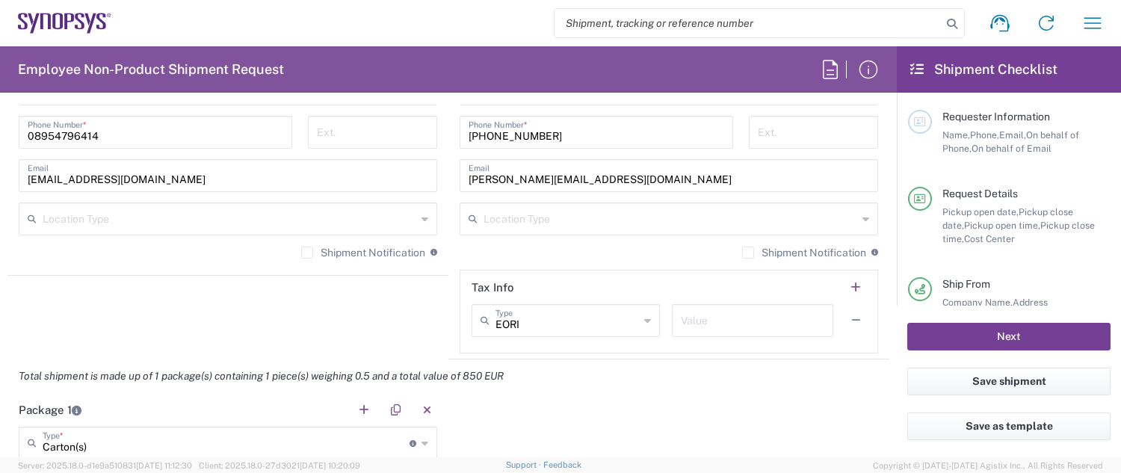
click at [844, 336] on button "Next" at bounding box center [1009, 337] width 203 height 28
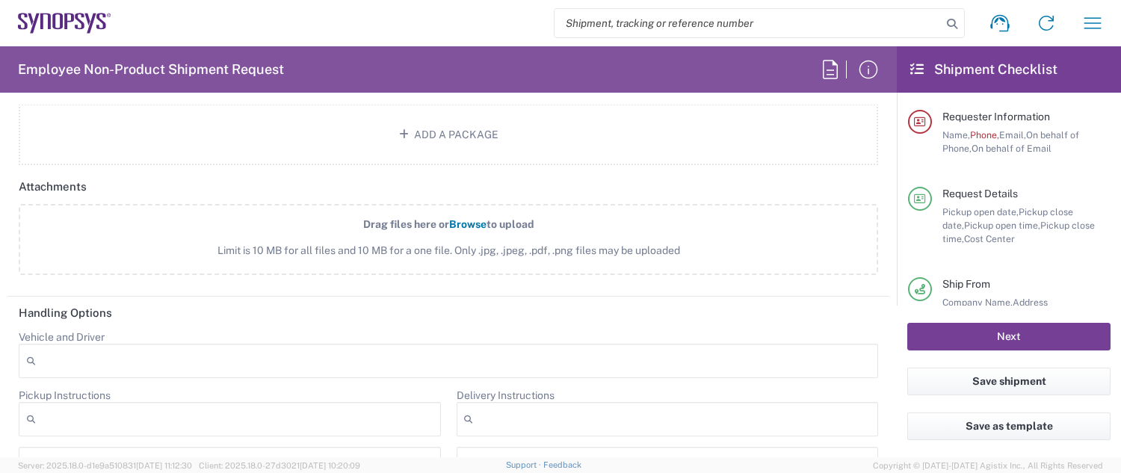
scroll to position [2087, 0]
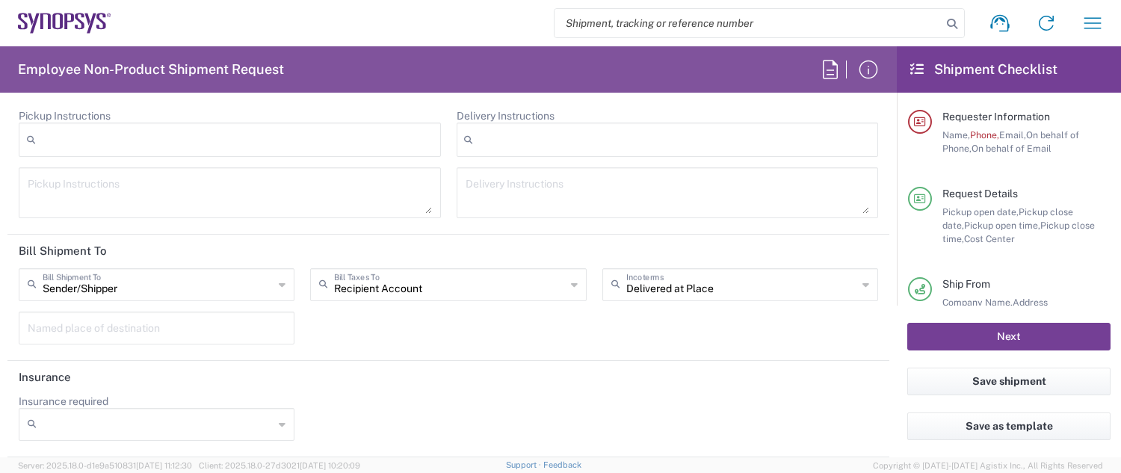
click at [844, 333] on button "Next" at bounding box center [1009, 337] width 203 height 28
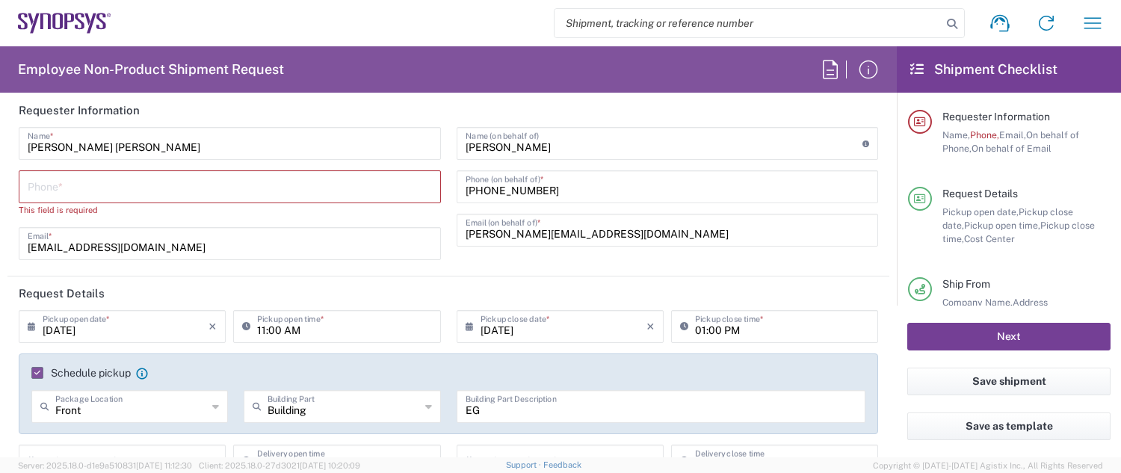
scroll to position [0, 0]
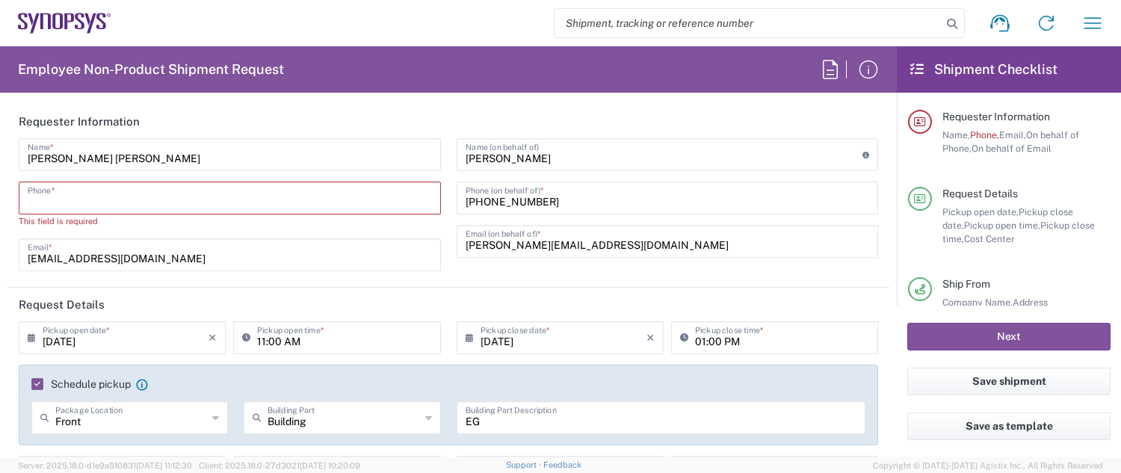
click at [217, 191] on input "tel" at bounding box center [230, 197] width 404 height 26
type input "08954796414"
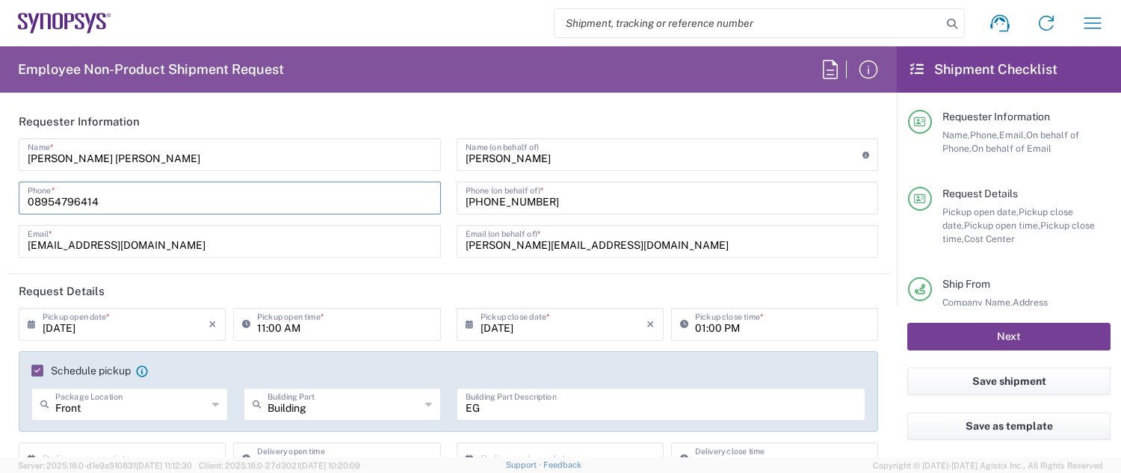
click at [844, 339] on button "Next" at bounding box center [1009, 337] width 203 height 28
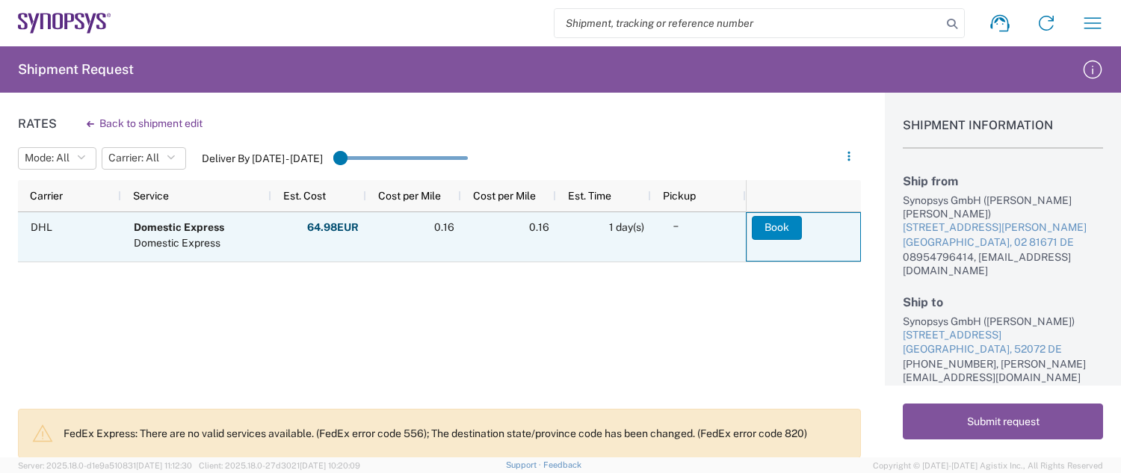
click at [782, 229] on button "Book" at bounding box center [777, 228] width 50 height 24
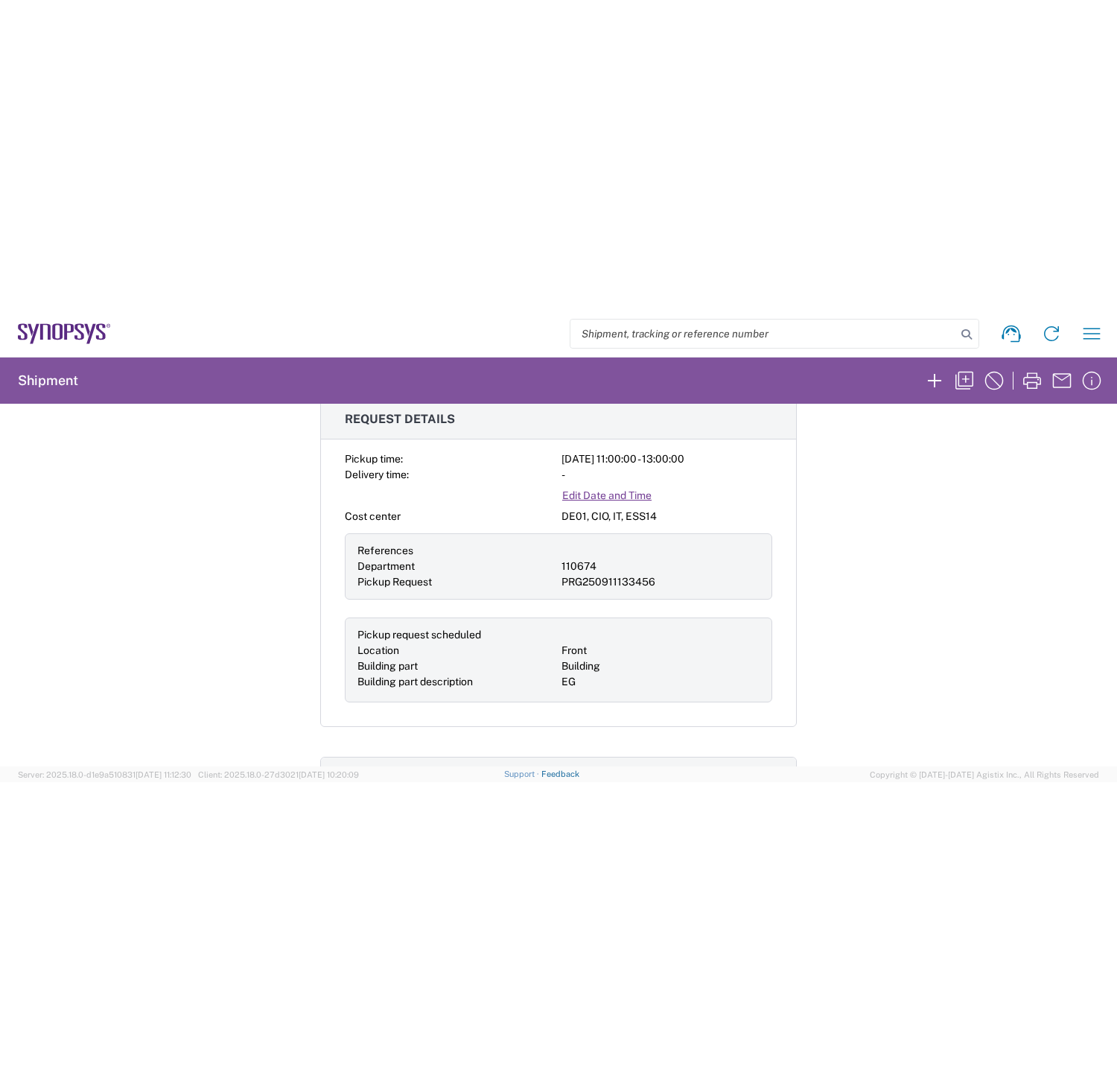
scroll to position [521, 0]
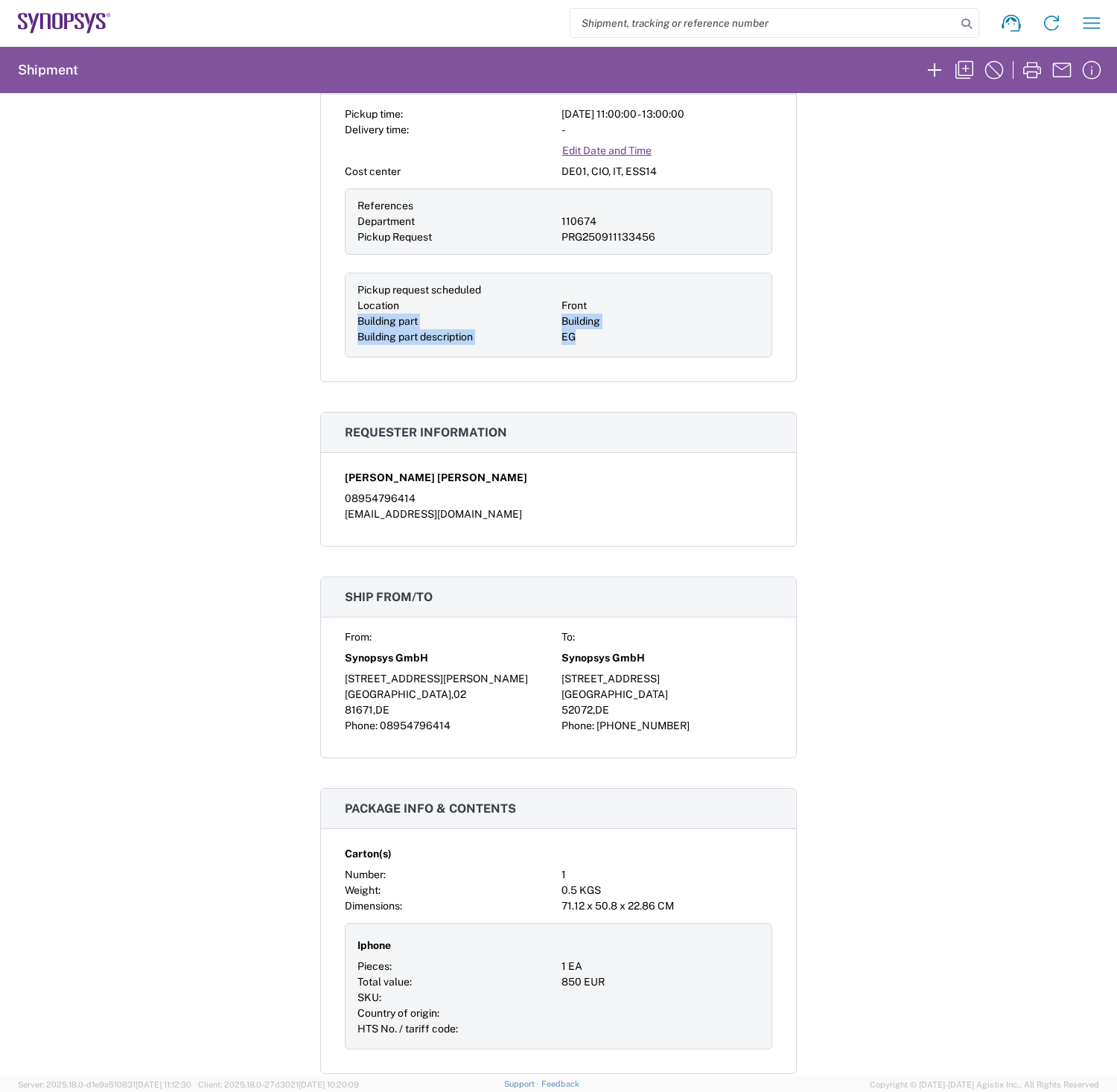
click at [841, 299] on div "Shipment 56789708 Google Maps Carrier information Carrier name: DHL Service lev…" at bounding box center [558, 584] width 1117 height 983
